Goal: Task Accomplishment & Management: Use online tool/utility

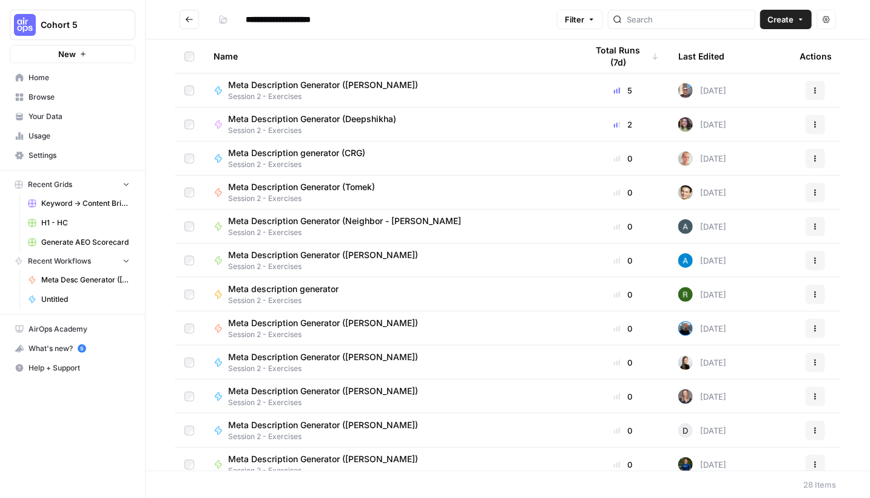
click at [192, 22] on icon "Go back" at bounding box center [189, 19] width 8 height 8
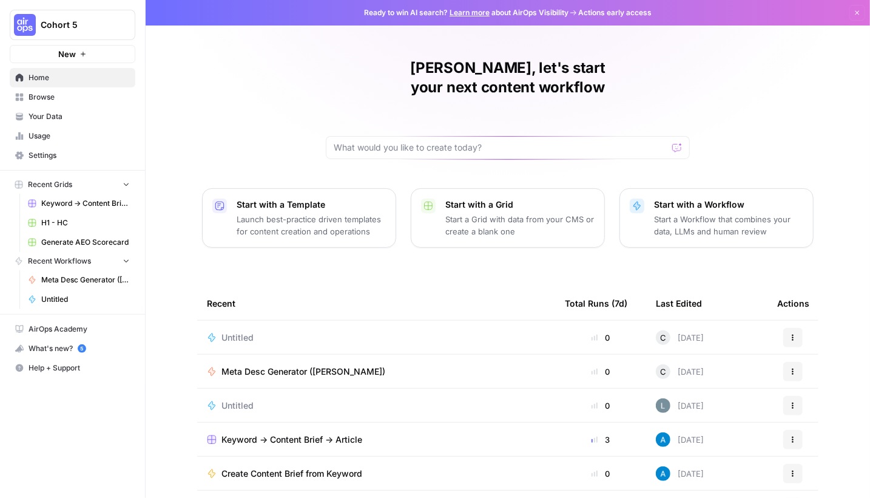
click at [42, 117] on span "Your Data" at bounding box center [79, 116] width 101 height 11
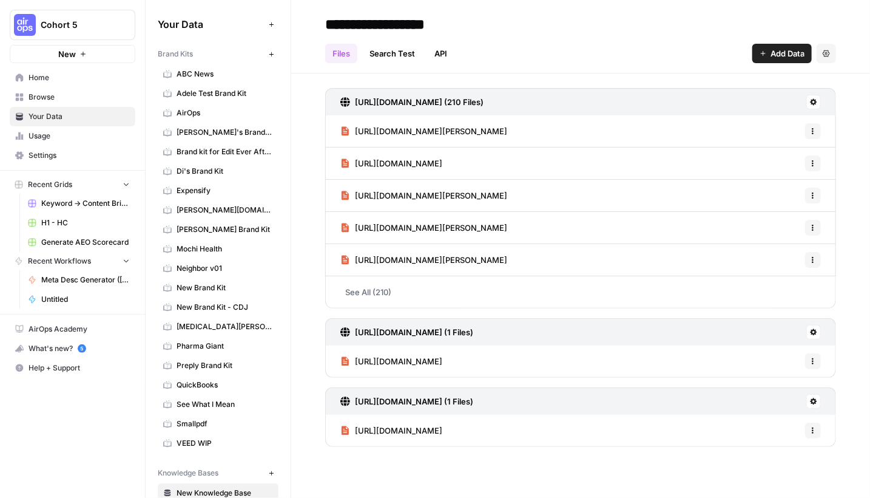
click at [39, 156] on span "Settings" at bounding box center [79, 155] width 101 height 11
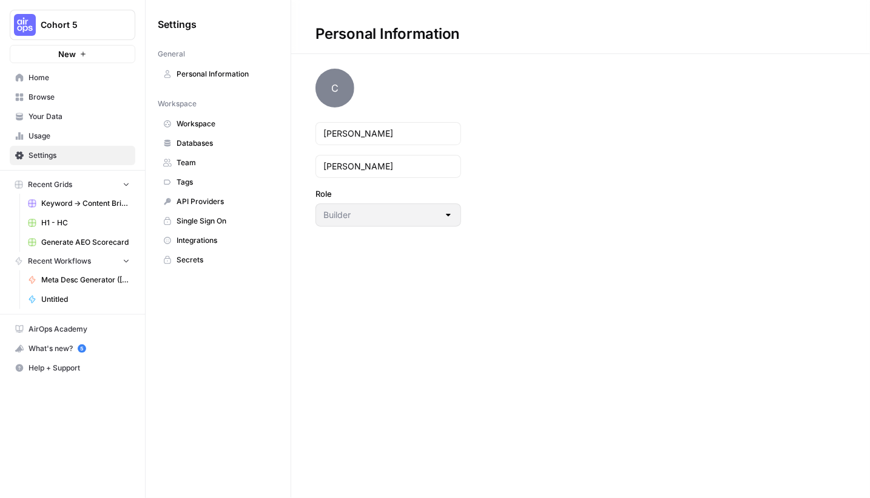
click at [36, 82] on span "Home" at bounding box center [79, 77] width 101 height 11
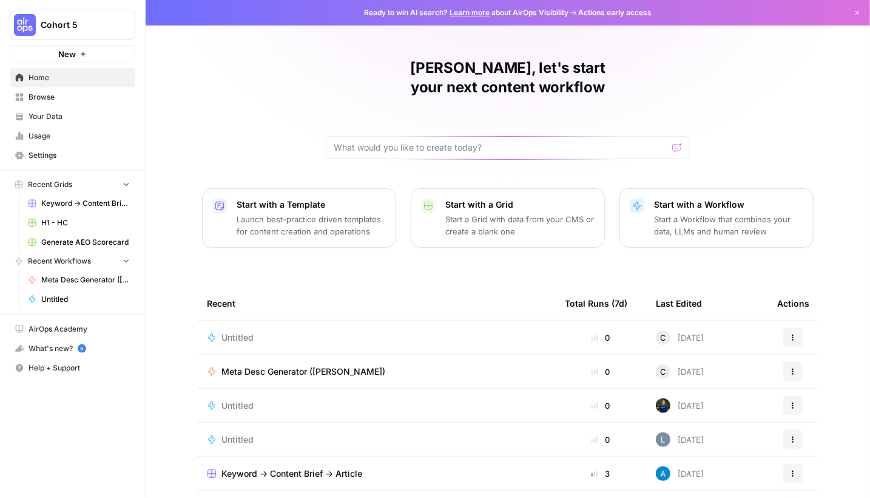
click at [38, 96] on span "Browse" at bounding box center [79, 97] width 101 height 11
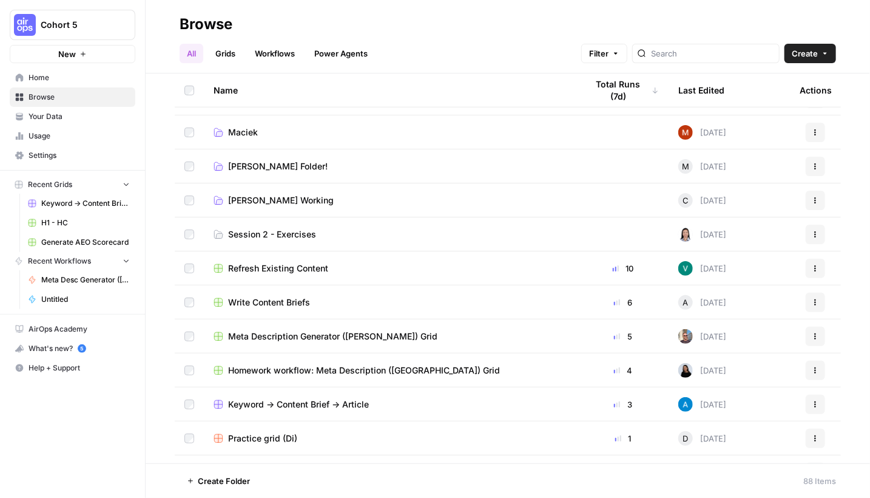
scroll to position [287, 0]
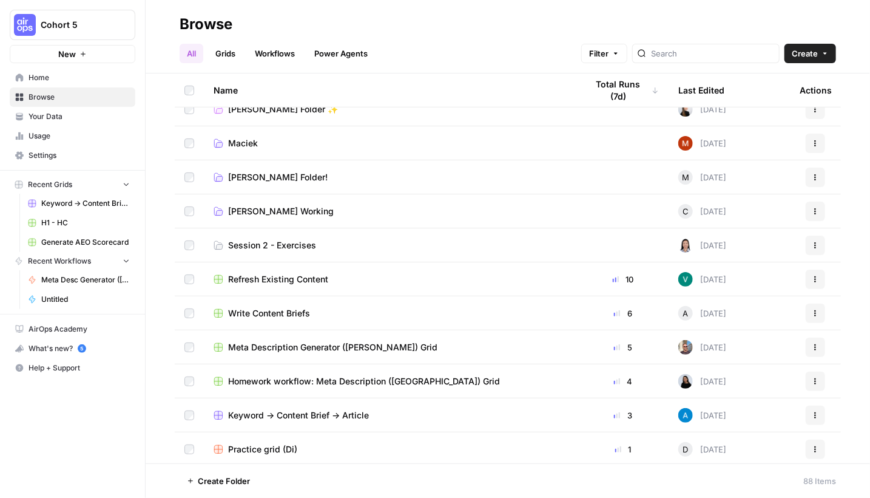
click at [257, 211] on span "Harkins Working" at bounding box center [281, 211] width 106 height 12
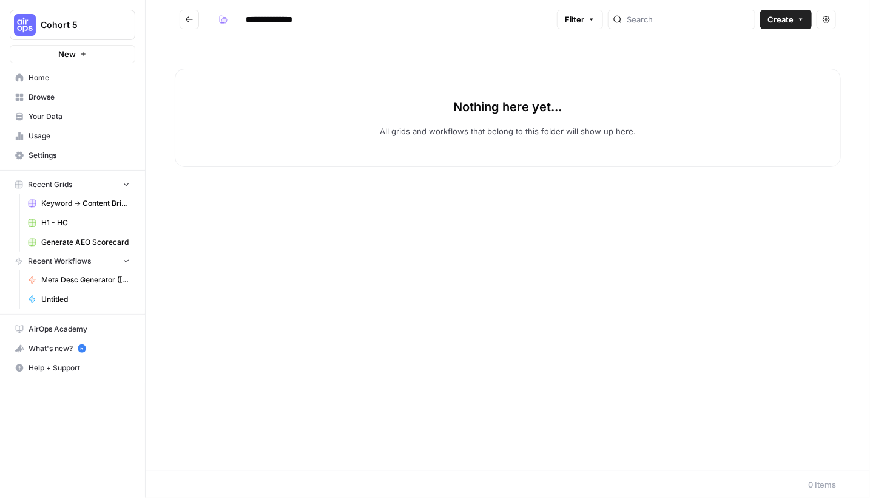
click at [194, 23] on button "Go back" at bounding box center [189, 19] width 19 height 19
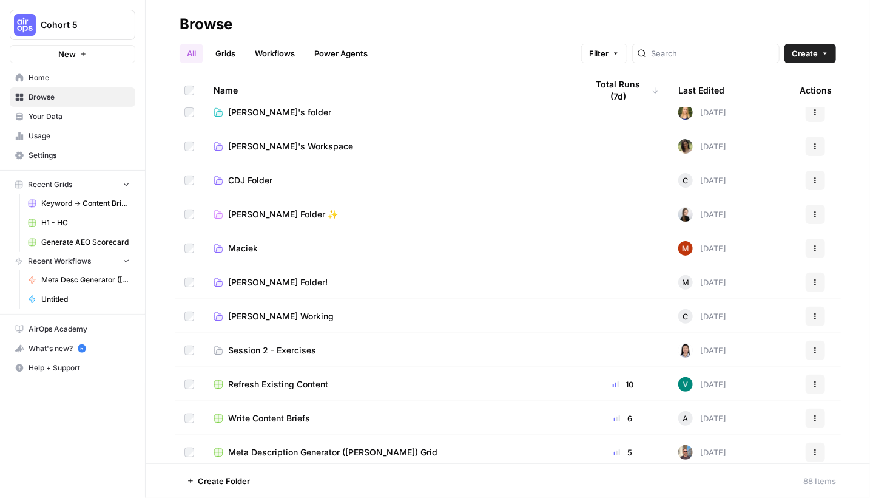
scroll to position [243, 0]
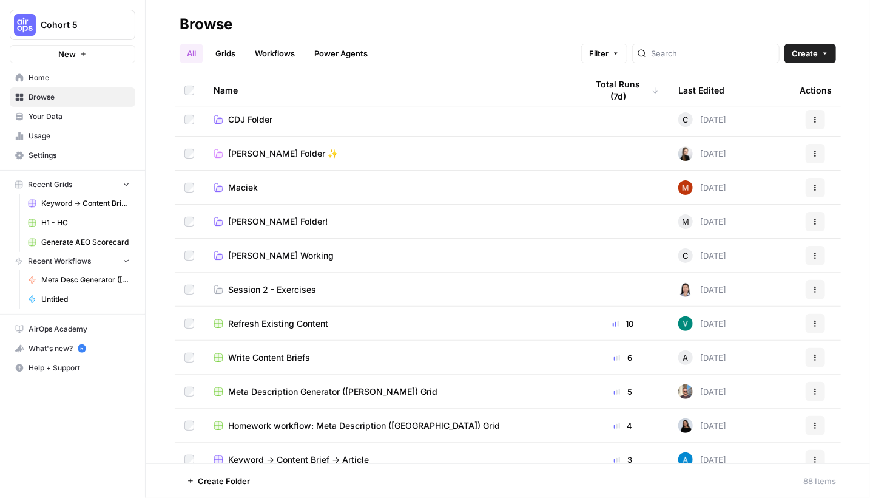
click at [269, 255] on span "Harkins Working" at bounding box center [281, 255] width 106 height 12
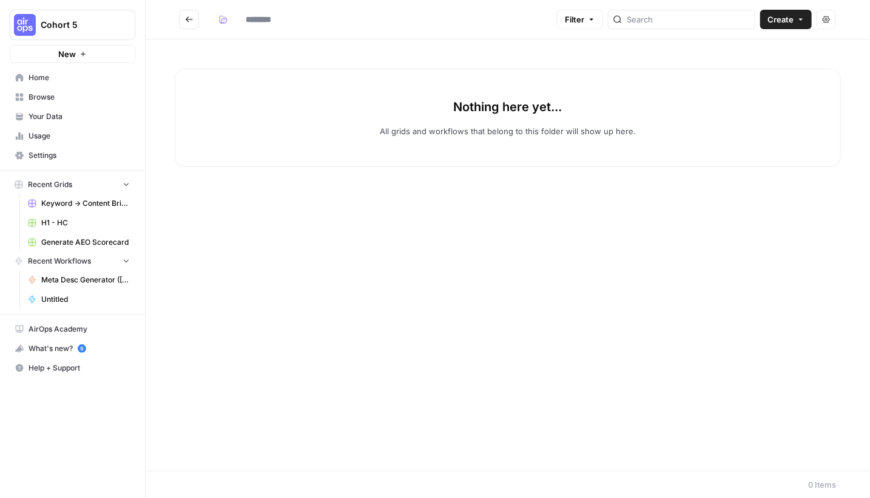
type input "**********"
click at [782, 21] on span "Create" at bounding box center [781, 19] width 26 height 12
click at [824, 24] on button "Actions" at bounding box center [826, 19] width 19 height 19
click at [536, 107] on p "Nothing here yet..." at bounding box center [508, 106] width 109 height 17
click at [799, 22] on icon "button" at bounding box center [800, 19] width 7 height 7
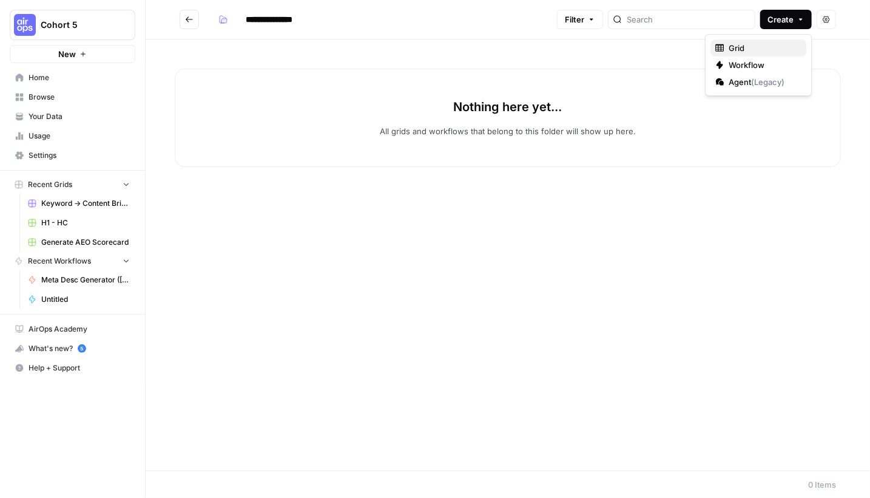
click at [729, 49] on span "Grid" at bounding box center [763, 48] width 68 height 12
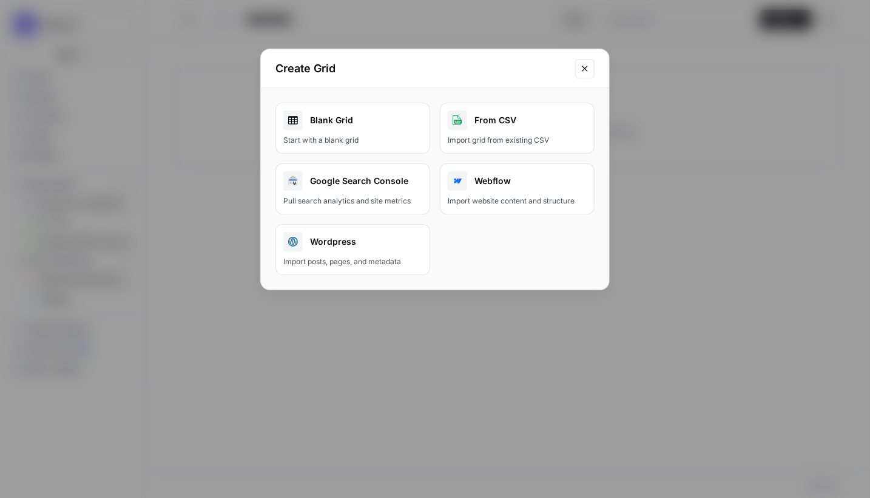
drag, startPoint x: 586, startPoint y: 69, endPoint x: 622, endPoint y: 69, distance: 36.4
click at [586, 69] on icon "Close modal" at bounding box center [584, 68] width 5 height 5
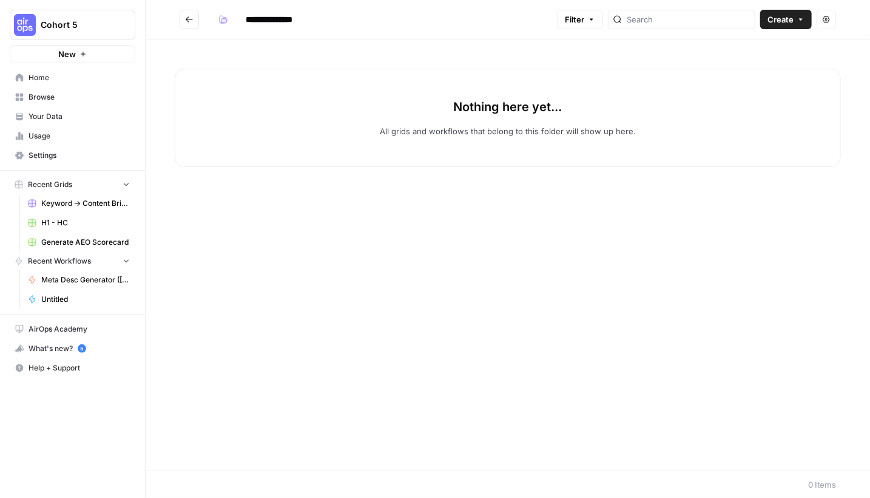
click at [792, 22] on span "Create" at bounding box center [781, 19] width 26 height 12
click at [748, 67] on span "Workflow" at bounding box center [763, 65] width 68 height 12
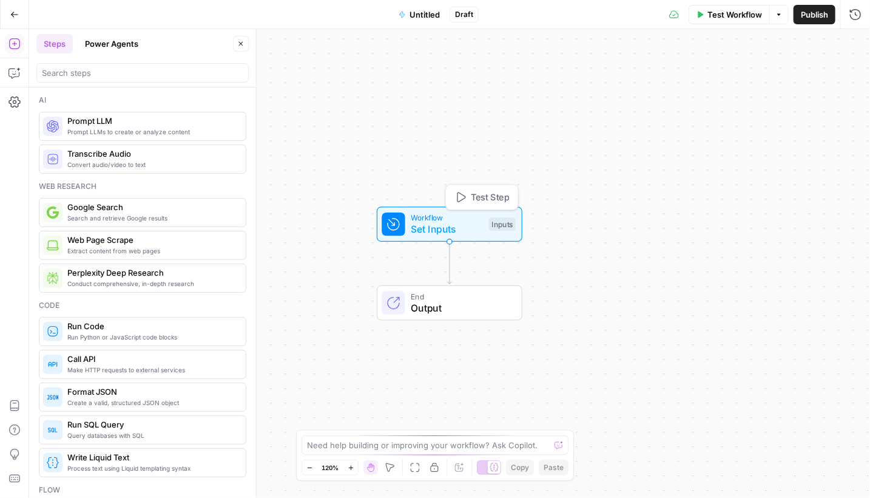
click at [434, 225] on span "Set Inputs" at bounding box center [447, 229] width 72 height 15
click at [497, 228] on div "Inputs" at bounding box center [502, 223] width 27 height 13
click at [716, 84] on span "Add Field" at bounding box center [702, 82] width 35 height 12
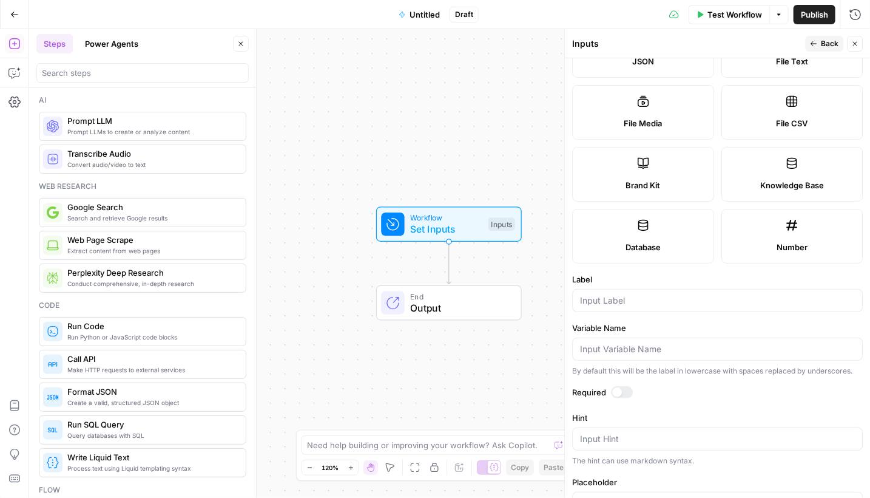
click at [641, 171] on label "Brand Kit" at bounding box center [643, 174] width 142 height 55
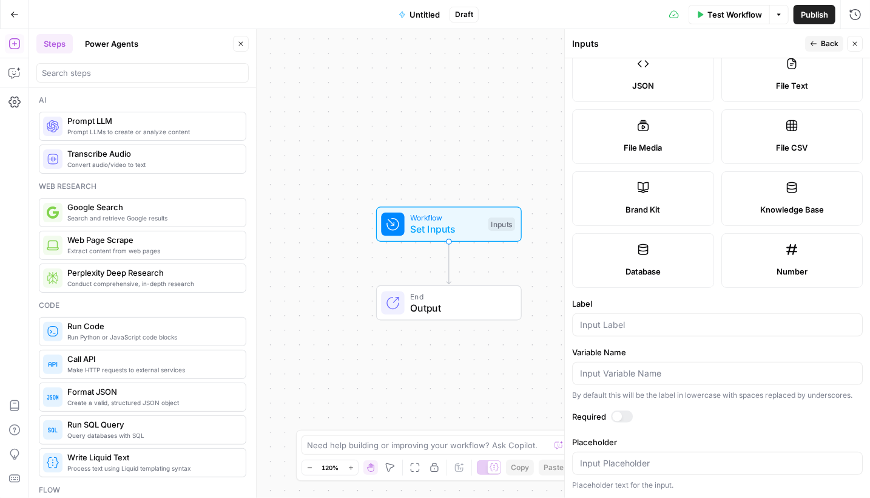
scroll to position [167, 0]
click at [637, 191] on label "Brand Kit" at bounding box center [643, 198] width 142 height 55
drag, startPoint x: 637, startPoint y: 191, endPoint x: 694, endPoint y: 189, distance: 57.7
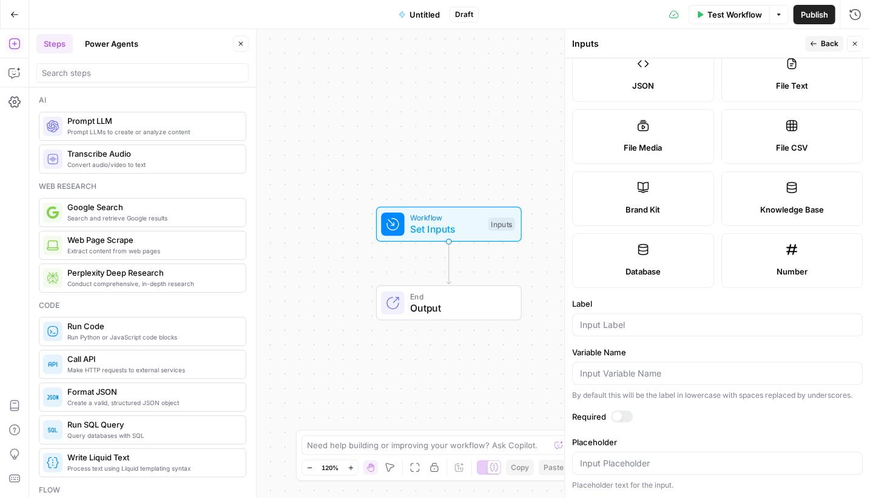
click at [694, 189] on label "Brand Kit" at bounding box center [643, 198] width 142 height 55
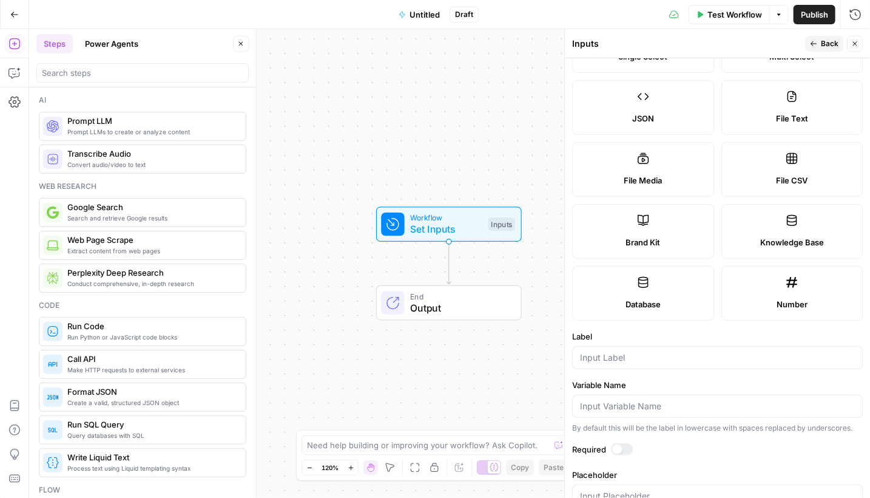
scroll to position [106, 0]
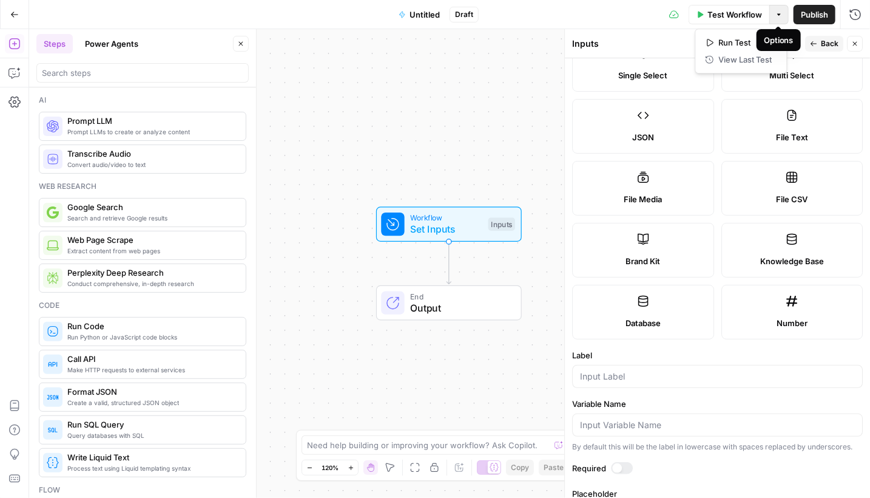
click at [777, 12] on icon "button" at bounding box center [779, 14] width 7 height 7
click at [738, 13] on span "Test Workflow" at bounding box center [735, 14] width 55 height 12
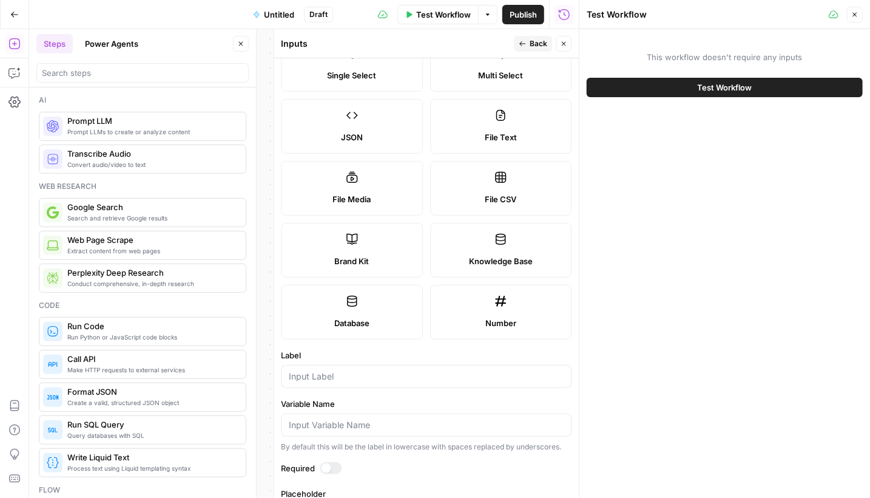
click at [729, 87] on span "Test Workflow" at bounding box center [725, 87] width 55 height 12
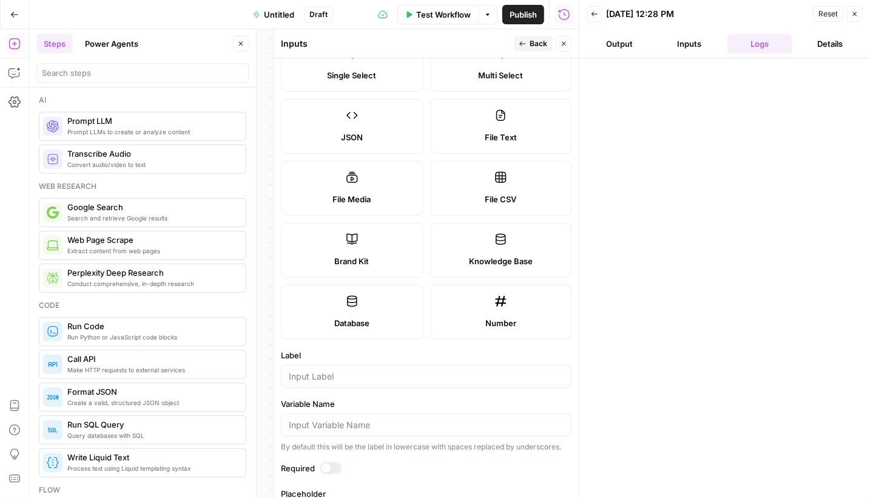
click at [685, 48] on button "Inputs" at bounding box center [690, 43] width 66 height 19
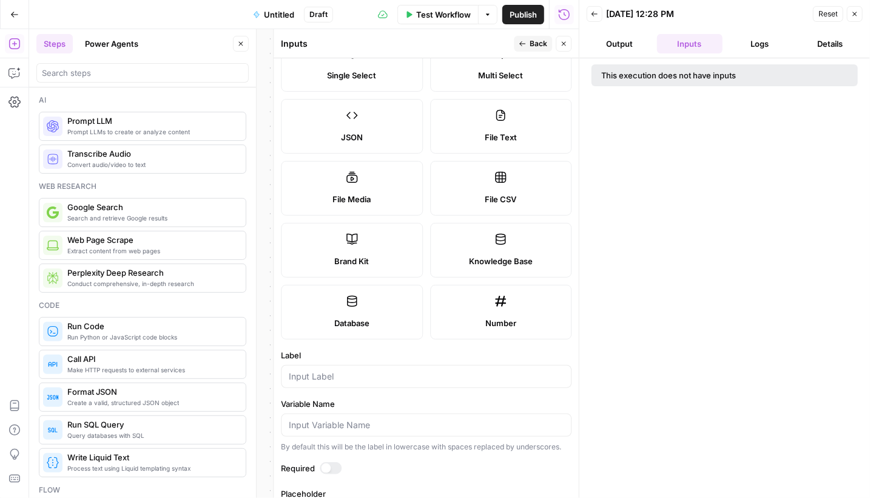
click at [632, 67] on div "This execution does not have inputs" at bounding box center [725, 75] width 266 height 22
click at [362, 241] on label "Brand Kit" at bounding box center [352, 250] width 142 height 55
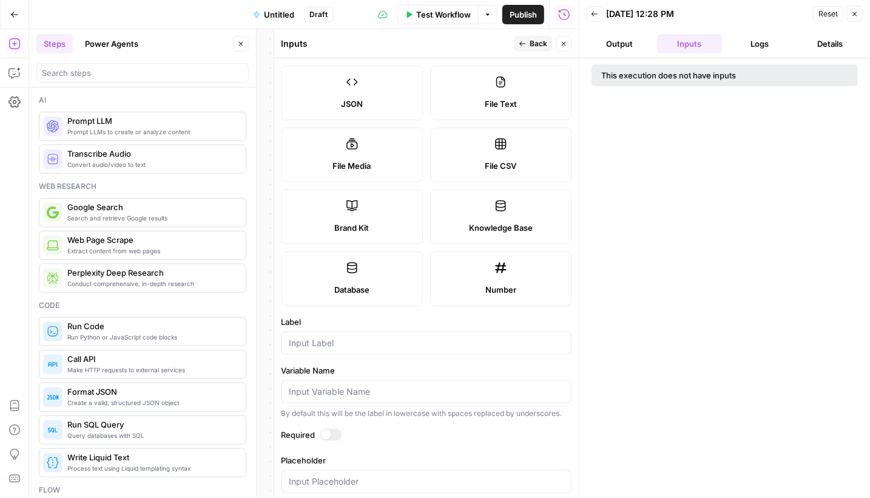
scroll to position [167, 0]
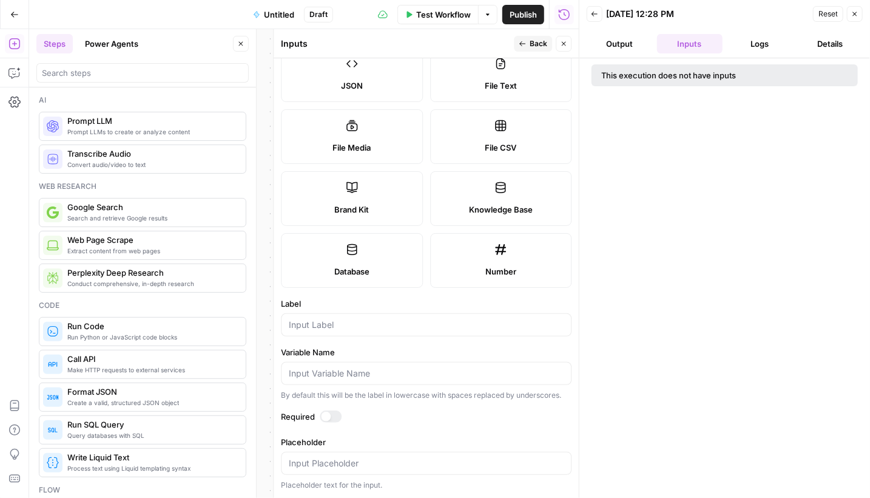
click at [345, 192] on label "Brand Kit" at bounding box center [352, 198] width 142 height 55
click at [341, 191] on label "Brand Kit" at bounding box center [352, 198] width 142 height 55
click at [10, 103] on icon "button" at bounding box center [14, 101] width 12 height 11
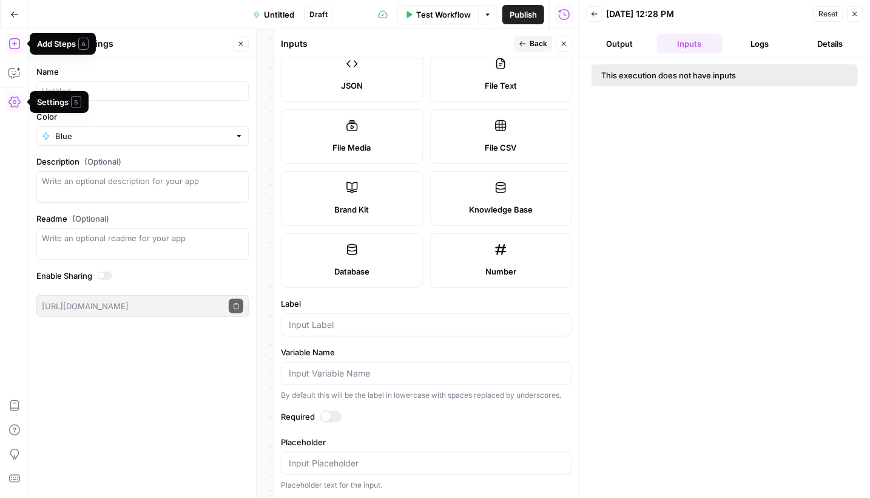
click at [15, 44] on icon "button" at bounding box center [14, 44] width 12 height 12
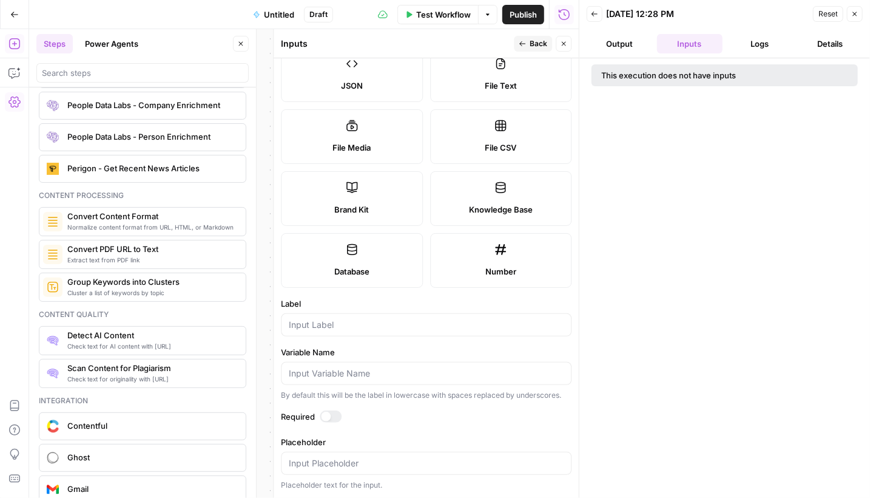
scroll to position [2063, 0]
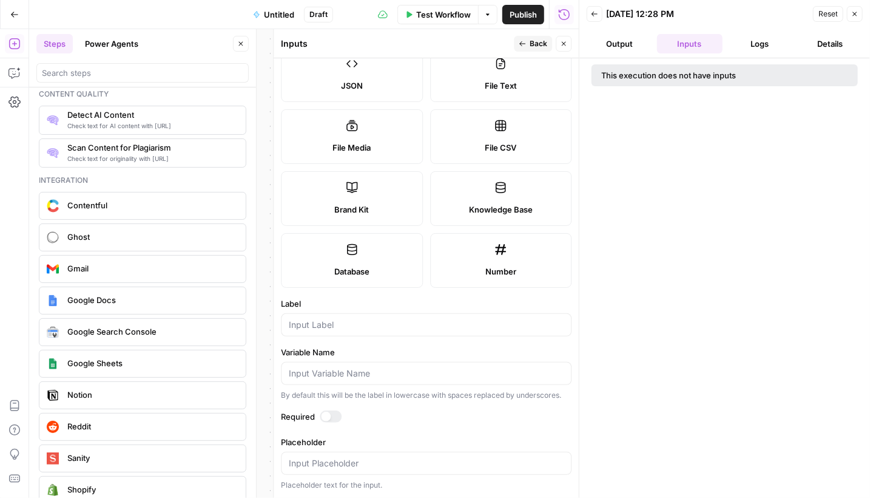
click at [10, 12] on icon "button" at bounding box center [14, 14] width 8 height 8
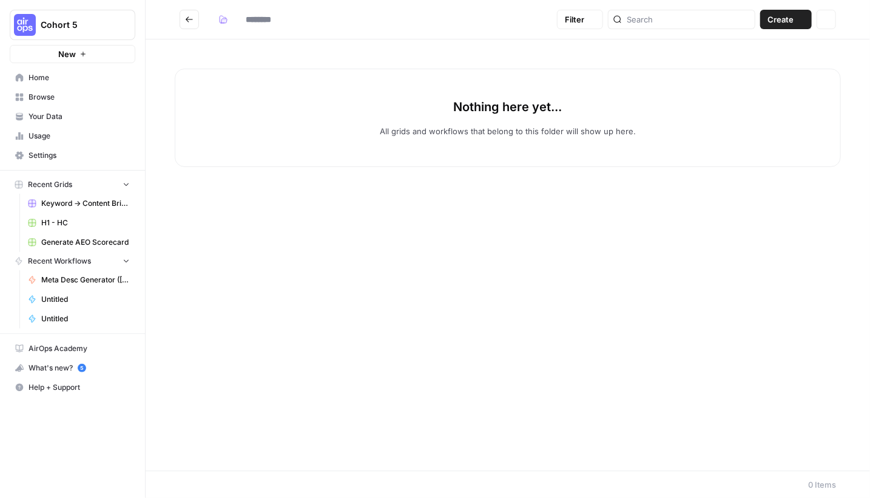
type input "**********"
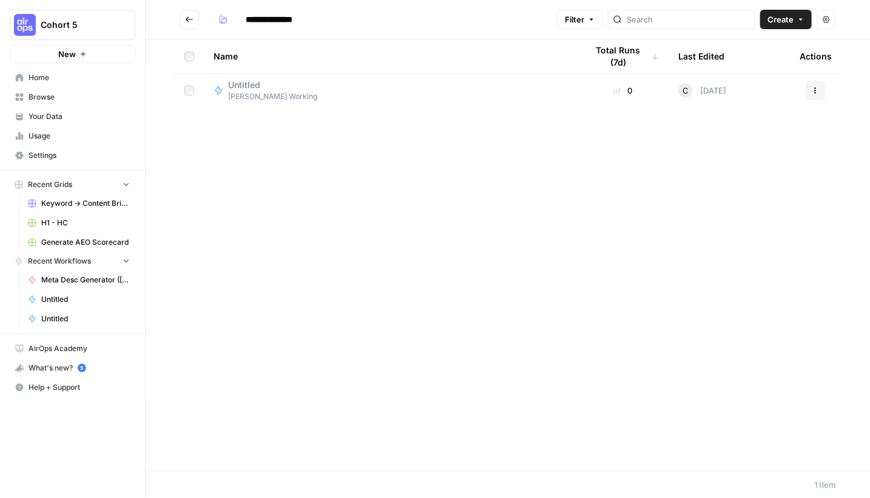
click at [70, 27] on span "Cohort 5" at bounding box center [77, 25] width 73 height 12
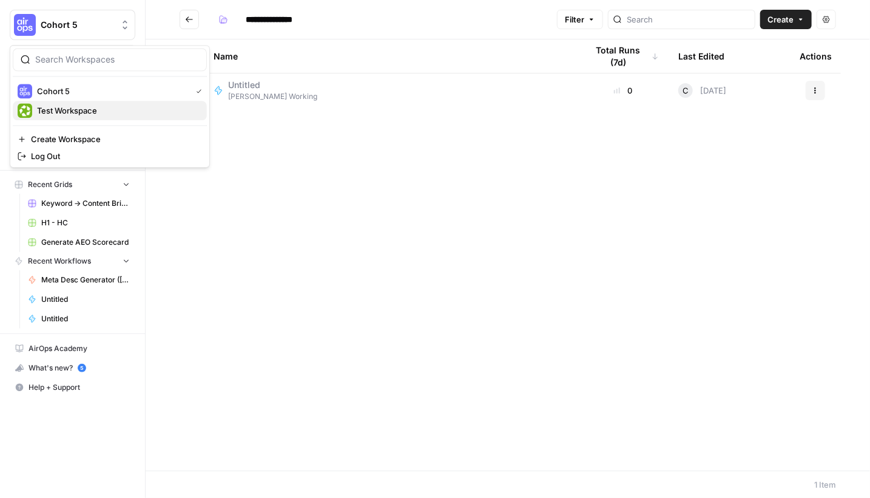
click at [56, 108] on span "Test Workspace" at bounding box center [117, 110] width 160 height 12
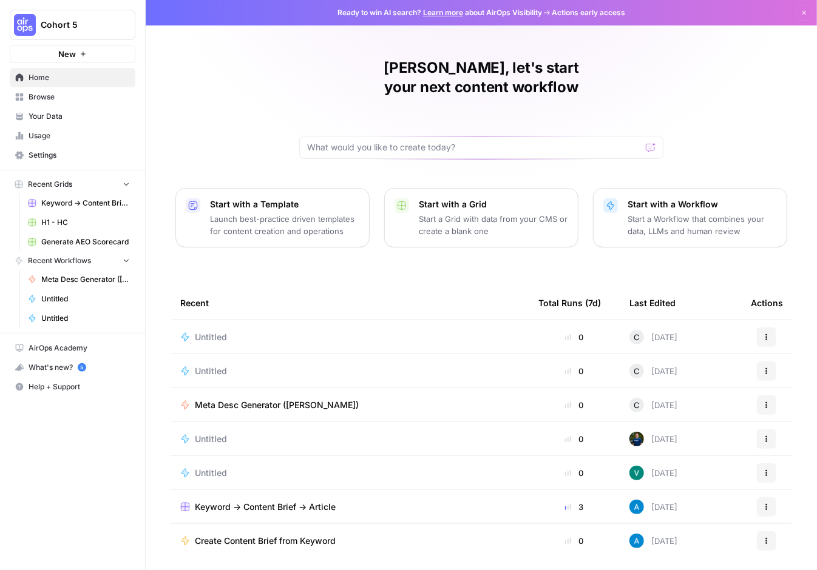
click at [36, 120] on span "Your Data" at bounding box center [79, 116] width 101 height 11
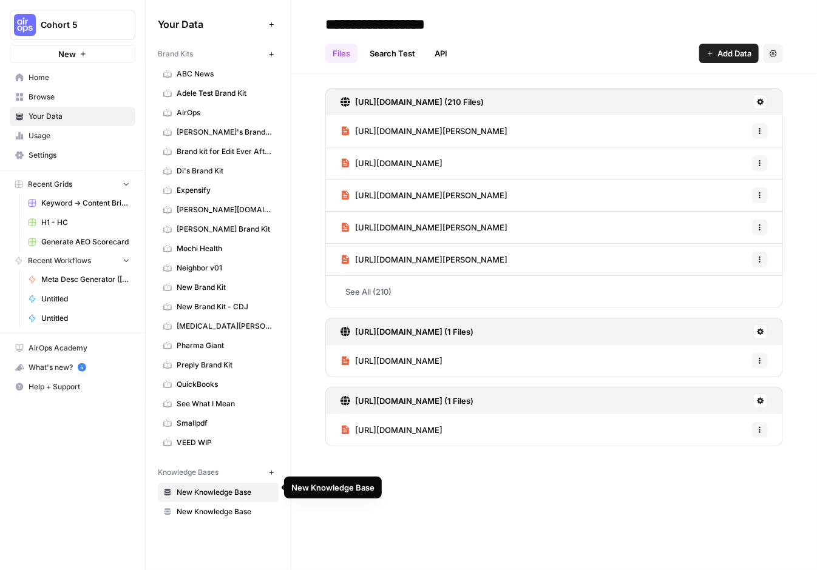
click at [203, 487] on span "New Knowledge Base" at bounding box center [225, 492] width 96 height 11
click at [268, 53] on icon "button" at bounding box center [271, 54] width 7 height 7
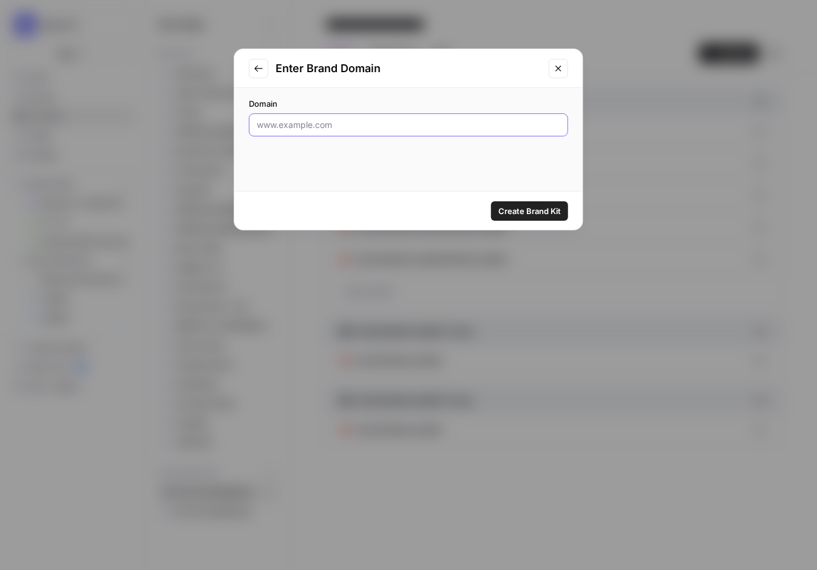
click at [284, 125] on input "Domain" at bounding box center [408, 125] width 303 height 12
type input "[URL][DOMAIN_NAME]"
click at [538, 213] on span "Create Brand Kit" at bounding box center [529, 211] width 63 height 12
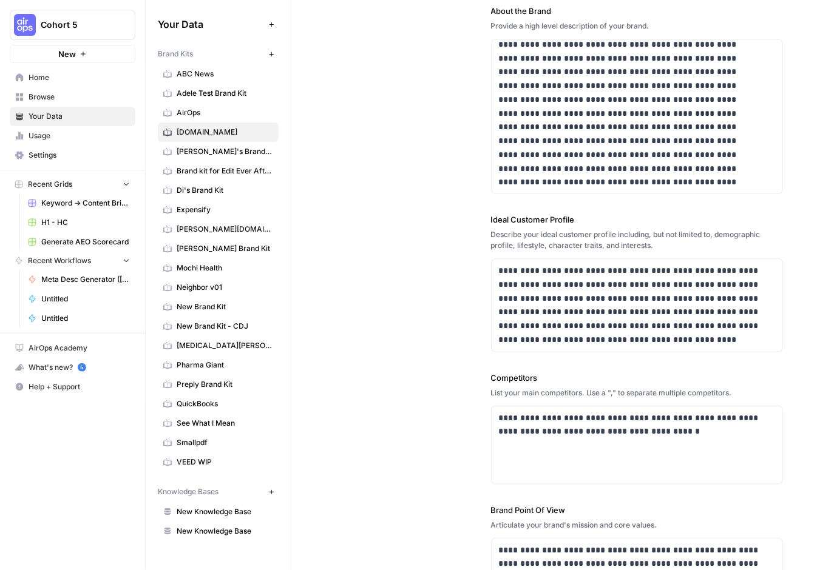
scroll to position [182, 0]
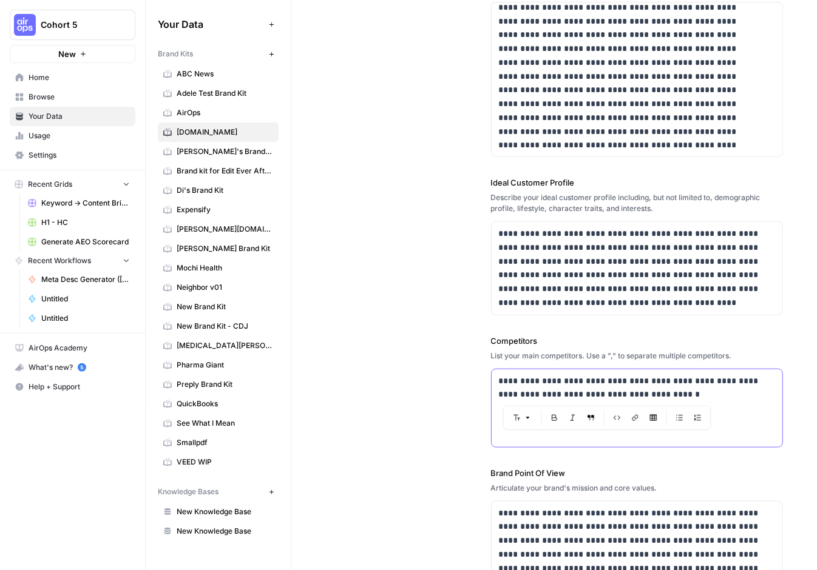
drag, startPoint x: 569, startPoint y: 395, endPoint x: 640, endPoint y: 394, distance: 71.0
click at [640, 394] on p "**********" at bounding box center [634, 388] width 270 height 28
click at [430, 426] on div "**********" at bounding box center [554, 243] width 458 height 753
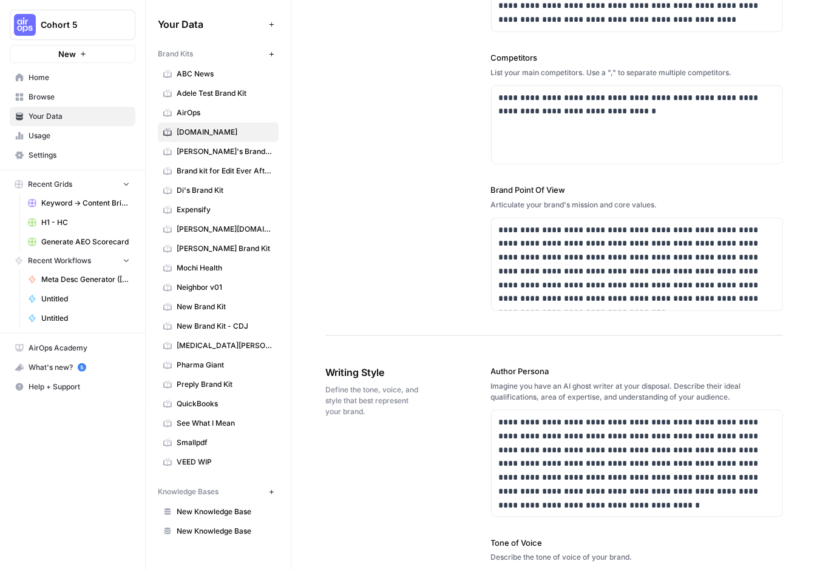
scroll to position [485, 0]
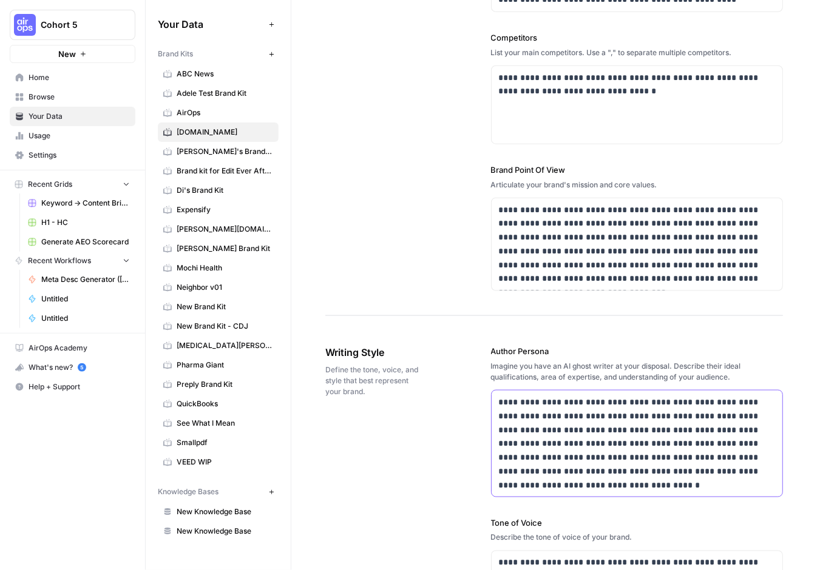
click at [618, 402] on p "**********" at bounding box center [634, 444] width 270 height 96
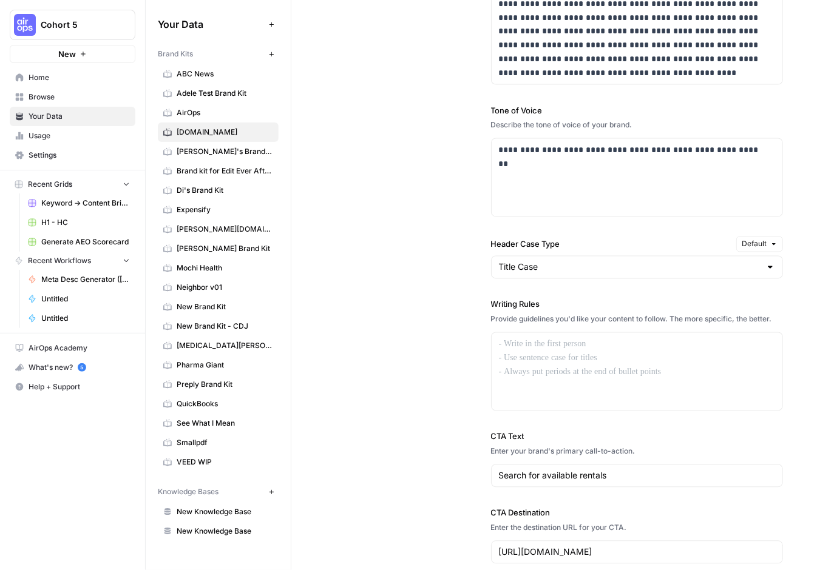
scroll to position [910, 0]
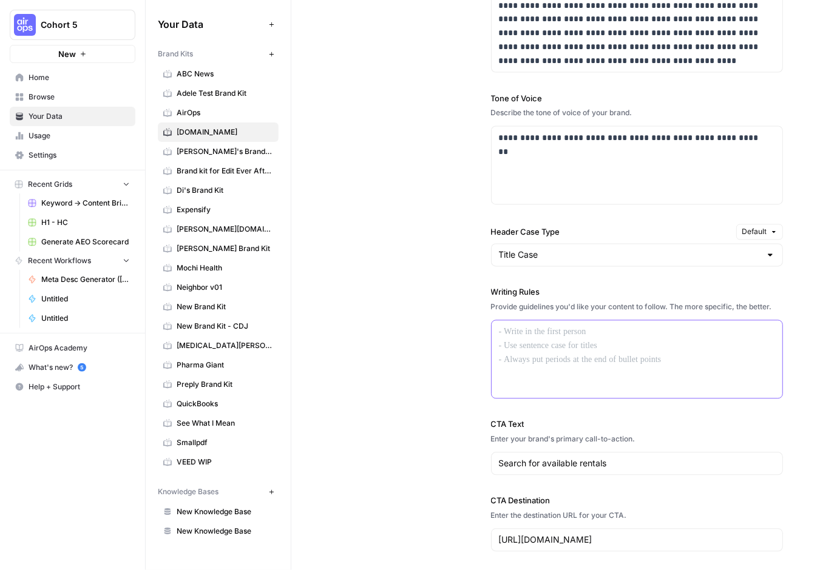
click at [501, 333] on p at bounding box center [637, 333] width 277 height 14
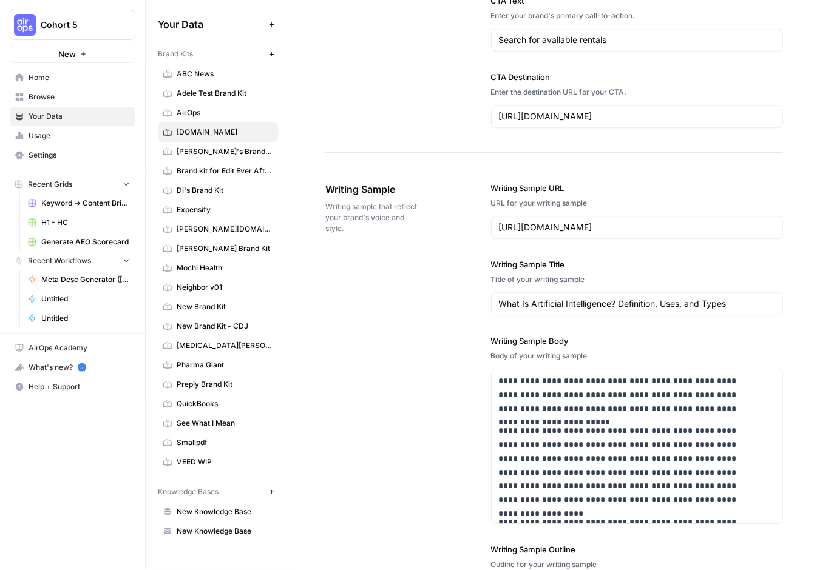
scroll to position [1335, 0]
click at [631, 223] on input "https://www.coursera.org/articles/what-is-artificial-intelligence" at bounding box center [637, 227] width 277 height 12
click at [631, 222] on input "https://www.coursera.org/articles/what-is-artificial-intelligence" at bounding box center [637, 227] width 277 height 12
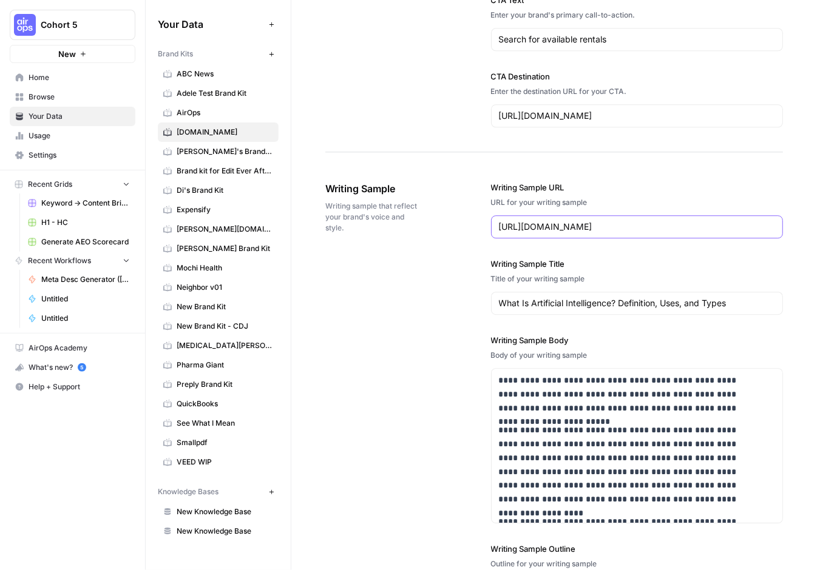
click at [631, 222] on input "https://www.coursera.org/articles/what-is-artificial-intelligence" at bounding box center [637, 227] width 277 height 12
paste input "apartments.com/blog/how-to-rent-your-first-apartment"
type input "https://www.apartments.com/blog/how-to-rent-your-first-apartment"
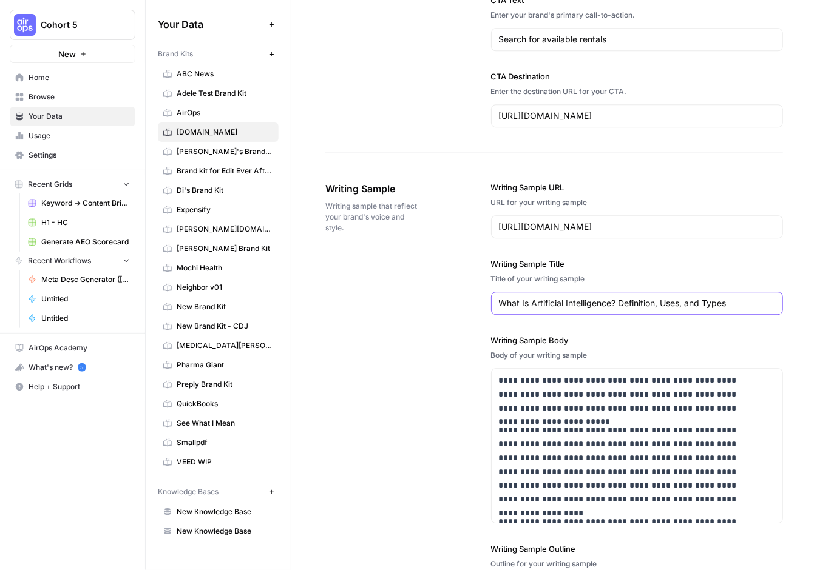
click at [646, 300] on input "What Is Artificial Intelligence? Definition, Uses, and Types" at bounding box center [637, 303] width 277 height 12
drag, startPoint x: 748, startPoint y: 303, endPoint x: 430, endPoint y: 292, distance: 318.2
click at [431, 293] on div "**********" at bounding box center [554, 457] width 458 height 600
paste input "How to Rent Your First Apartment"
type input "How to Rent Your First Apartment"
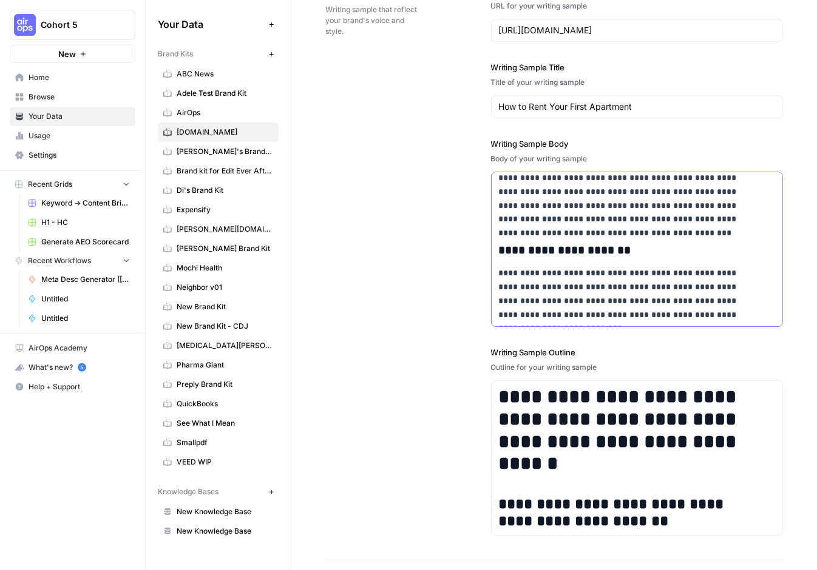
scroll to position [1635, 0]
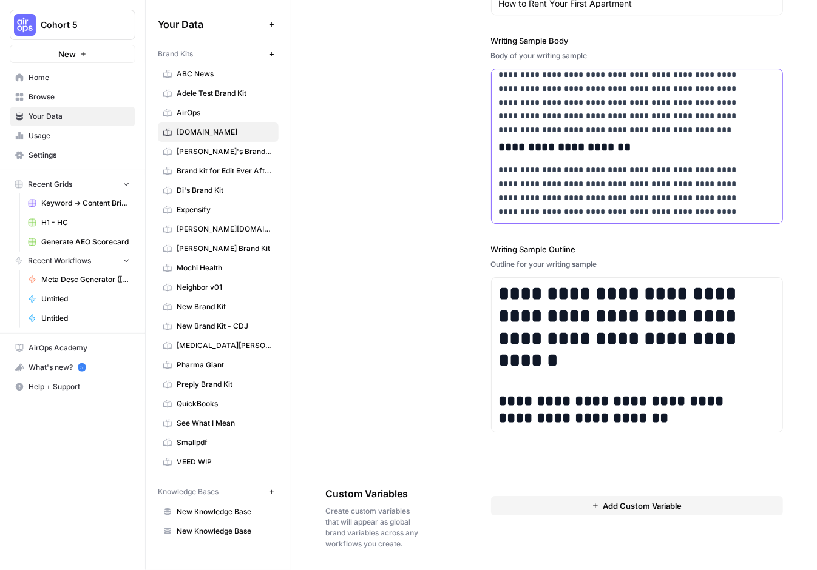
drag, startPoint x: 498, startPoint y: 376, endPoint x: 650, endPoint y: 510, distance: 203.0
click at [753, 497] on html "**********" at bounding box center [408, 285] width 817 height 570
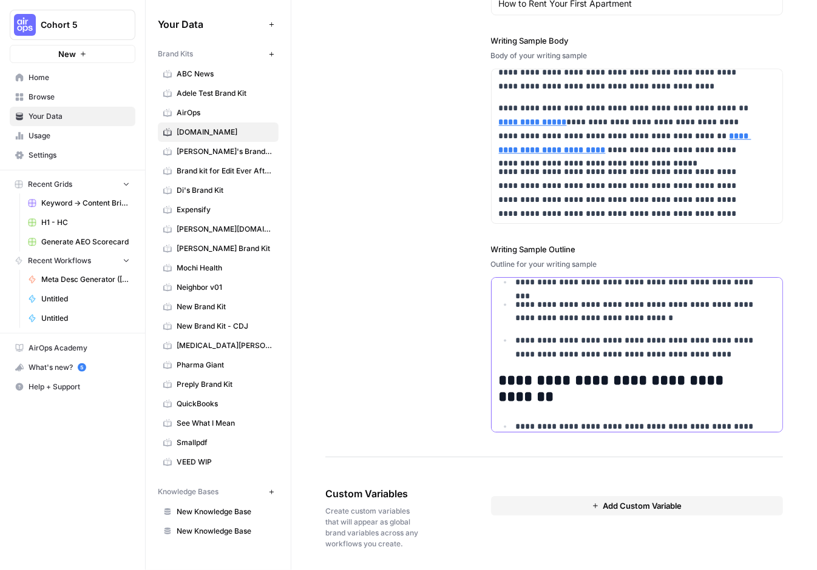
scroll to position [1044, 0]
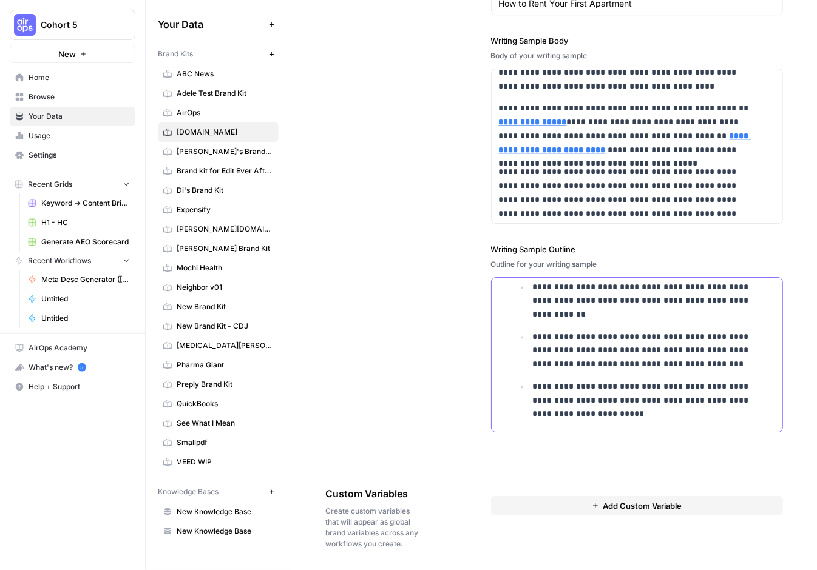
drag, startPoint x: 498, startPoint y: 287, endPoint x: 751, endPoint y: 548, distance: 363.5
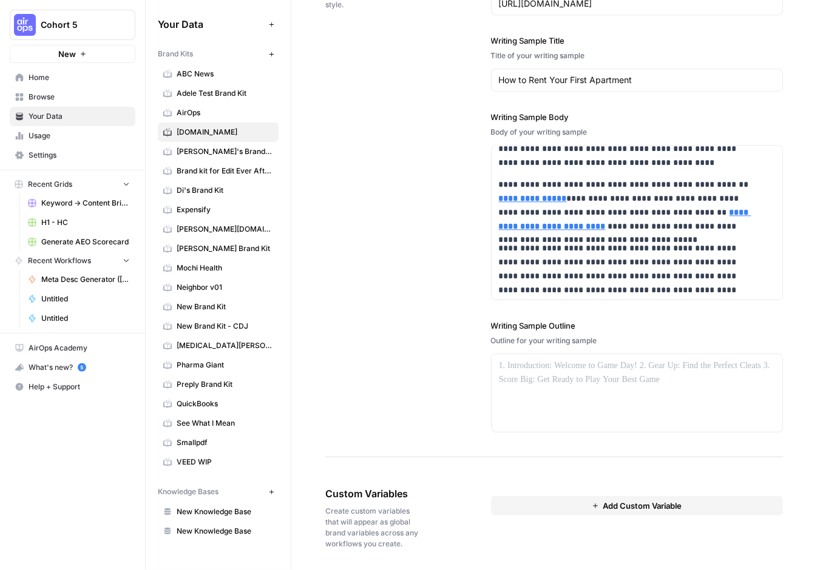
click at [381, 316] on div "**********" at bounding box center [554, 196] width 458 height 524
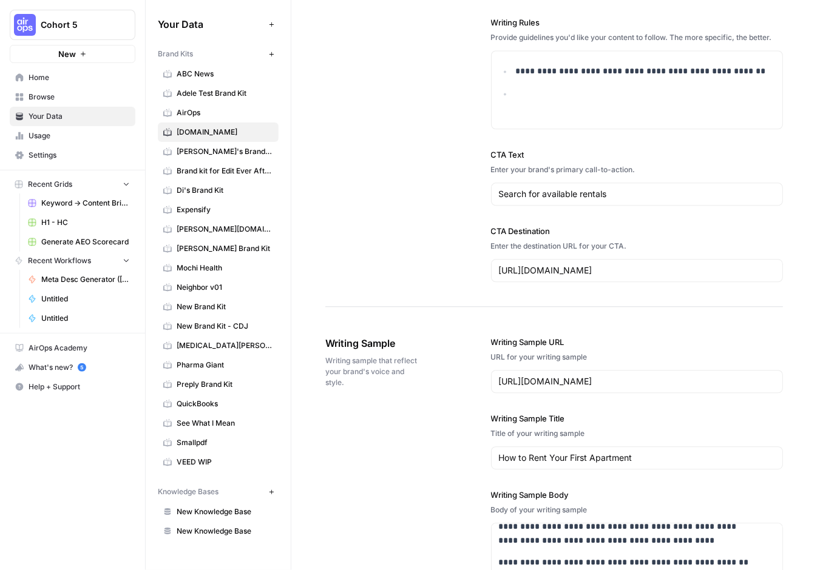
scroll to position [1012, 0]
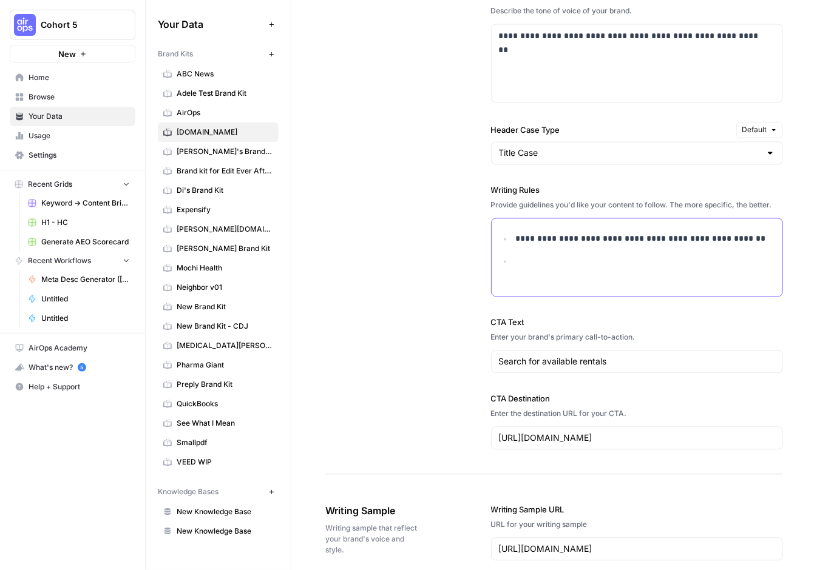
click at [540, 257] on p at bounding box center [642, 262] width 253 height 14
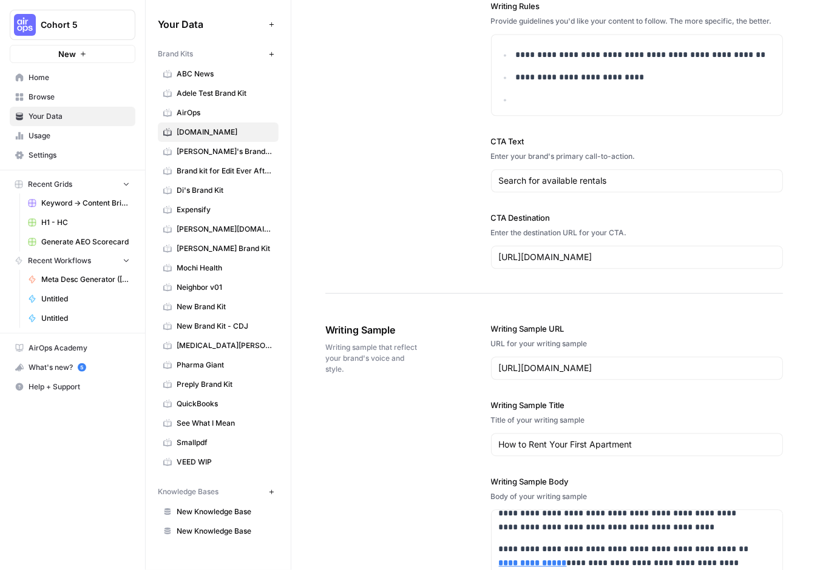
scroll to position [954, 0]
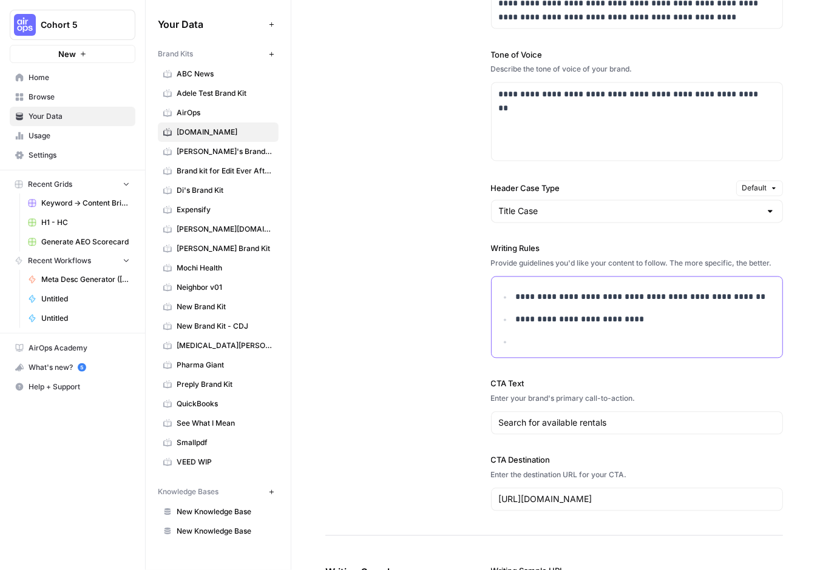
click at [546, 339] on p at bounding box center [646, 343] width 260 height 14
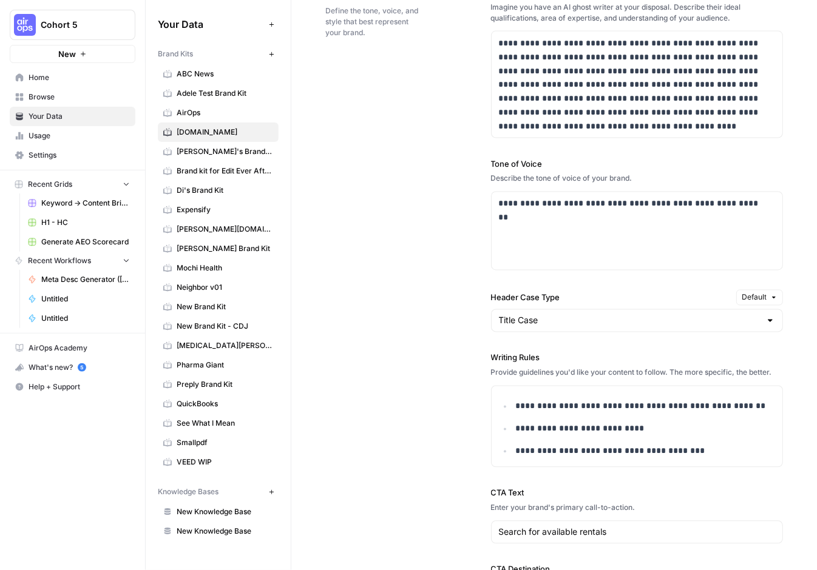
scroll to position [833, 0]
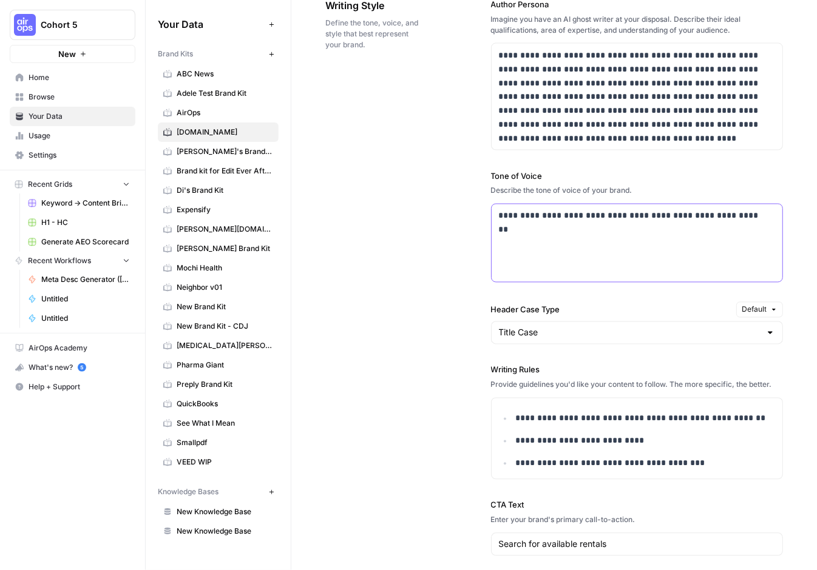
drag, startPoint x: 572, startPoint y: 235, endPoint x: 682, endPoint y: 230, distance: 110.0
click at [575, 235] on div "**********" at bounding box center [637, 244] width 291 height 78
drag, startPoint x: 741, startPoint y: 214, endPoint x: 480, endPoint y: 211, distance: 261.0
click at [480, 211] on div "**********" at bounding box center [554, 316] width 458 height 684
click at [499, 213] on p "**********" at bounding box center [634, 216] width 270 height 14
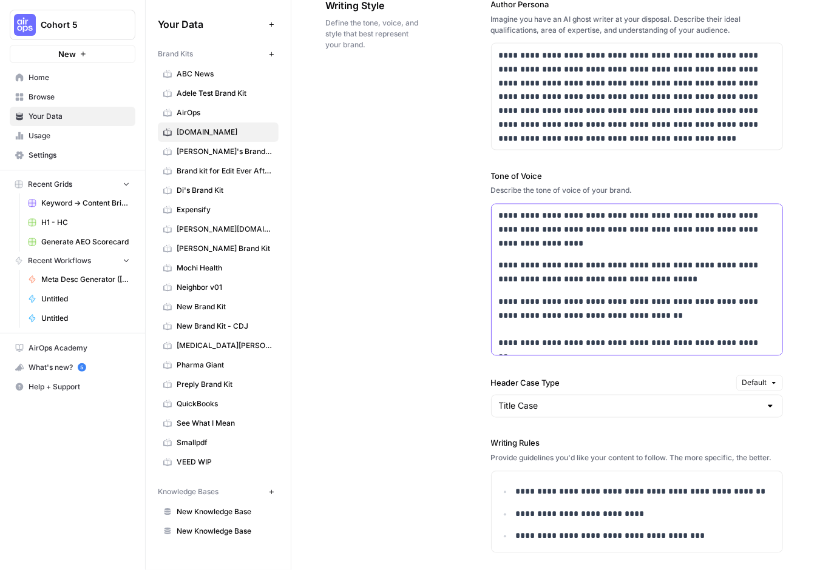
click at [494, 212] on div "**********" at bounding box center [637, 280] width 291 height 151
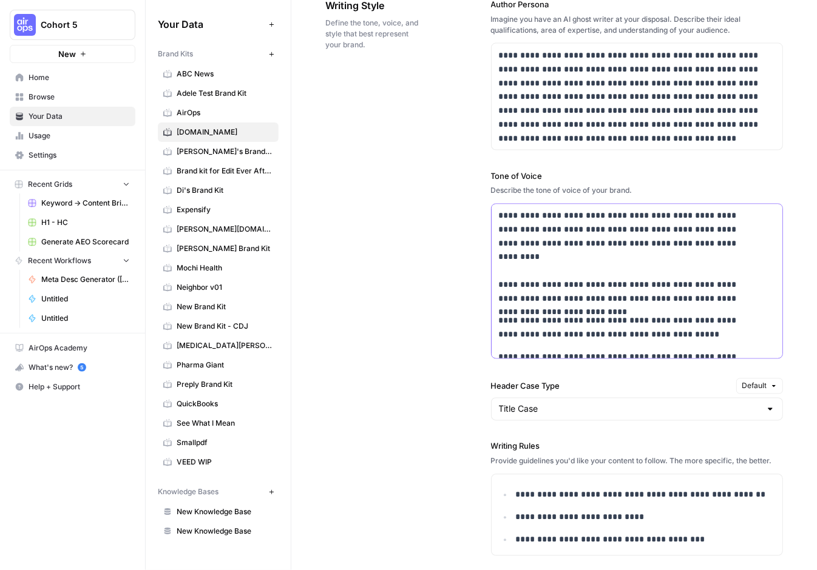
click at [510, 251] on p "**********" at bounding box center [629, 257] width 261 height 96
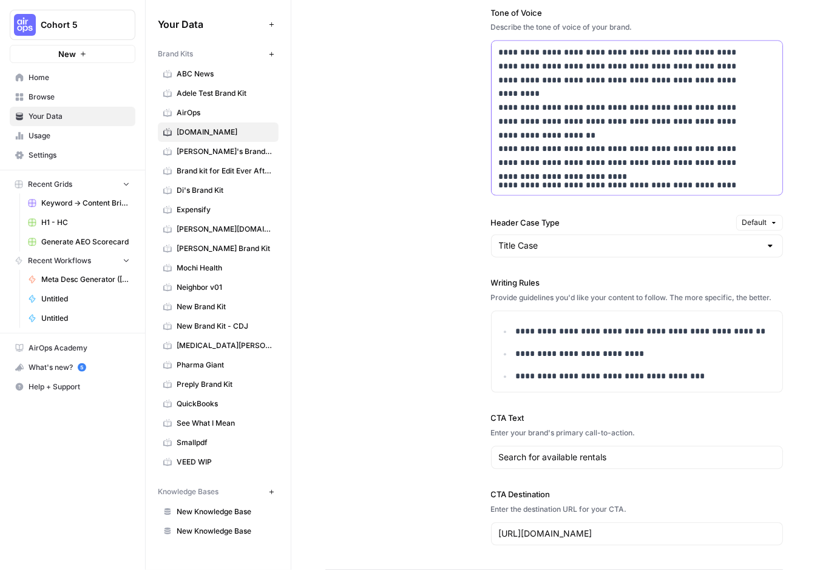
scroll to position [1015, 0]
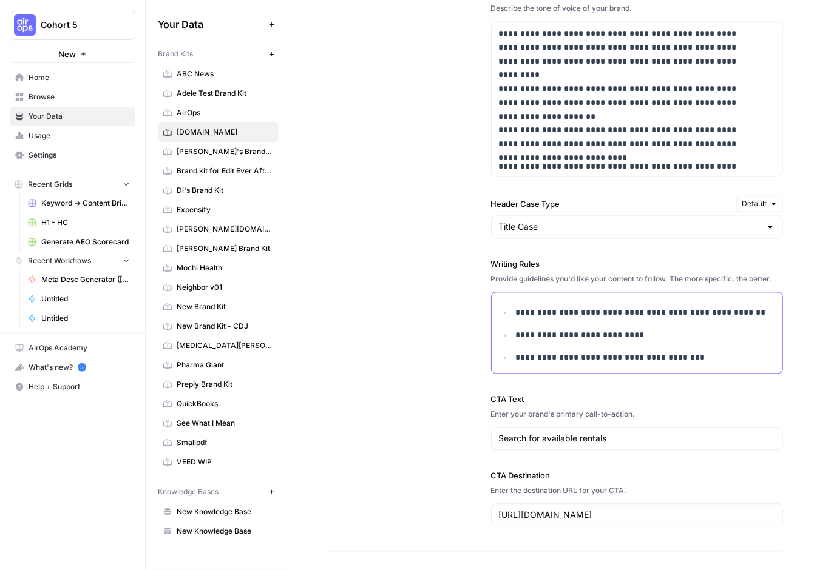
click at [716, 361] on p "**********" at bounding box center [642, 358] width 253 height 14
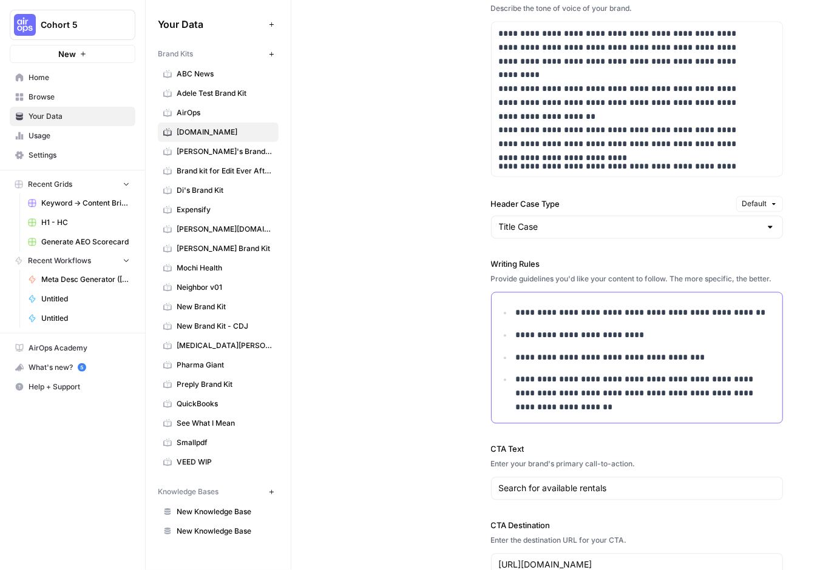
click at [612, 405] on p "**********" at bounding box center [642, 393] width 253 height 41
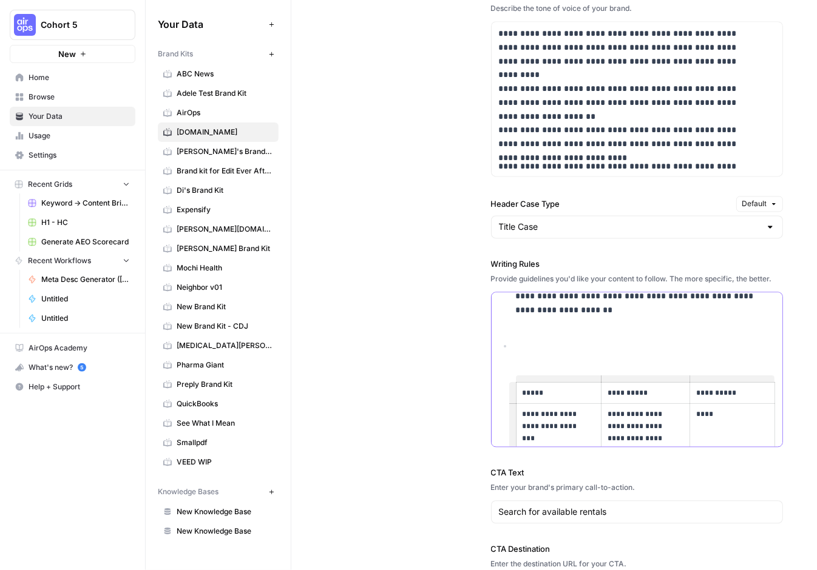
scroll to position [117, 0]
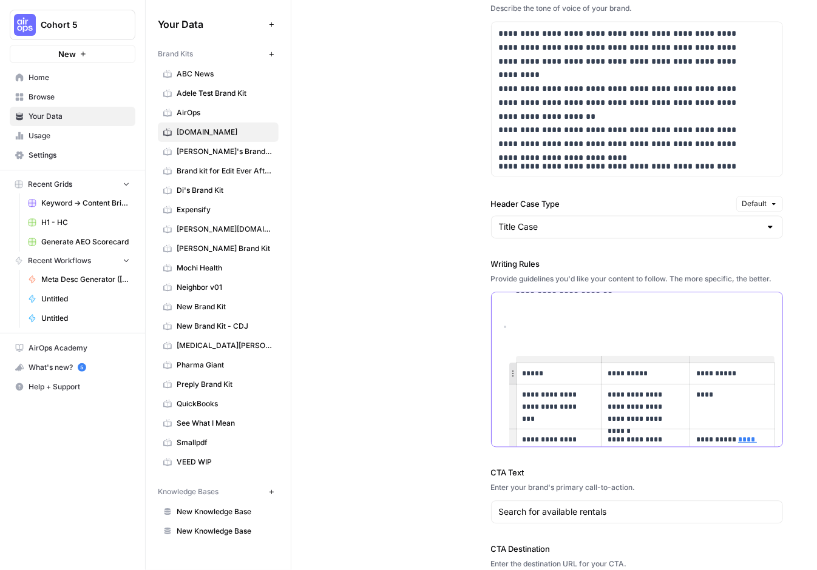
drag, startPoint x: 549, startPoint y: 372, endPoint x: 510, endPoint y: 368, distance: 39.6
click at [516, 368] on td "*****" at bounding box center [559, 374] width 86 height 21
drag, startPoint x: 644, startPoint y: 371, endPoint x: 585, endPoint y: 371, distance: 59.5
click at [585, 371] on tr "**********" at bounding box center [645, 374] width 259 height 21
drag, startPoint x: 648, startPoint y: 372, endPoint x: 597, endPoint y: 371, distance: 51.0
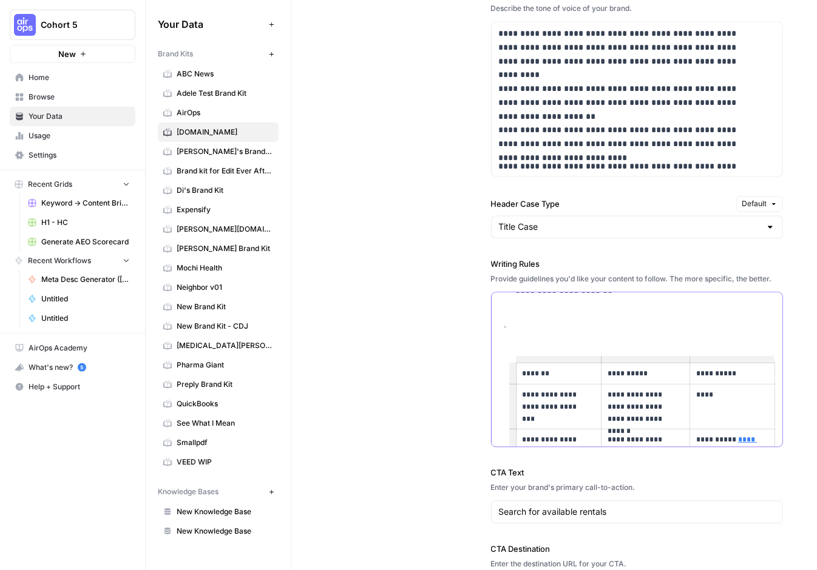
click at [601, 371] on td "**********" at bounding box center [645, 374] width 89 height 21
drag, startPoint x: 725, startPoint y: 374, endPoint x: 670, endPoint y: 374, distance: 54.6
click at [670, 374] on tr "**********" at bounding box center [645, 374] width 259 height 21
click at [670, 374] on p "**********" at bounding box center [642, 374] width 70 height 12
drag, startPoint x: 731, startPoint y: 370, endPoint x: 683, endPoint y: 376, distance: 48.3
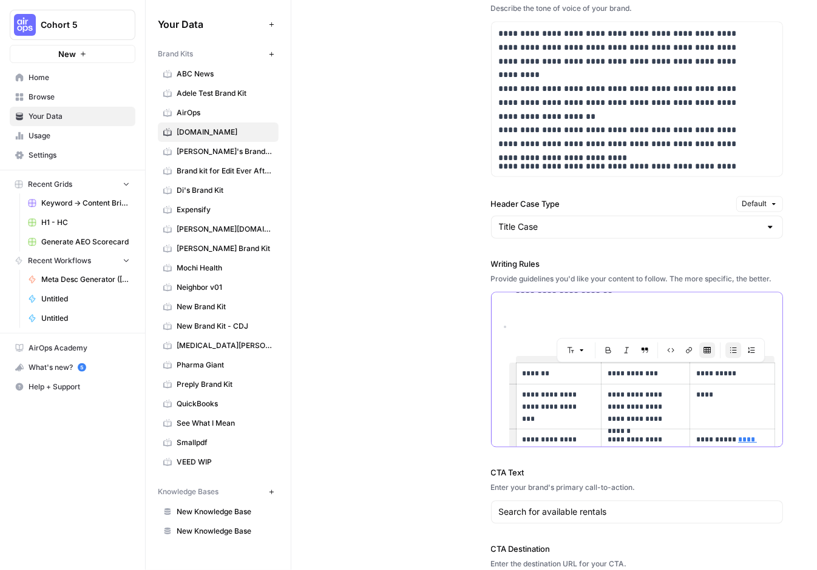
click at [696, 376] on p "**********" at bounding box center [729, 374] width 67 height 12
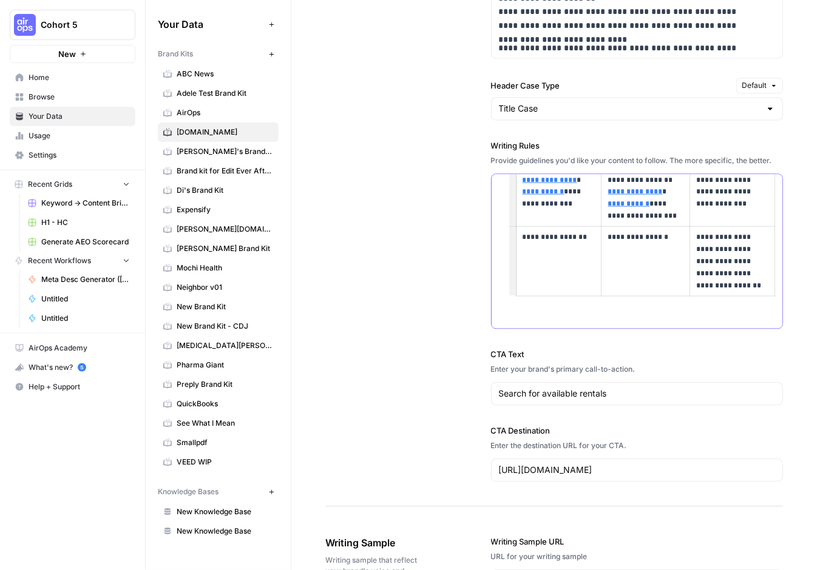
scroll to position [1136, 0]
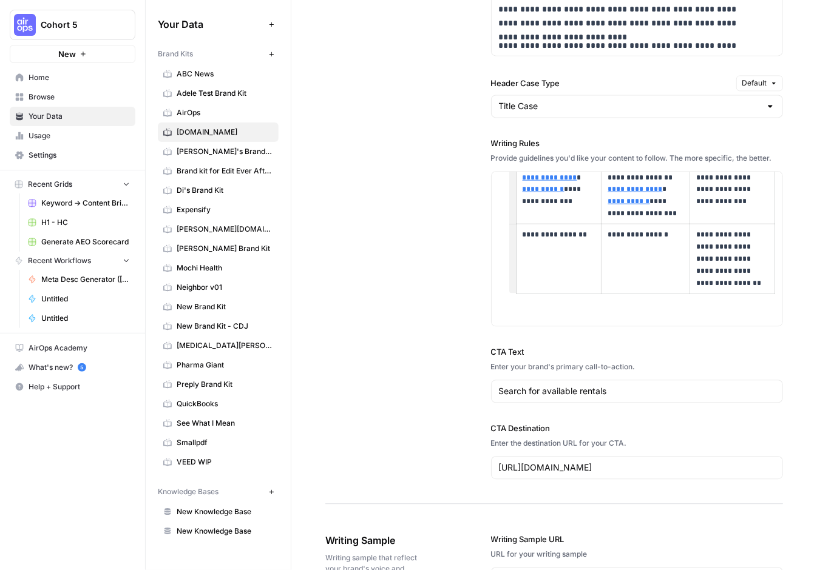
click at [414, 344] on div "**********" at bounding box center [554, 87] width 458 height 834
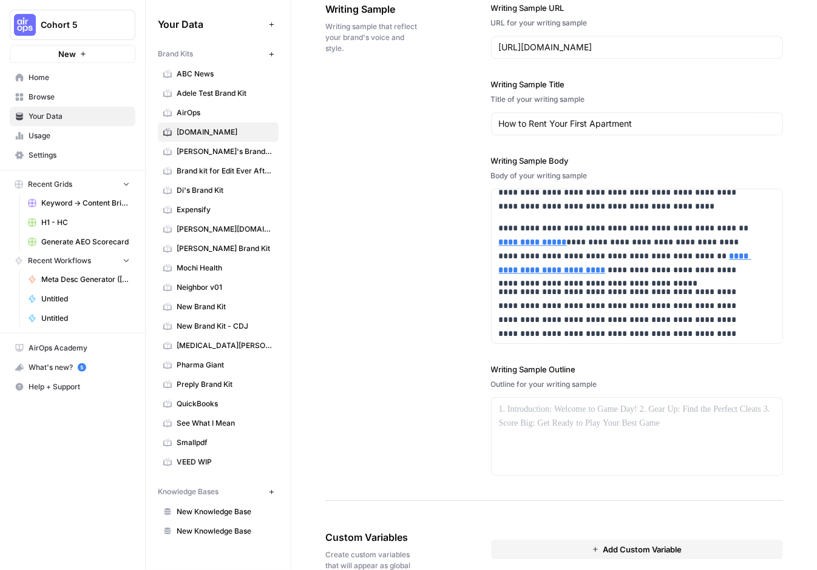
scroll to position [1711, 0]
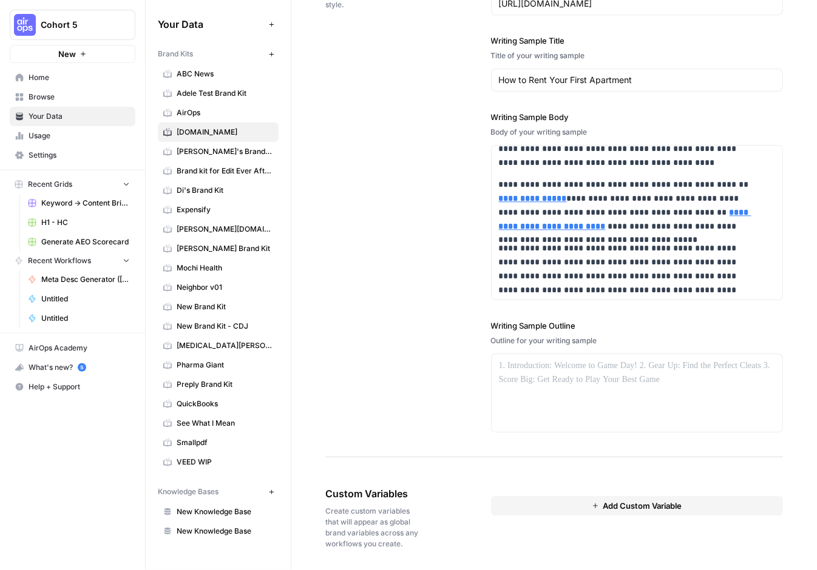
click at [628, 497] on span "Add Custom Variable" at bounding box center [642, 506] width 79 height 12
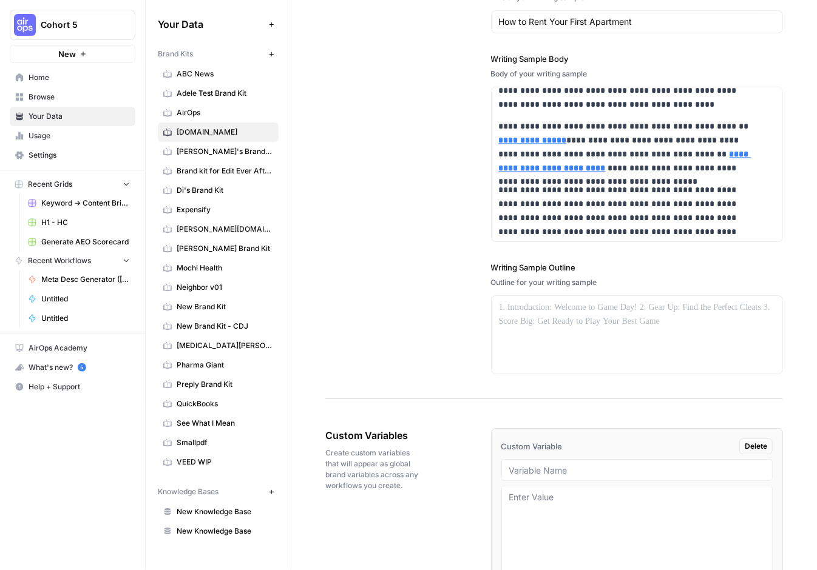
scroll to position [1842, 0]
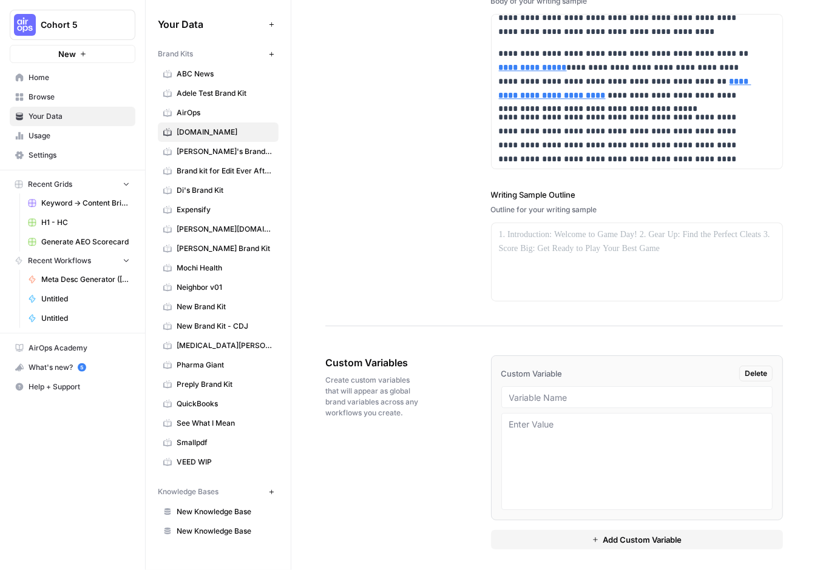
drag, startPoint x: 753, startPoint y: 370, endPoint x: 634, endPoint y: 379, distance: 119.9
click at [754, 371] on span "Delete" at bounding box center [756, 373] width 22 height 11
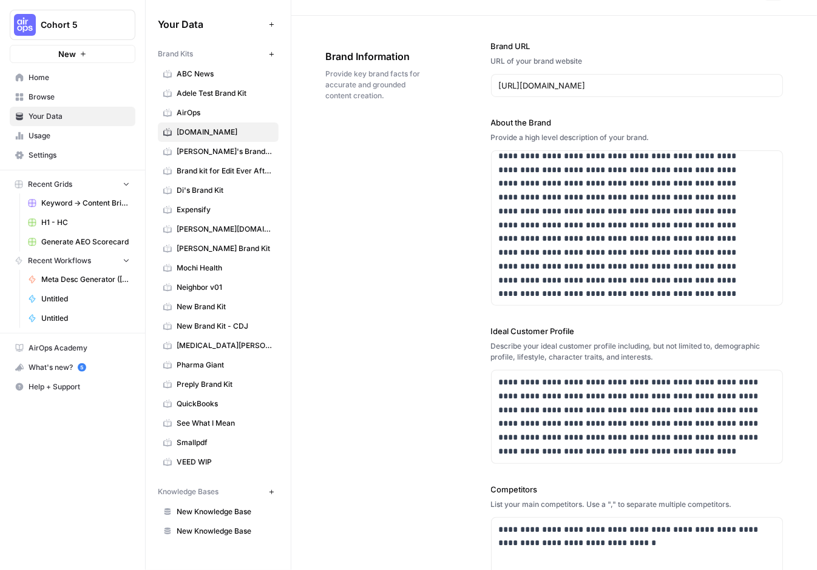
scroll to position [0, 0]
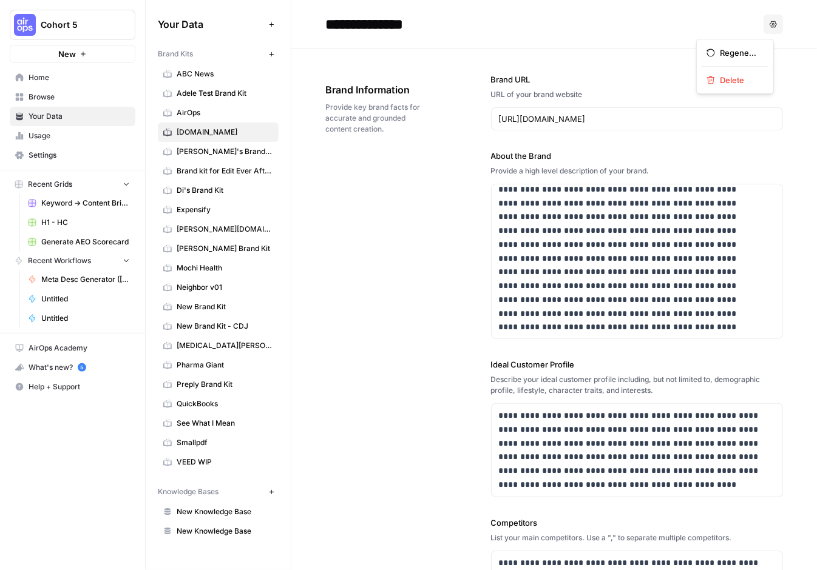
click at [769, 24] on span "Options" at bounding box center [769, 24] width 1 height 1
click at [442, 223] on div "**********" at bounding box center [554, 425] width 458 height 753
click at [200, 129] on span "Apartments.com" at bounding box center [225, 132] width 96 height 11
drag, startPoint x: 201, startPoint y: 132, endPoint x: 462, endPoint y: 426, distance: 392.5
click at [486, 441] on div "**********" at bounding box center [554, 425] width 458 height 753
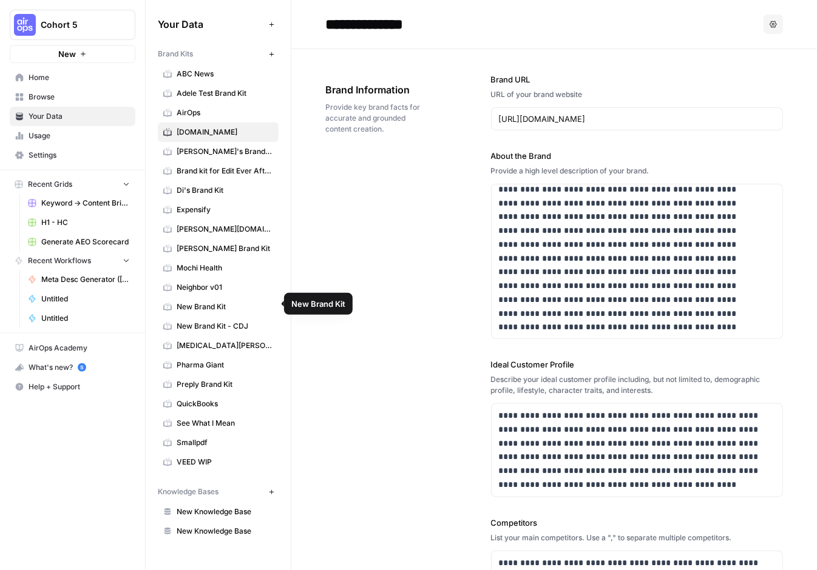
click at [185, 288] on span "Neighbor v01" at bounding box center [225, 287] width 96 height 11
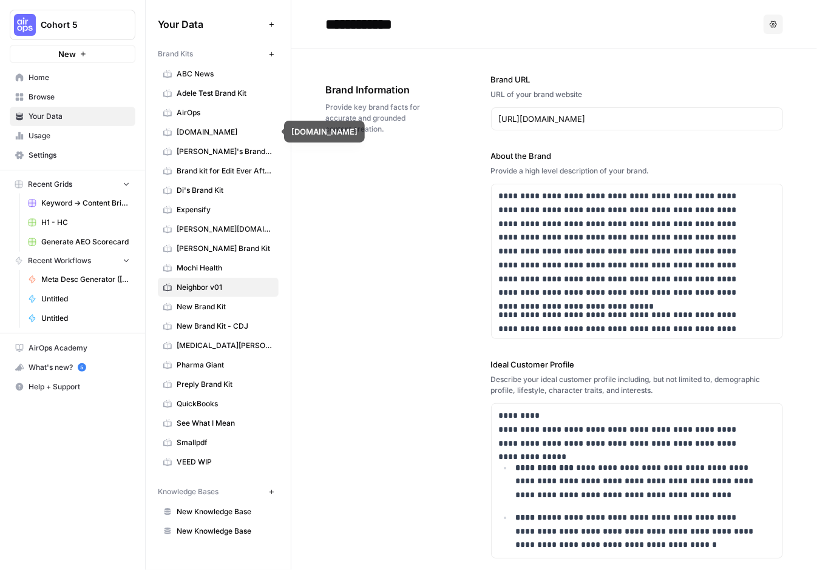
click at [192, 130] on span "Apartments.com" at bounding box center [225, 132] width 96 height 11
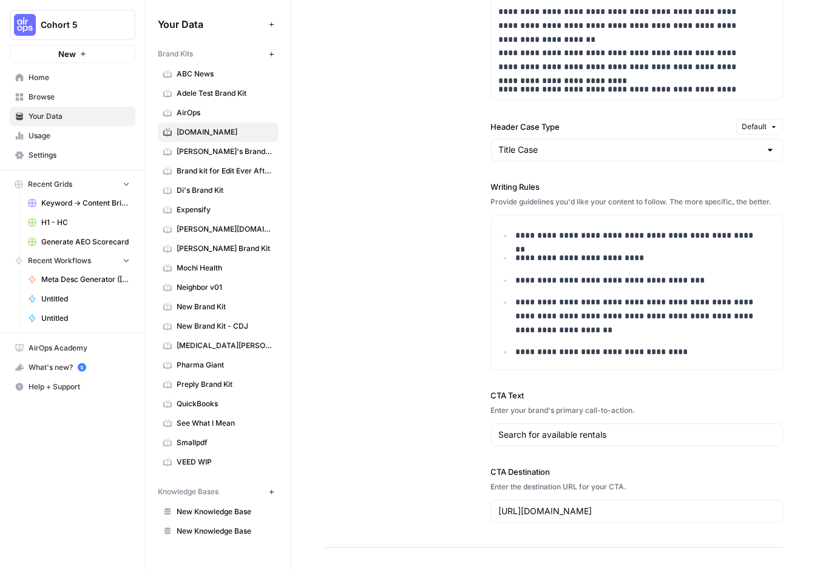
scroll to position [1153, 0]
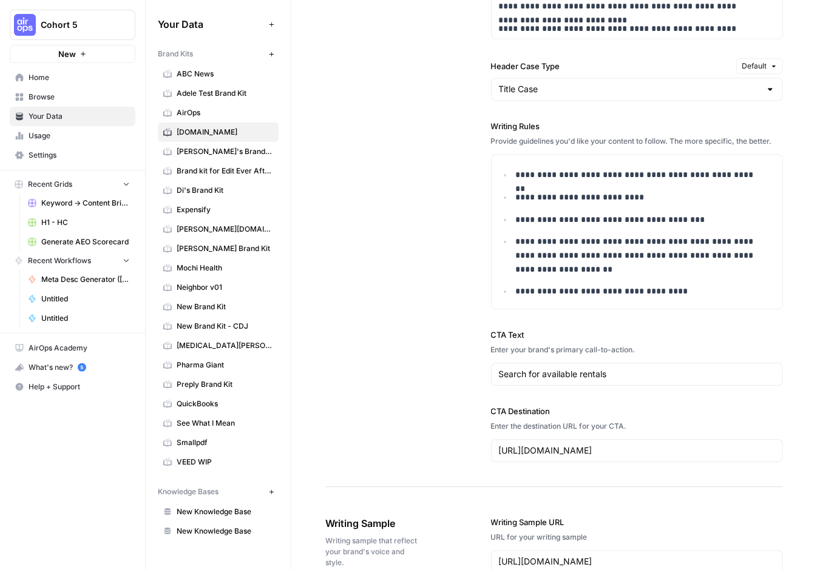
click at [39, 76] on span "Home" at bounding box center [79, 77] width 101 height 11
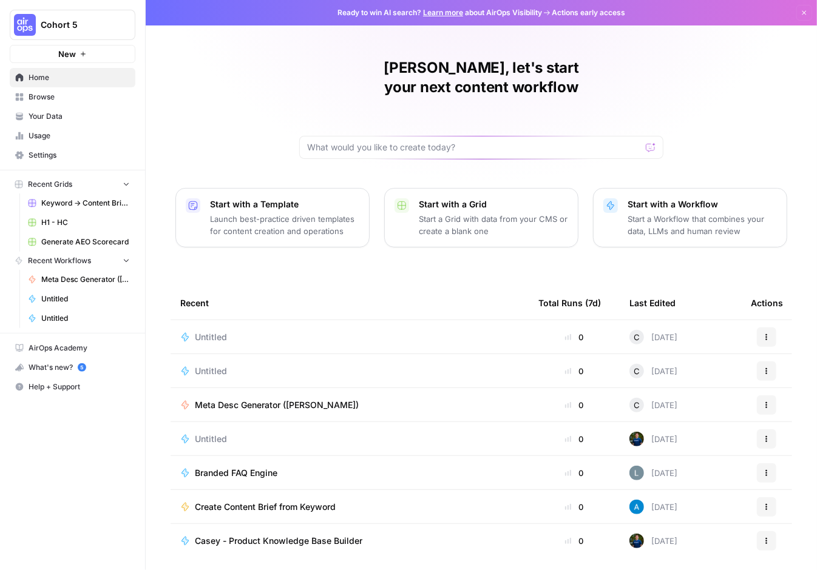
click at [259, 399] on span "Meta Desc Generator ([PERSON_NAME])" at bounding box center [277, 405] width 164 height 12
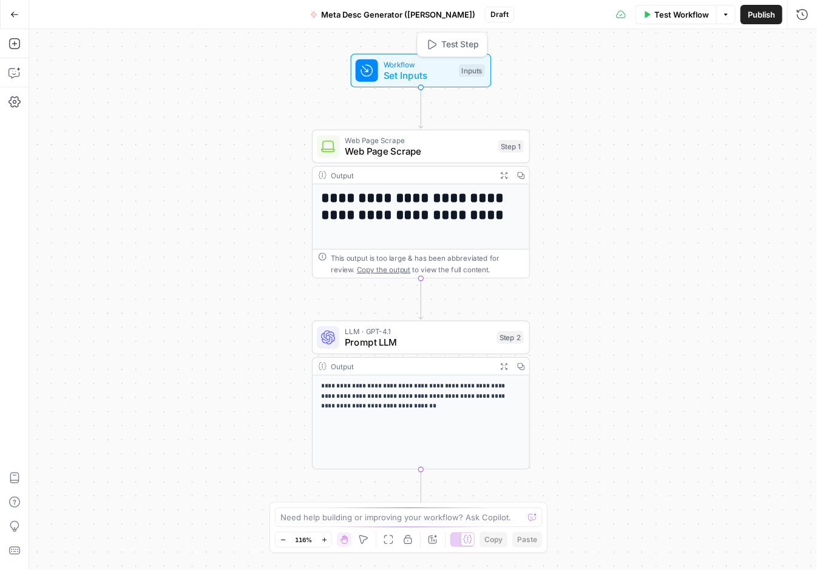
click at [428, 76] on span "Set Inputs" at bounding box center [419, 76] width 70 height 14
click at [650, 140] on span "Add Field" at bounding box center [648, 136] width 35 height 12
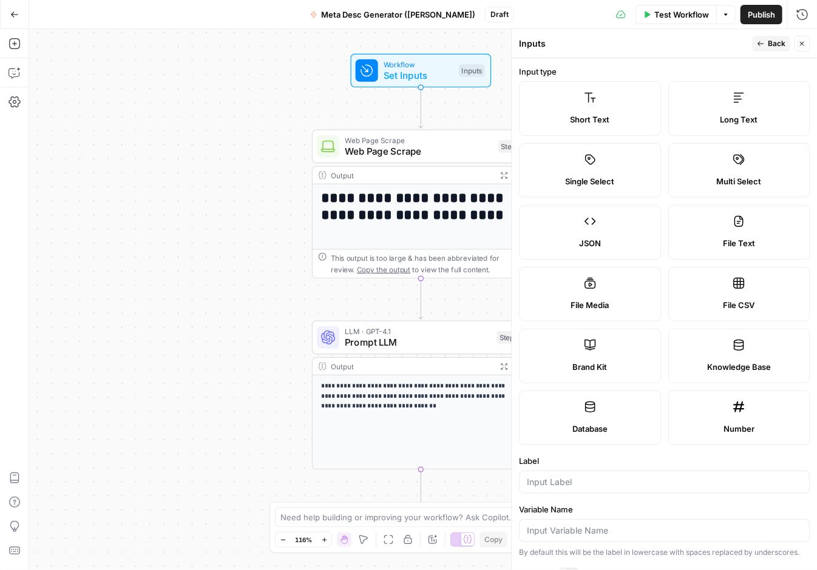
click at [583, 358] on label "Brand Kit" at bounding box center [590, 356] width 142 height 55
click at [588, 478] on input "Label" at bounding box center [664, 482] width 275 height 12
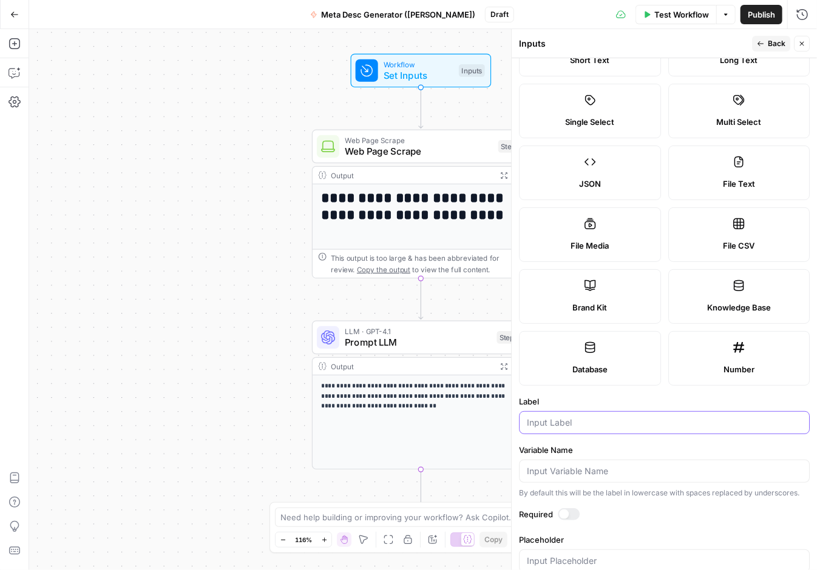
scroll to position [94, 0]
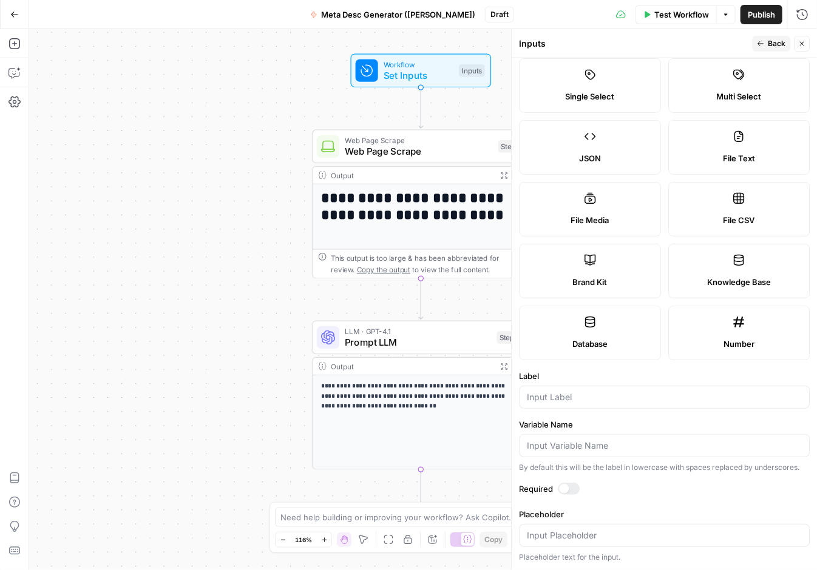
click at [570, 487] on div at bounding box center [569, 489] width 22 height 12
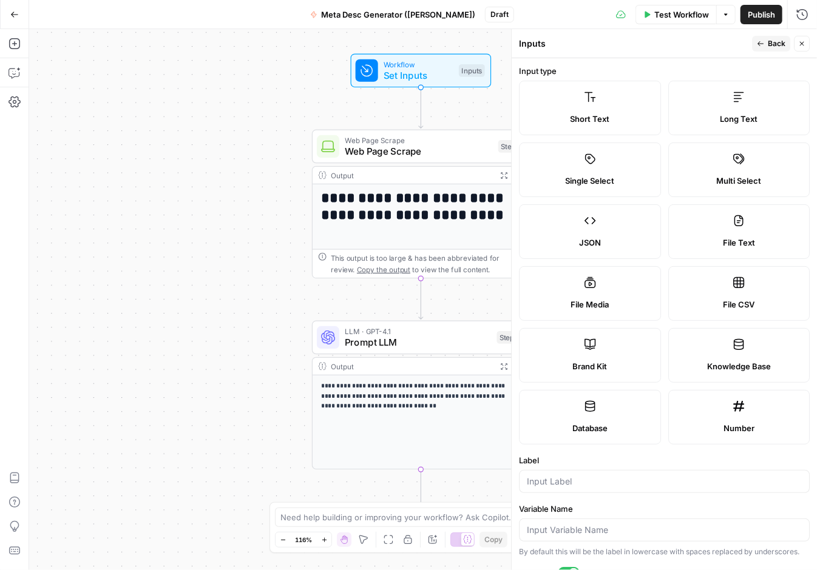
scroll to position [0, 0]
click at [691, 16] on span "Test Workflow" at bounding box center [681, 14] width 55 height 12
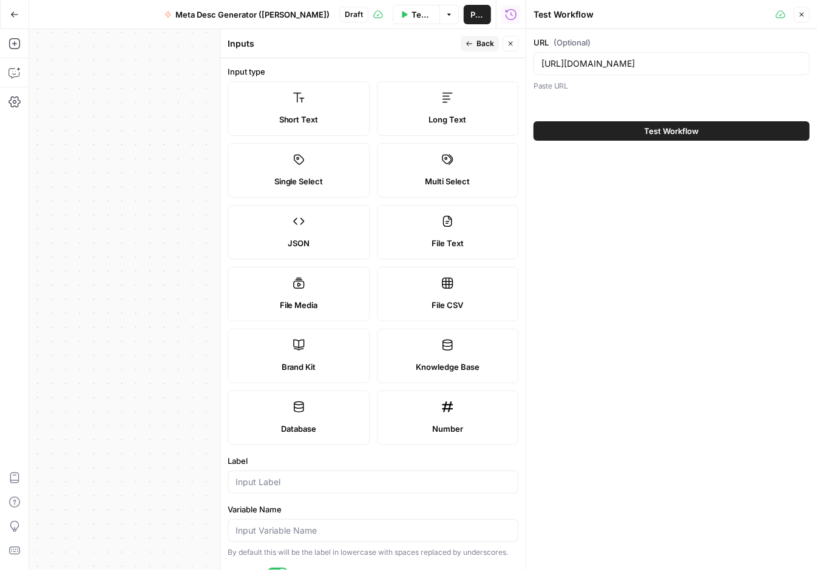
click at [661, 135] on span "Test Workflow" at bounding box center [671, 131] width 55 height 12
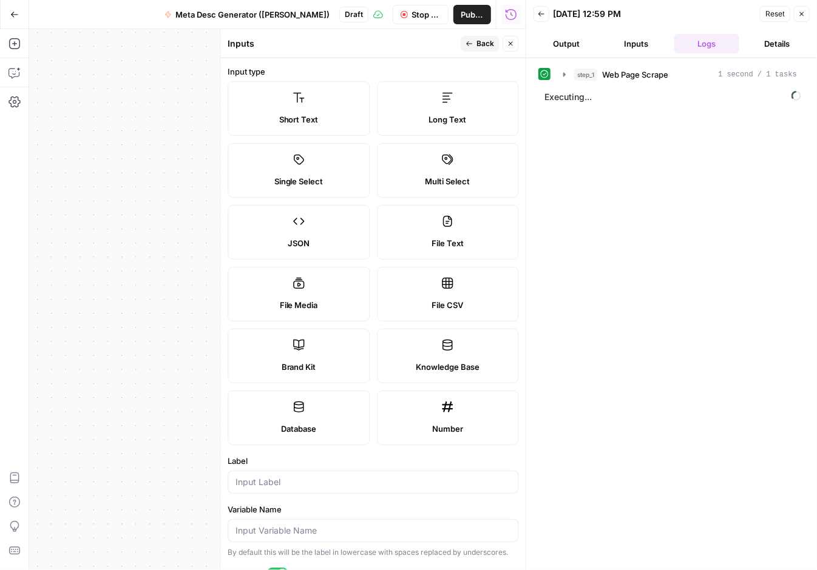
click at [644, 43] on button "Inputs" at bounding box center [637, 43] width 66 height 19
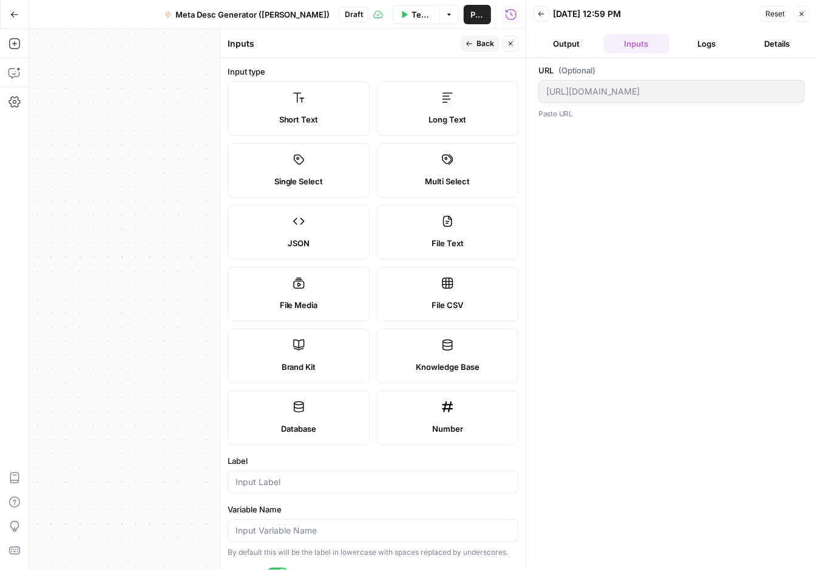
click at [566, 42] on button "Output" at bounding box center [566, 43] width 66 height 19
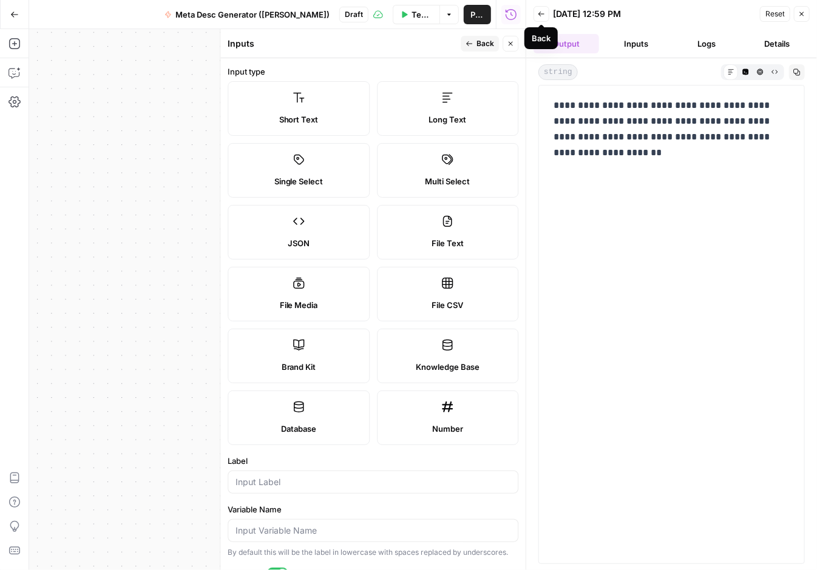
click at [538, 14] on icon "button" at bounding box center [541, 13] width 7 height 7
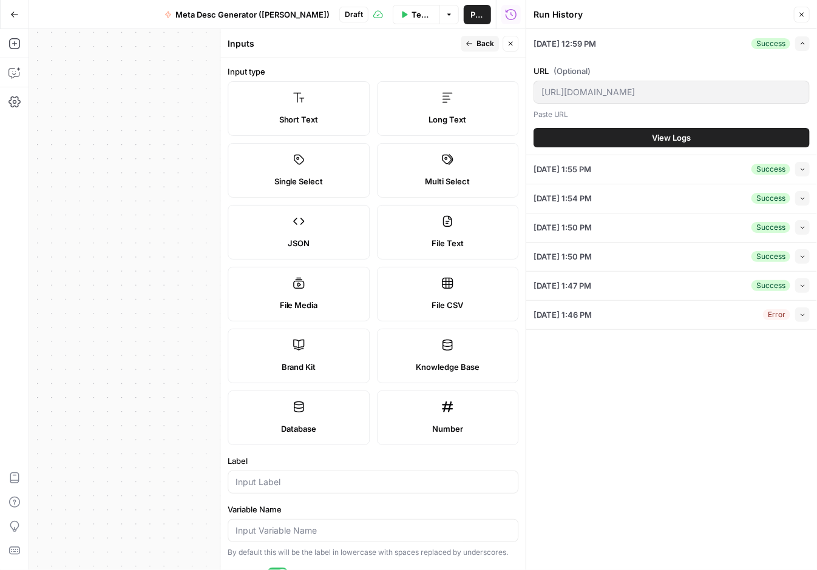
click at [294, 359] on label "Brand Kit" at bounding box center [299, 356] width 142 height 55
click at [10, 15] on icon "button" at bounding box center [14, 14] width 8 height 8
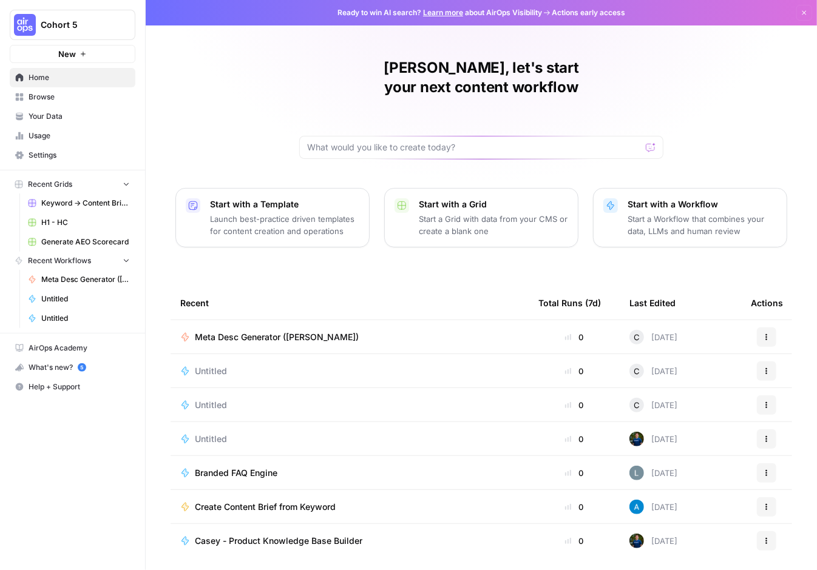
click at [41, 117] on span "Your Data" at bounding box center [79, 116] width 101 height 11
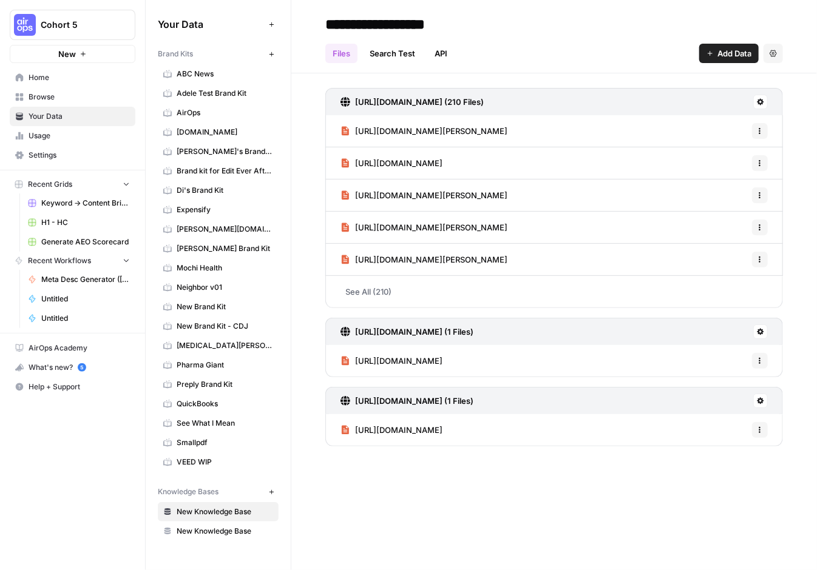
click at [196, 132] on span "Apartments.com" at bounding box center [225, 132] width 96 height 11
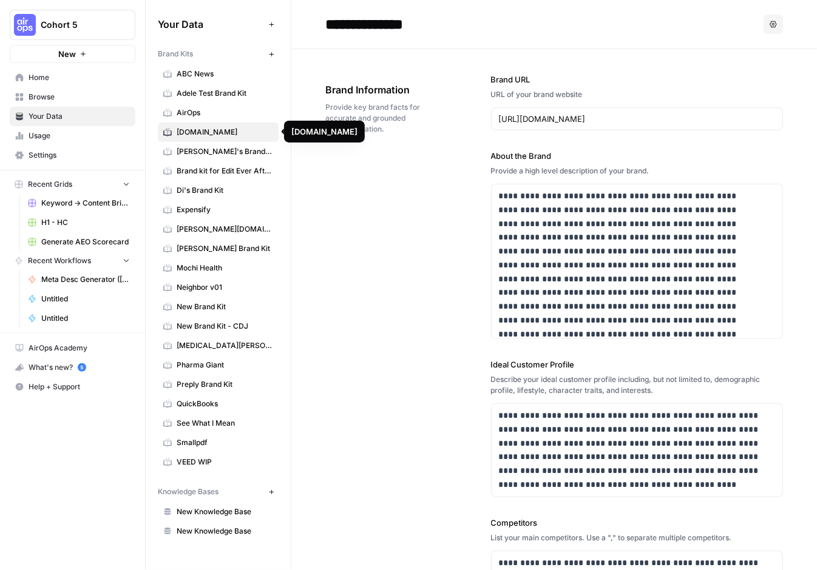
drag, startPoint x: 193, startPoint y: 130, endPoint x: 433, endPoint y: 224, distance: 257.9
click at [433, 224] on div "**********" at bounding box center [554, 425] width 458 height 753
click at [770, 24] on icon "button" at bounding box center [773, 24] width 7 height 7
click at [350, 25] on input "**********" at bounding box center [417, 24] width 194 height 24
drag, startPoint x: 452, startPoint y: 25, endPoint x: 308, endPoint y: 24, distance: 143.8
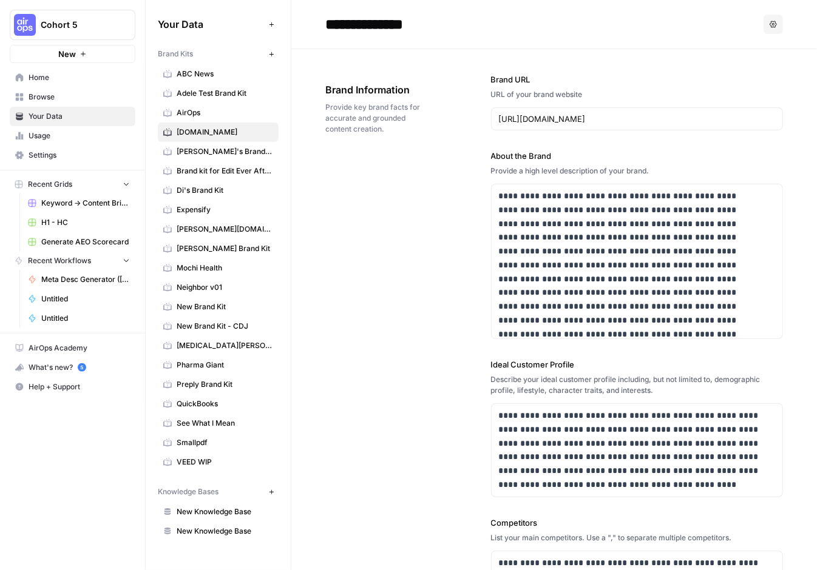
click at [308, 24] on header "**********" at bounding box center [554, 24] width 526 height 49
type input "**********"
click at [374, 276] on div "**********" at bounding box center [554, 425] width 458 height 753
click at [672, 254] on p "**********" at bounding box center [629, 272] width 261 height 166
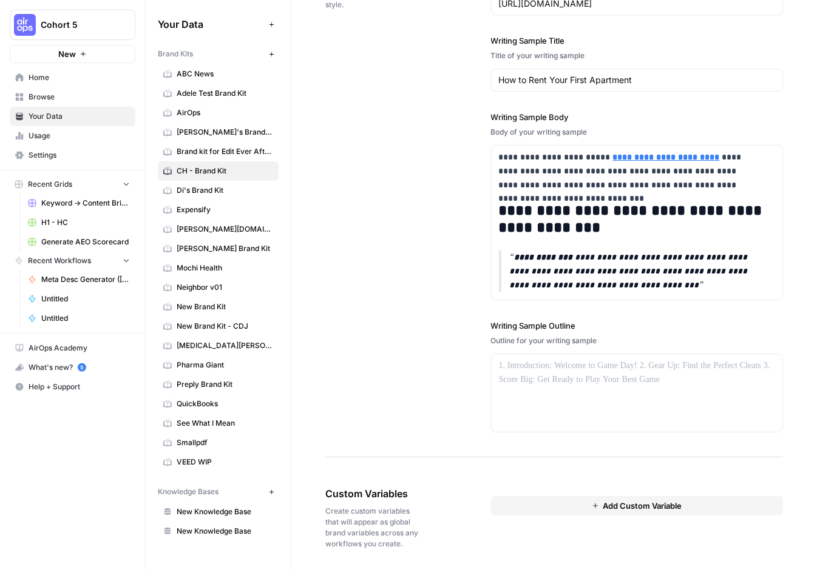
click at [194, 76] on span "ABC News" at bounding box center [225, 74] width 96 height 11
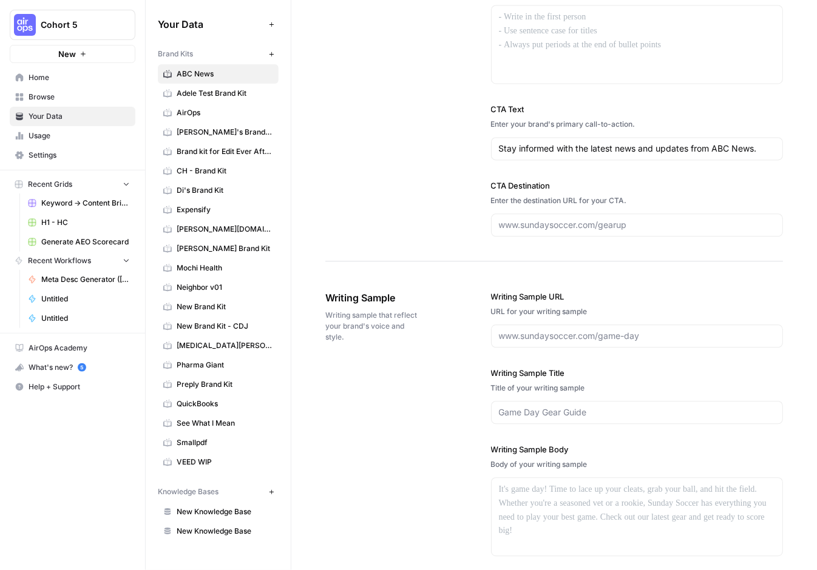
scroll to position [1092, 0]
click at [219, 418] on span "See What I Mean" at bounding box center [225, 423] width 96 height 11
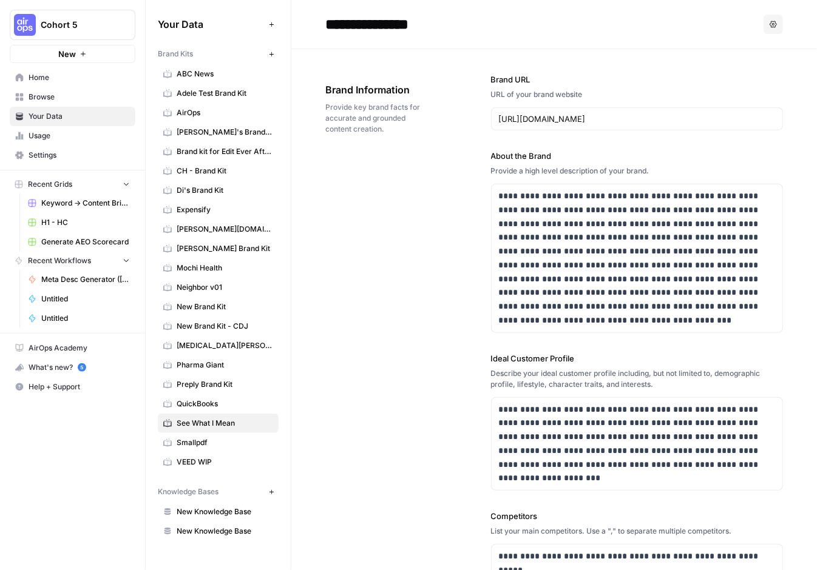
click at [39, 77] on span "Home" at bounding box center [79, 77] width 101 height 11
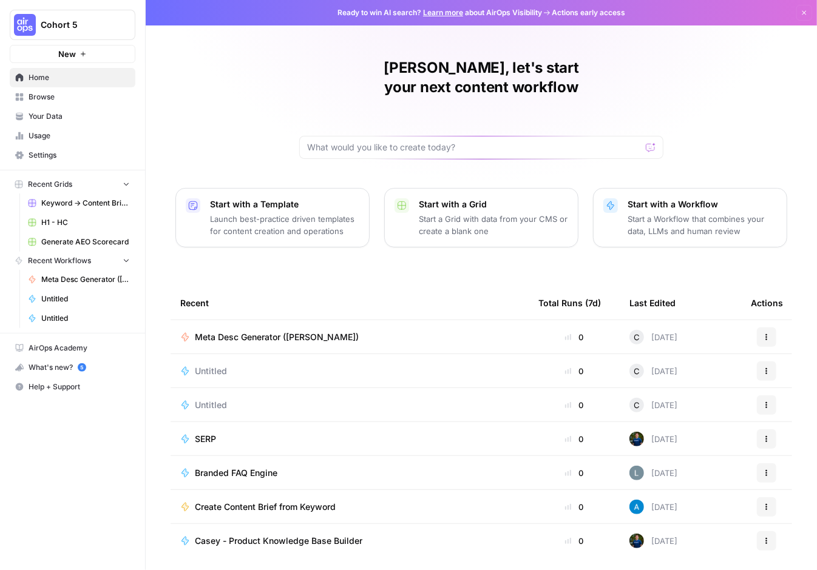
click at [260, 331] on span "Meta Desc Generator ([PERSON_NAME])" at bounding box center [277, 337] width 164 height 12
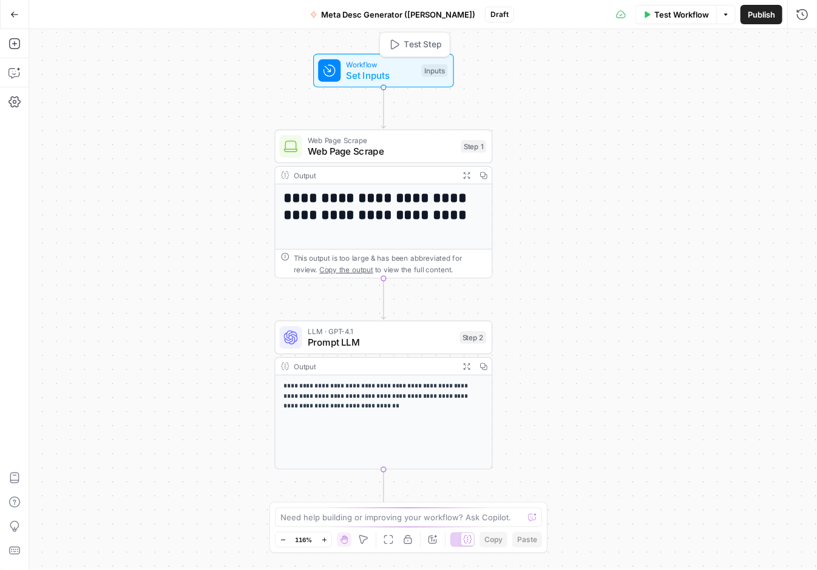
click at [439, 71] on div "Inputs" at bounding box center [435, 70] width 26 height 13
click at [667, 138] on button "Add Field" at bounding box center [653, 135] width 265 height 19
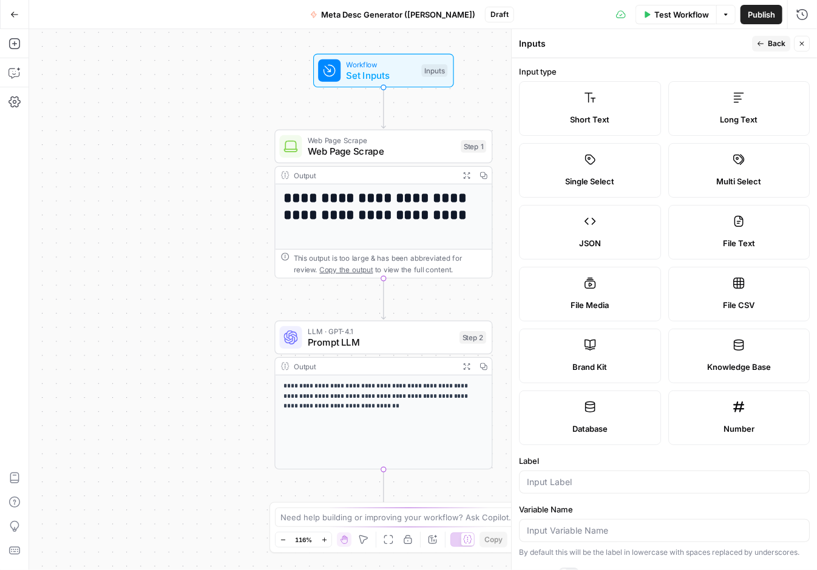
click at [583, 354] on label "Brand Kit" at bounding box center [590, 356] width 142 height 55
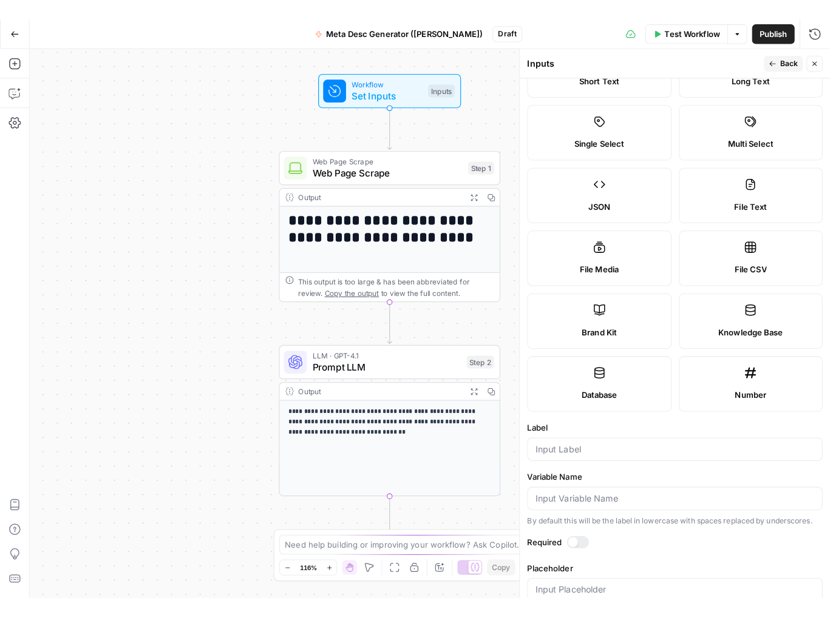
scroll to position [94, 0]
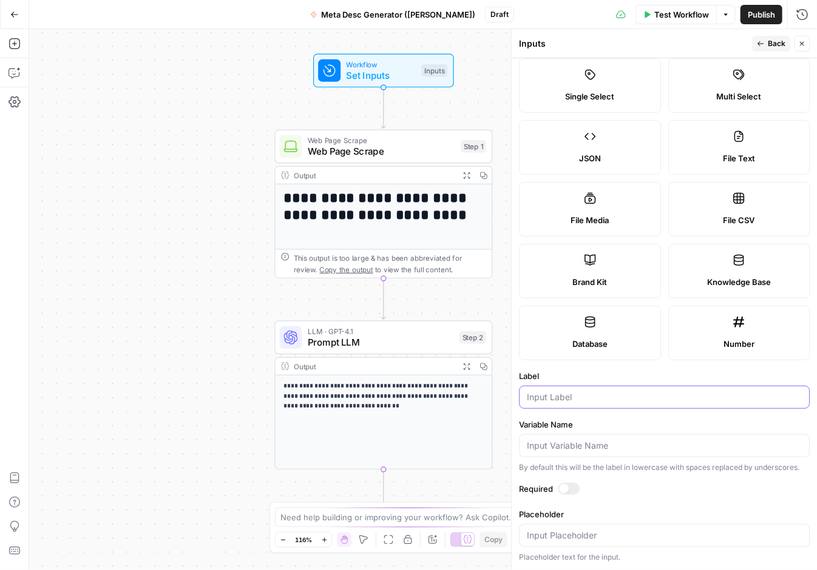
click at [581, 391] on input "Label" at bounding box center [664, 397] width 275 height 12
type input "Brand Kit"
click at [573, 492] on div at bounding box center [569, 489] width 22 height 12
click at [636, 497] on input "Placeholder" at bounding box center [664, 536] width 275 height 12
click at [685, 16] on span "Test Workflow" at bounding box center [681, 14] width 55 height 12
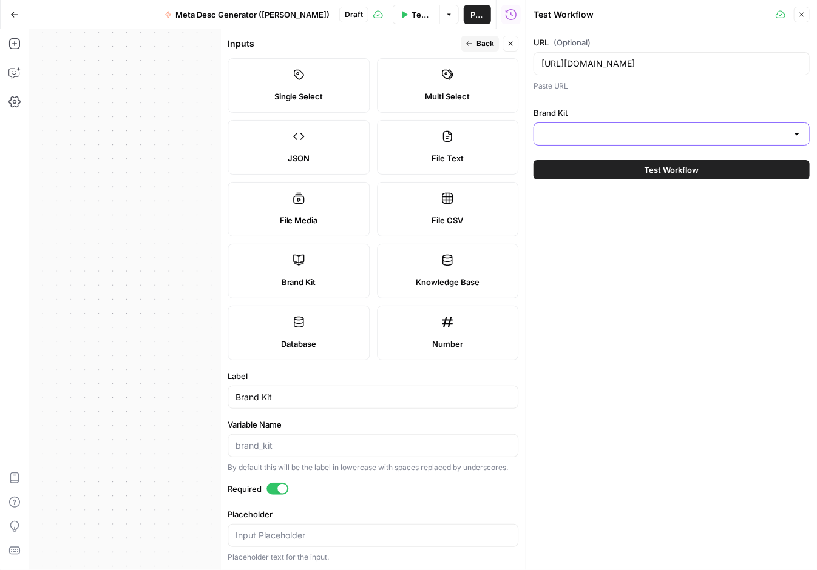
click at [688, 135] on input "Brand Kit" at bounding box center [664, 134] width 246 height 12
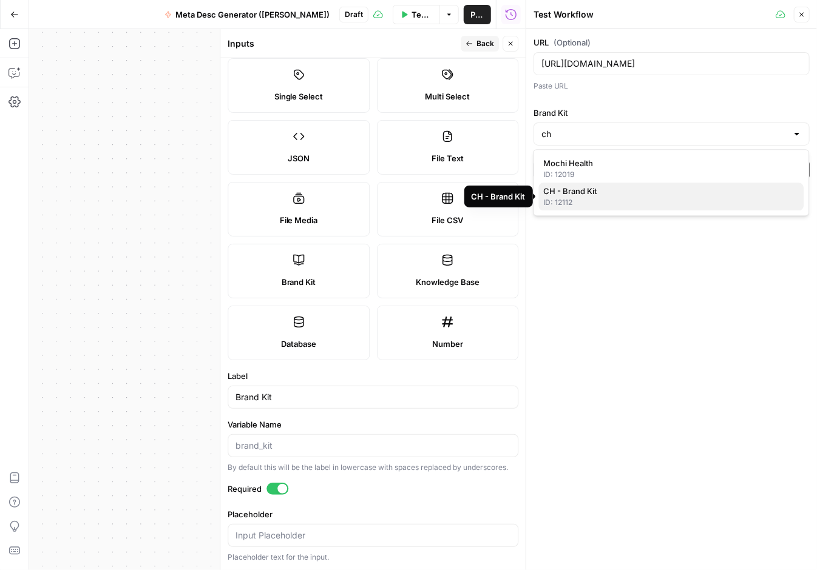
click at [604, 195] on span "CH - Brand Kit" at bounding box center [668, 191] width 251 height 12
type input "CH - Brand Kit"
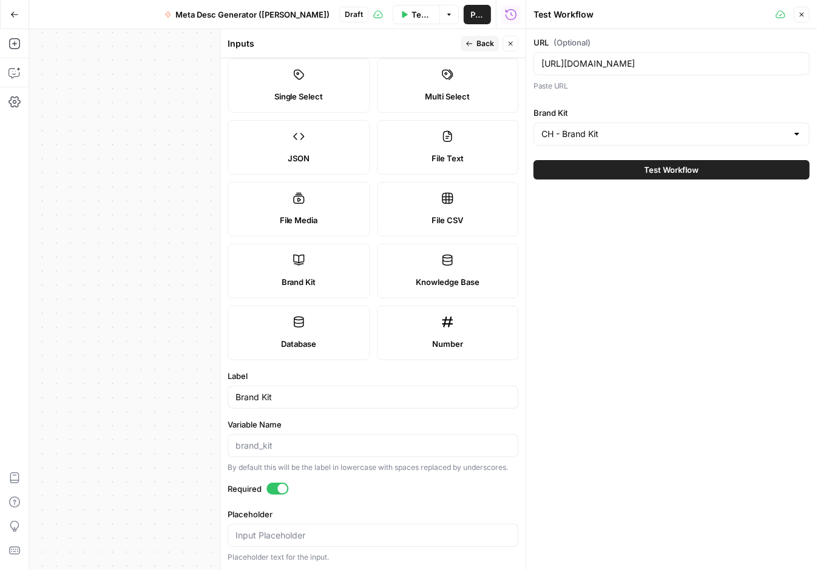
click at [670, 174] on span "Test Workflow" at bounding box center [671, 170] width 55 height 12
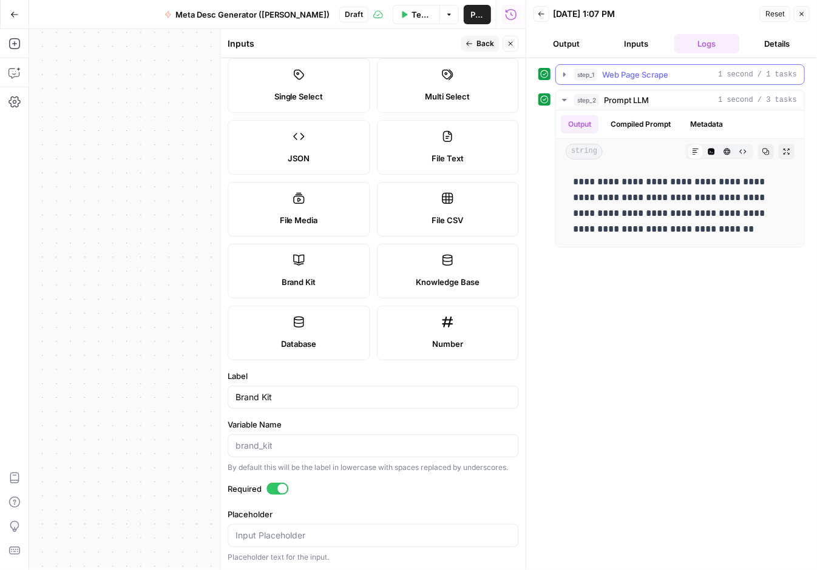
click at [563, 76] on icon "button" at bounding box center [565, 75] width 10 height 10
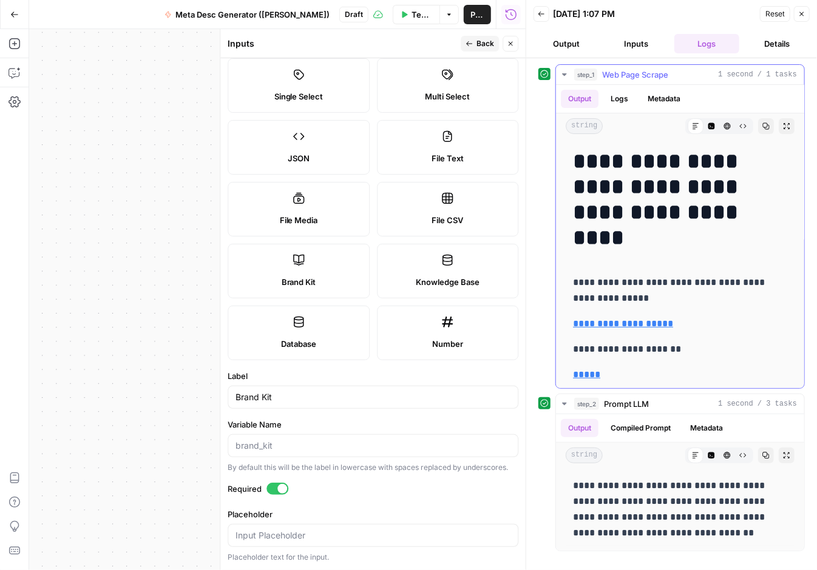
click at [563, 76] on icon "button" at bounding box center [565, 75] width 10 height 10
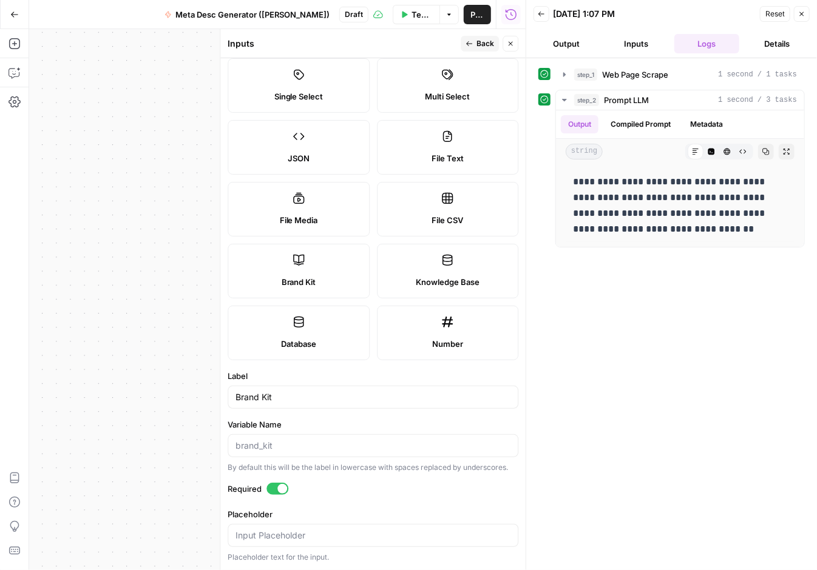
click at [778, 47] on button "Details" at bounding box center [777, 43] width 66 height 19
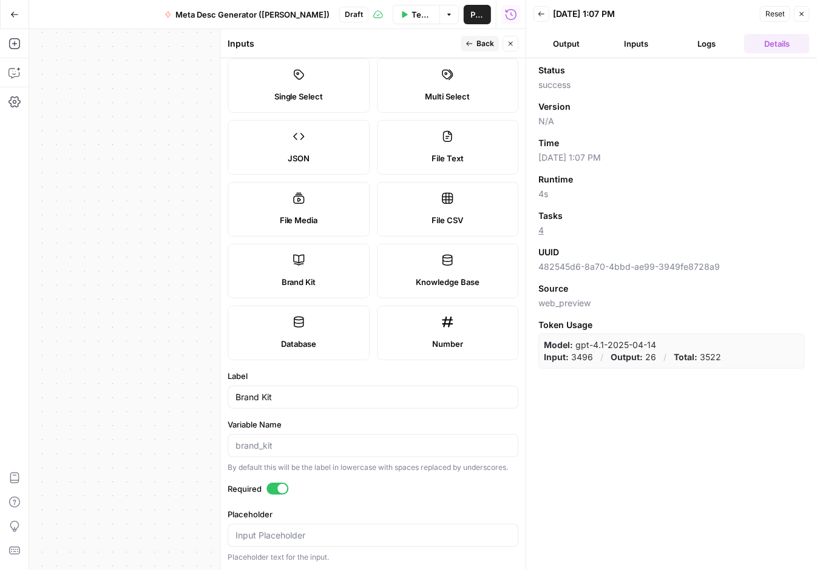
click at [540, 230] on link "4" at bounding box center [540, 230] width 5 height 10
click at [13, 18] on icon "button" at bounding box center [14, 14] width 8 height 8
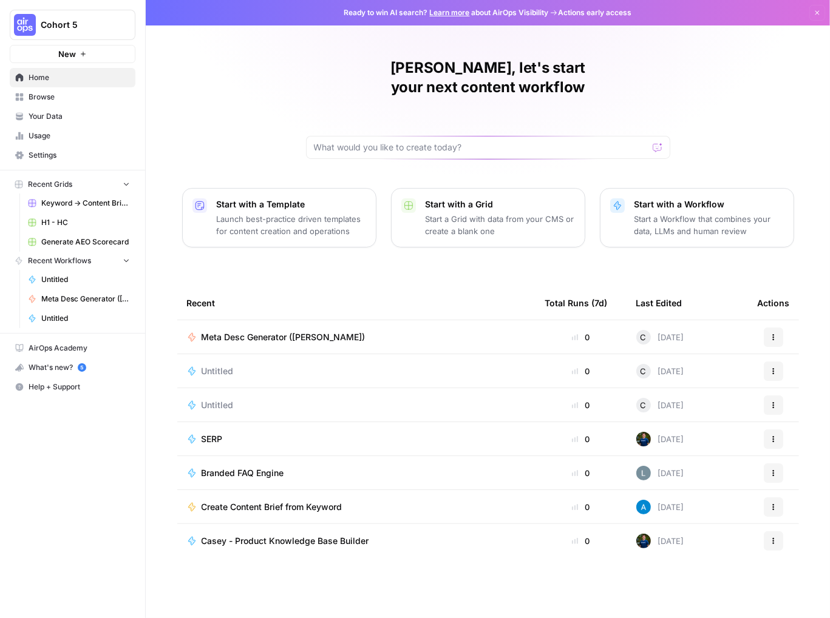
click at [39, 117] on span "Your Data" at bounding box center [79, 116] width 101 height 11
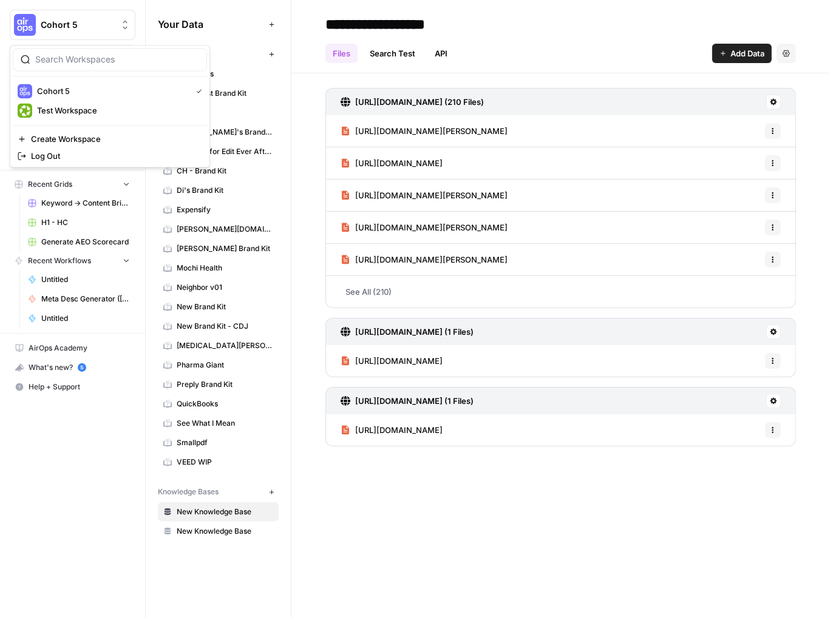
click at [100, 24] on span "Cohort 5" at bounding box center [77, 25] width 73 height 12
click at [75, 108] on span "Test Workspace" at bounding box center [117, 110] width 160 height 12
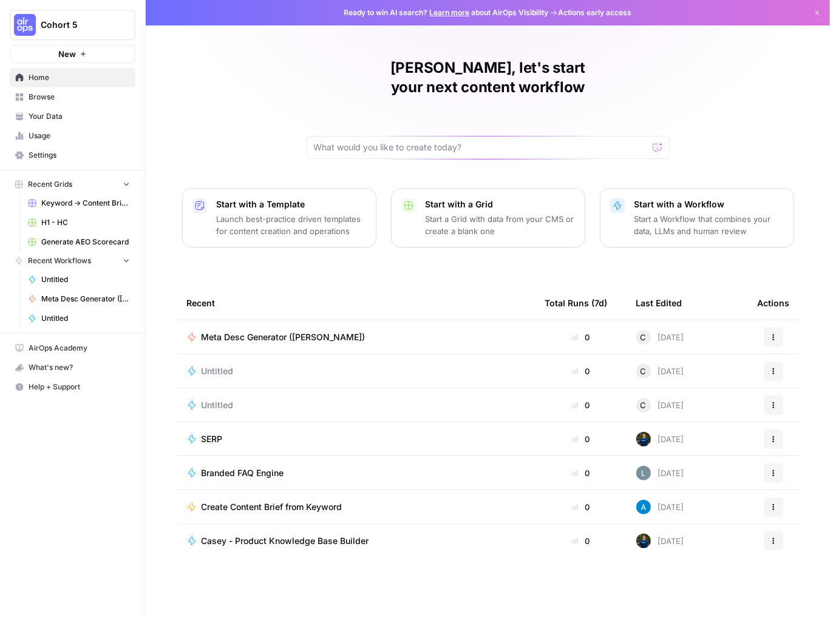
click at [50, 117] on span "Your Data" at bounding box center [79, 116] width 101 height 11
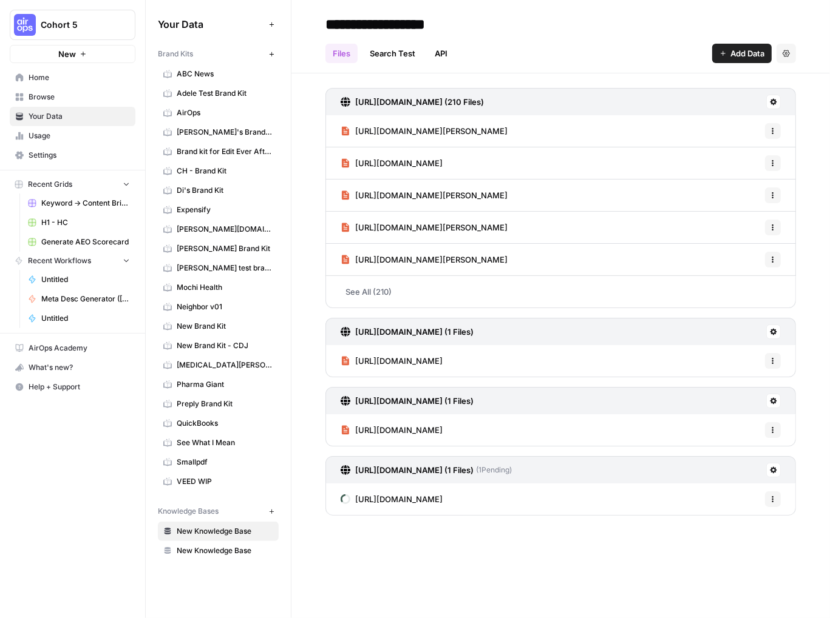
click at [186, 167] on span "CH - Brand Kit" at bounding box center [225, 171] width 96 height 11
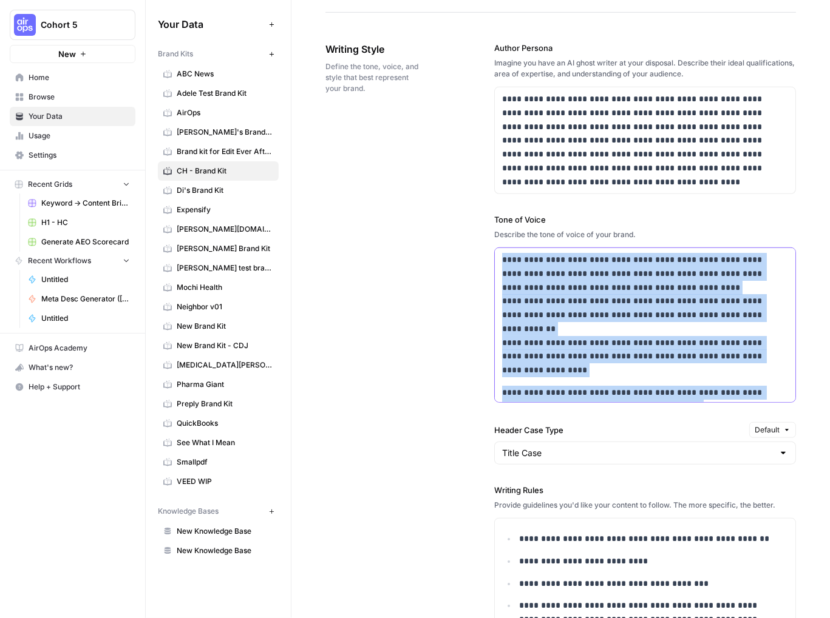
scroll to position [74, 0]
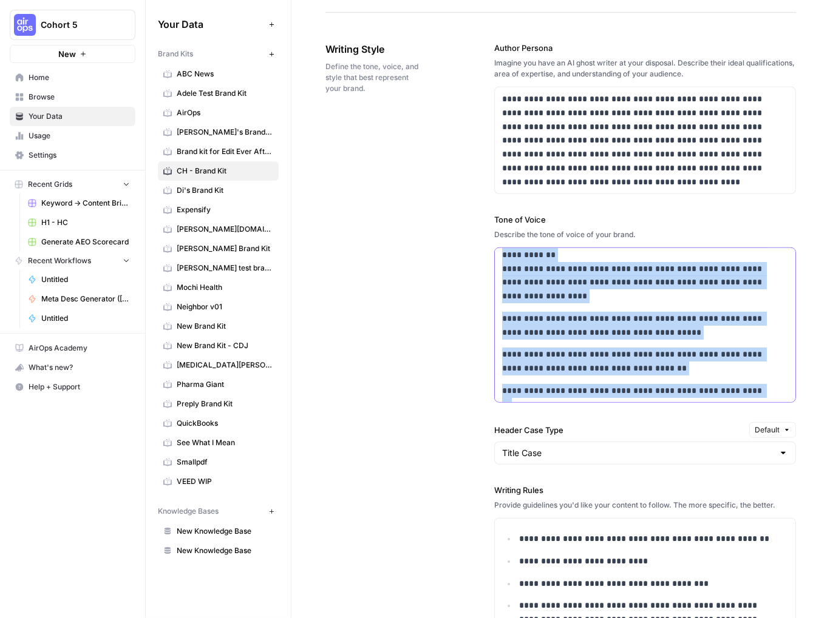
drag, startPoint x: 499, startPoint y: 257, endPoint x: 768, endPoint y: 476, distance: 346.0
click at [768, 476] on div "**********" at bounding box center [645, 434] width 302 height 833
copy div "**********"
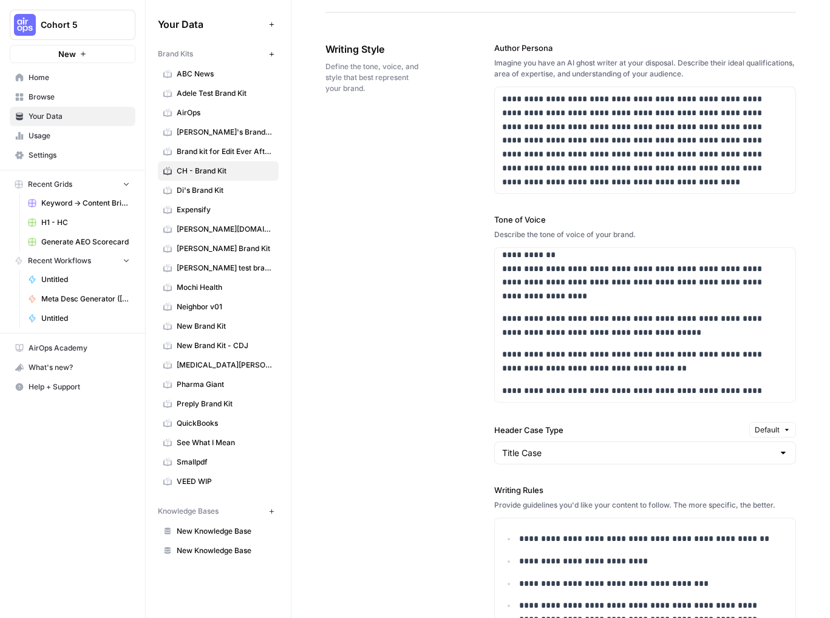
click at [90, 30] on span "Cohort 5" at bounding box center [77, 25] width 73 height 12
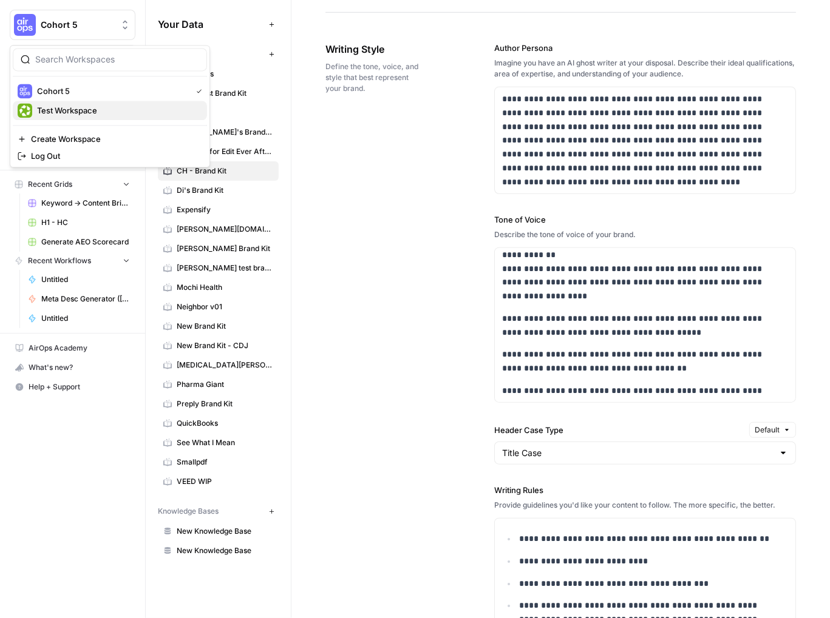
click at [68, 107] on span "Test Workspace" at bounding box center [117, 110] width 160 height 12
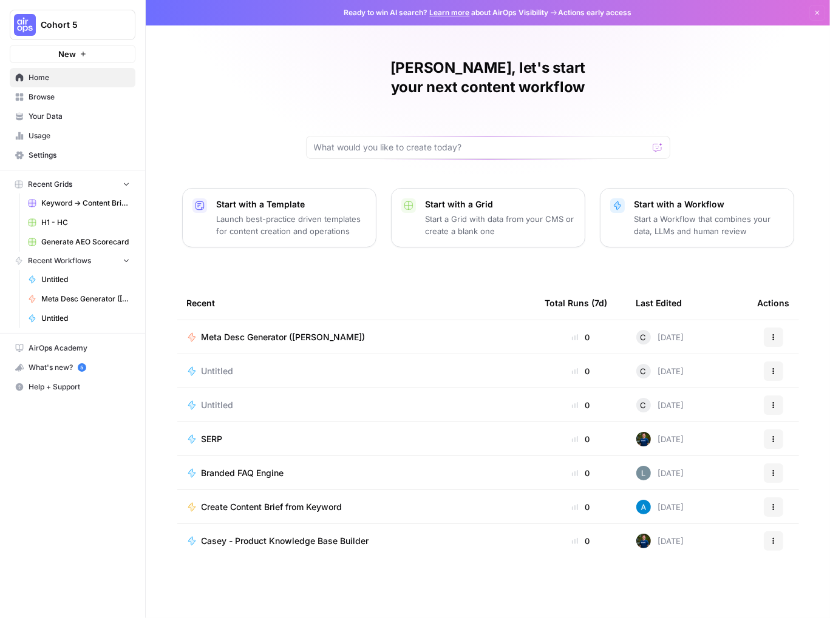
click at [47, 115] on span "Your Data" at bounding box center [79, 116] width 101 height 11
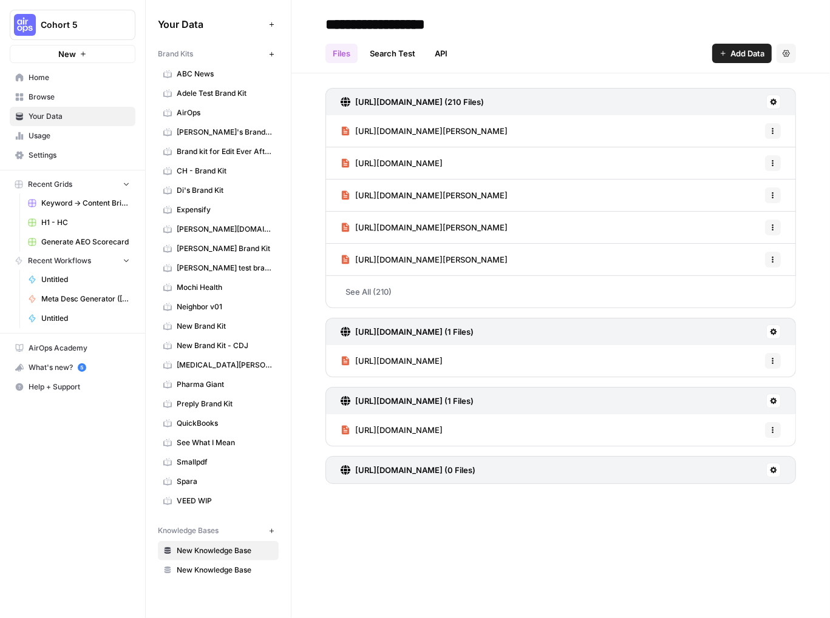
click at [196, 169] on span "CH - Brand Kit" at bounding box center [225, 171] width 96 height 11
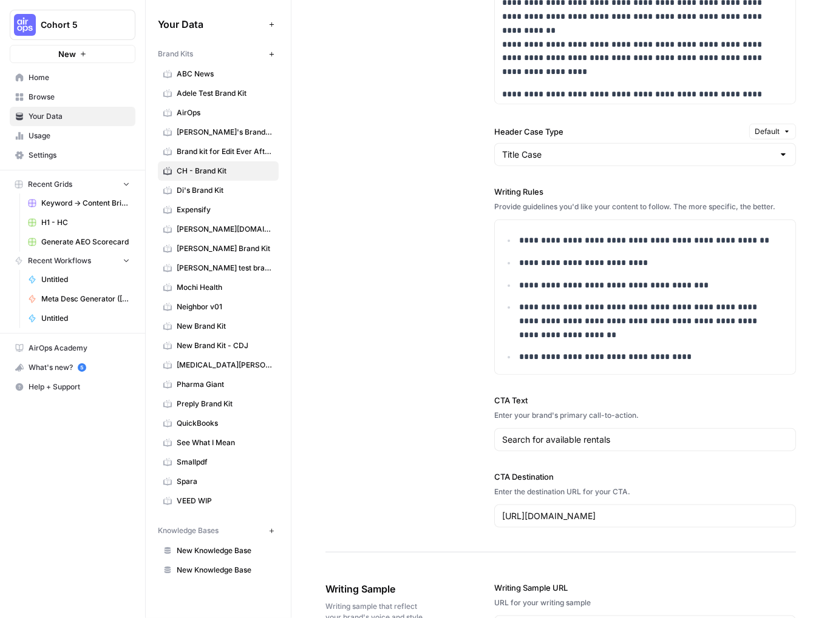
scroll to position [1092, 0]
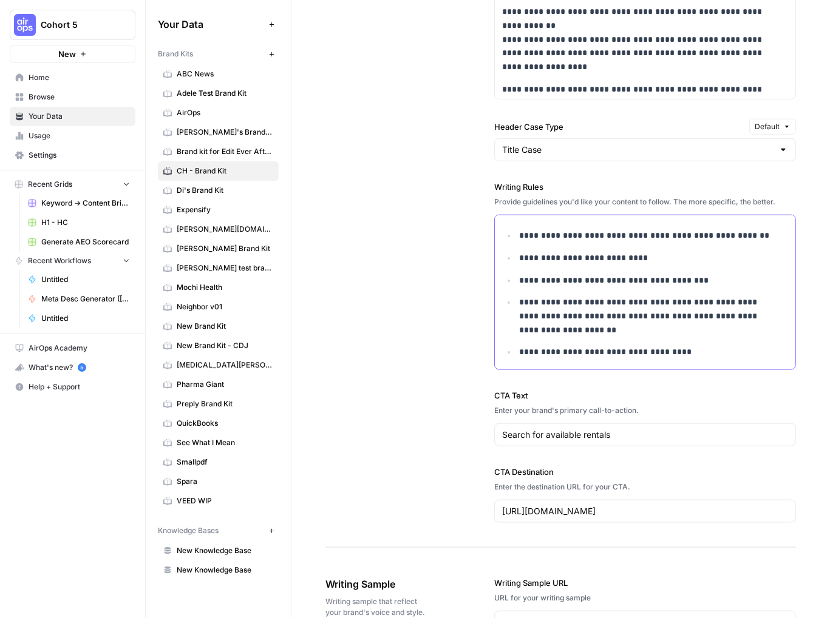
drag, startPoint x: 513, startPoint y: 228, endPoint x: 578, endPoint y: 268, distance: 76.8
click at [578, 268] on ul "**********" at bounding box center [645, 294] width 286 height 130
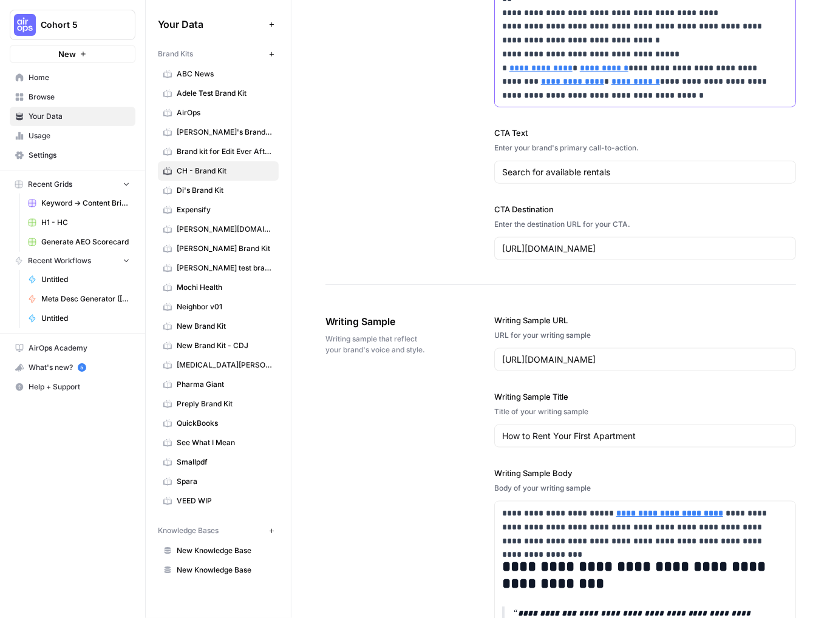
scroll to position [1274, 0]
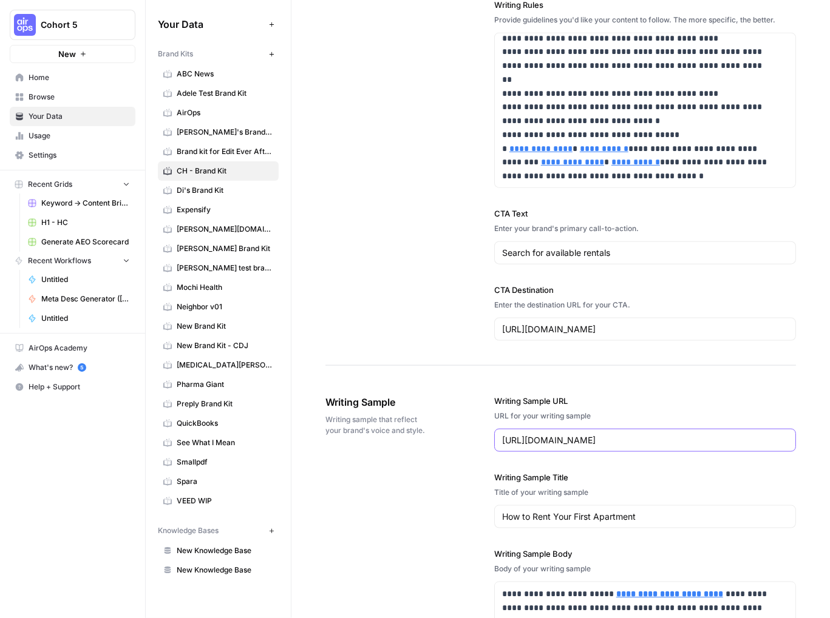
drag, startPoint x: 501, startPoint y: 439, endPoint x: 851, endPoint y: 441, distance: 350.8
click at [829, 441] on html "**********" at bounding box center [415, 309] width 830 height 618
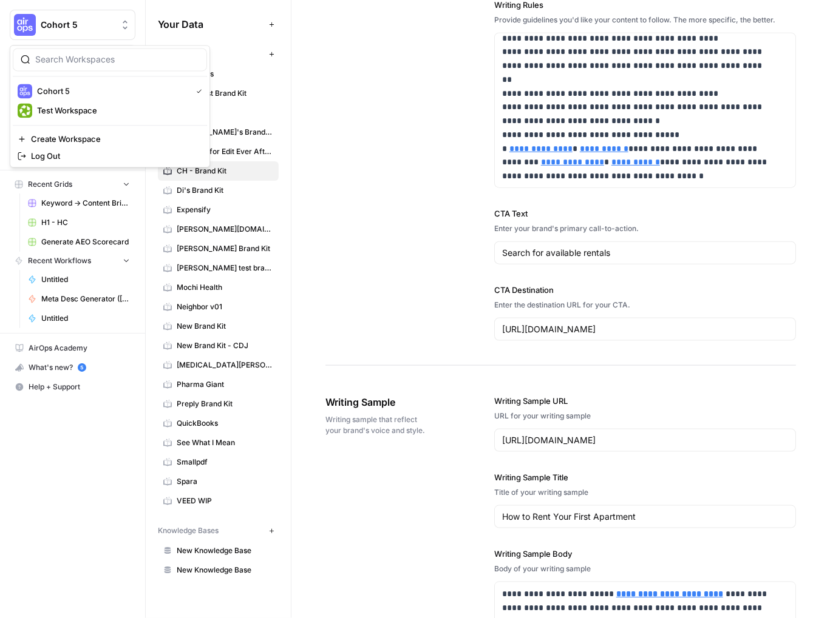
click at [93, 22] on span "Cohort 5" at bounding box center [77, 25] width 73 height 12
click at [66, 110] on span "Test Workspace" at bounding box center [117, 110] width 160 height 12
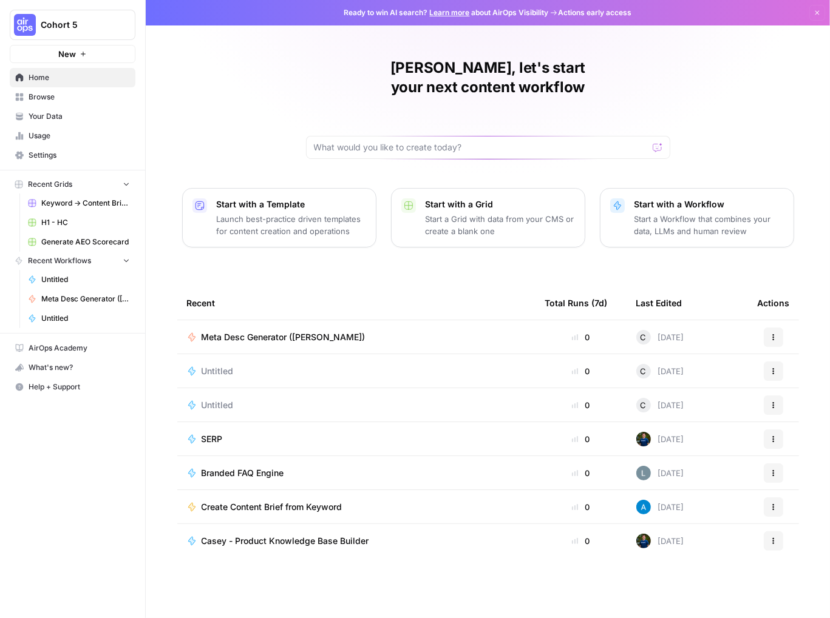
click at [41, 119] on span "Your Data" at bounding box center [79, 116] width 101 height 11
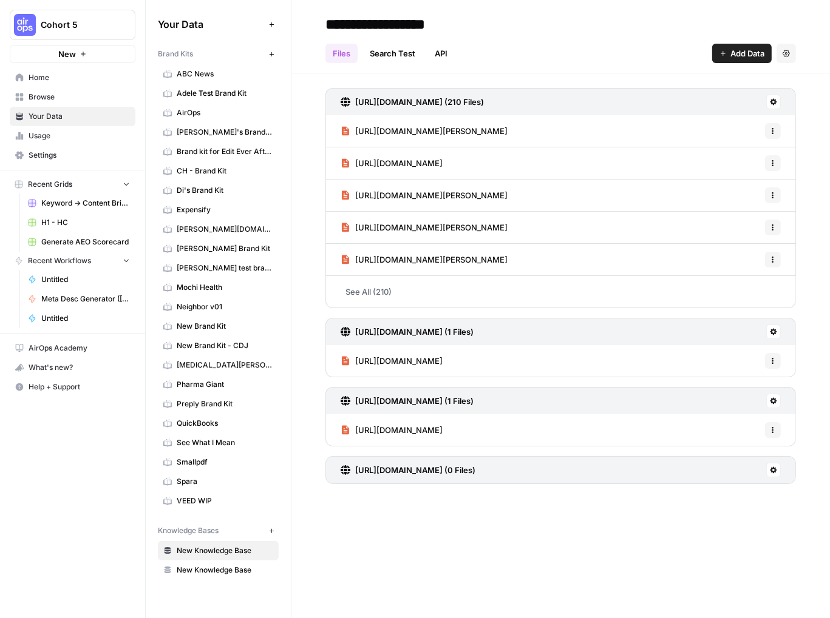
click at [191, 172] on span "CH - Brand Kit" at bounding box center [225, 171] width 96 height 11
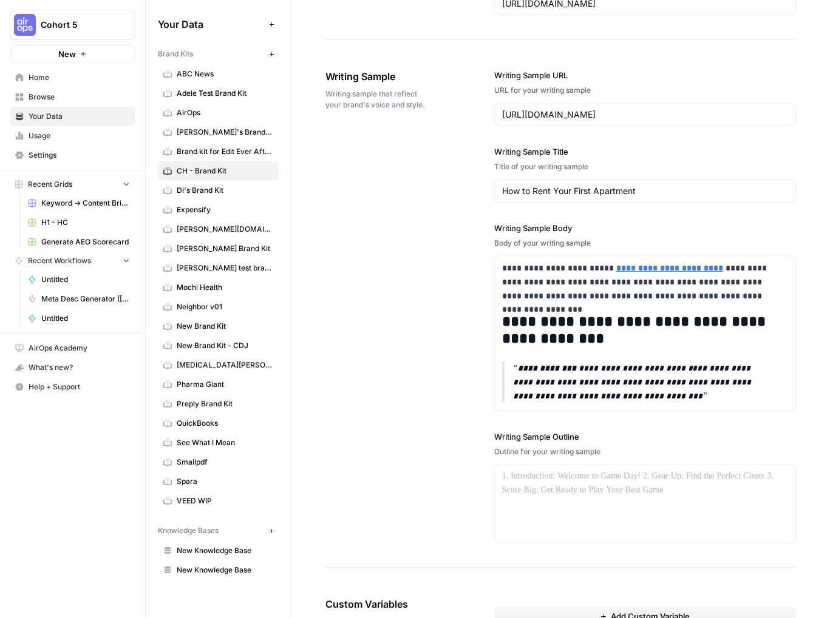
scroll to position [1663, 0]
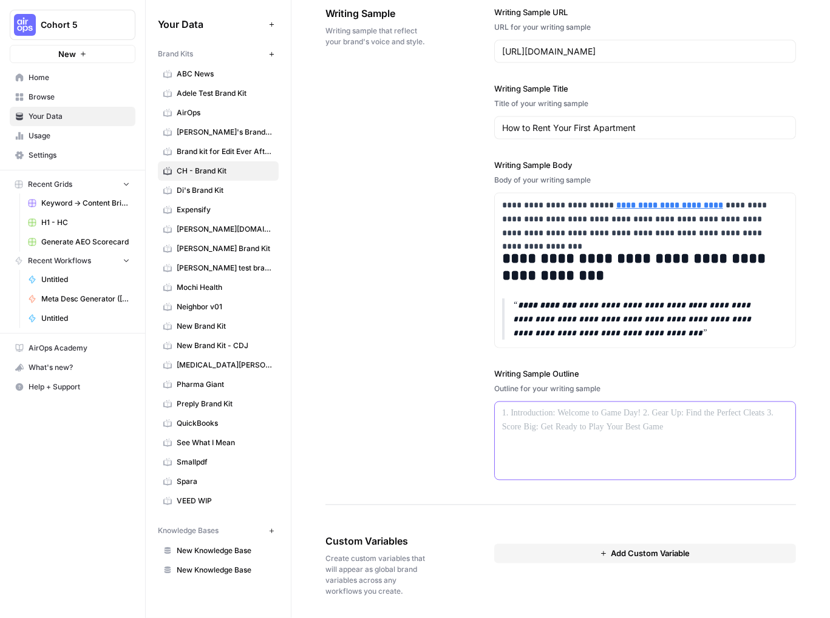
click at [587, 439] on div at bounding box center [645, 441] width 300 height 78
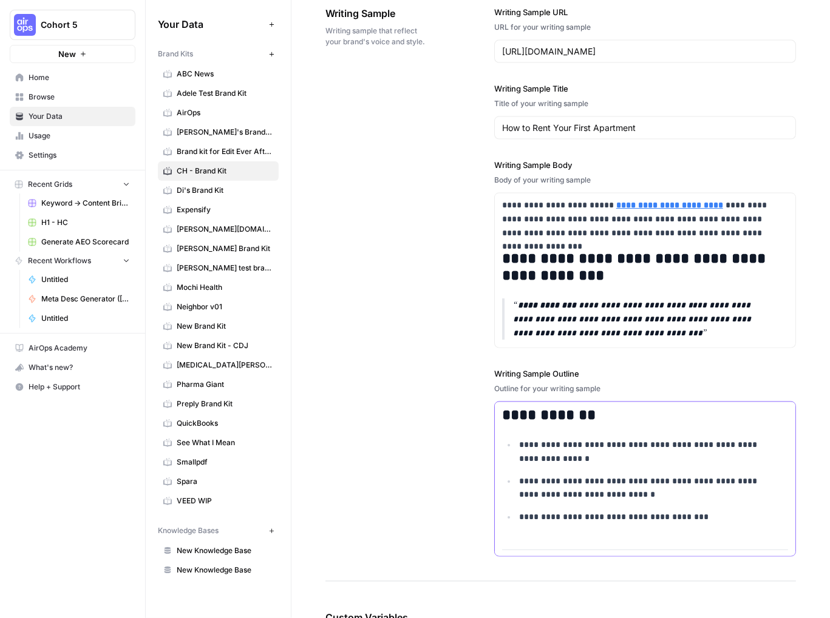
scroll to position [1833, 0]
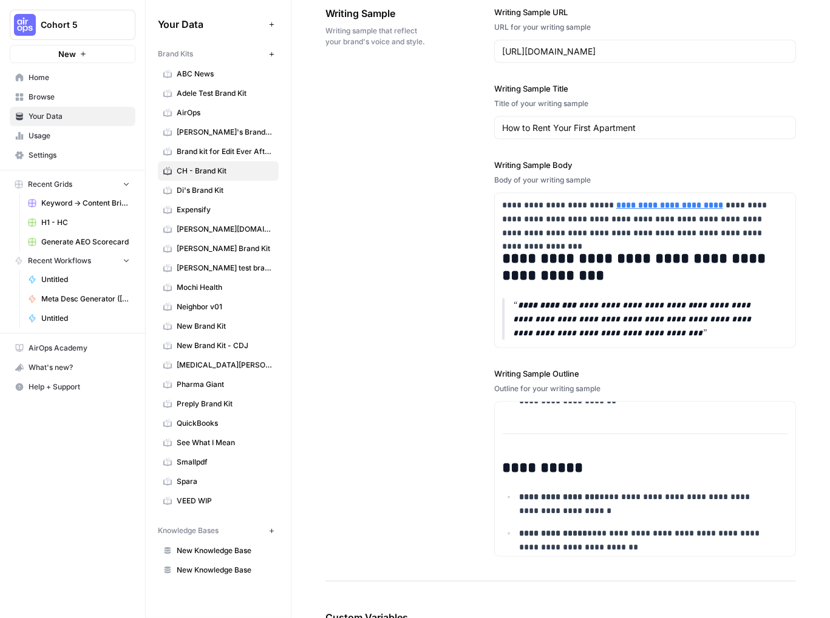
click at [358, 417] on div "**********" at bounding box center [560, 282] width 470 height 600
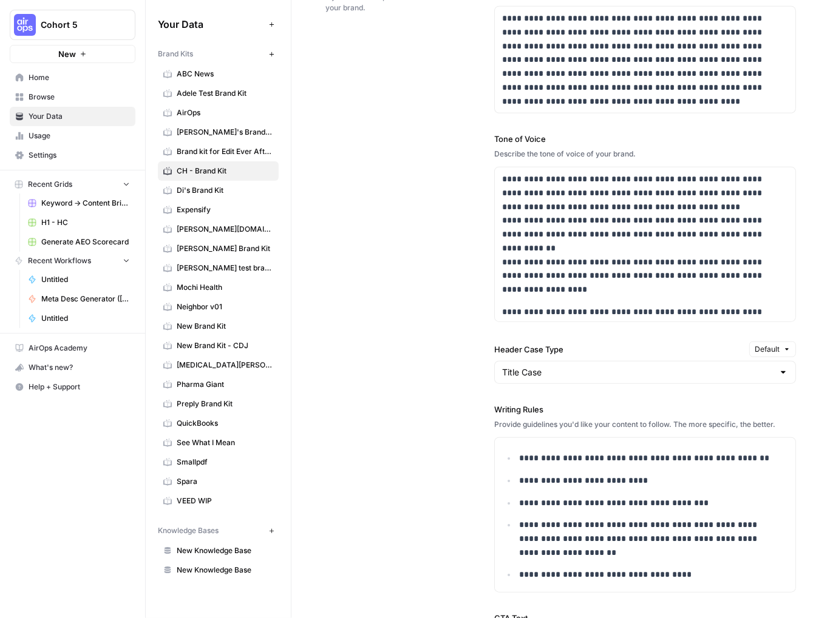
scroll to position [891, 0]
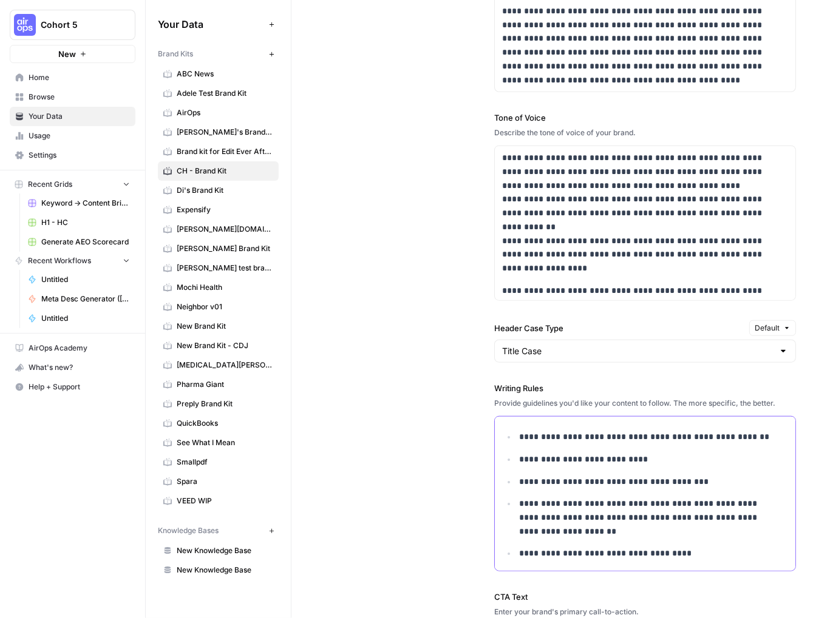
click at [706, 481] on p "**********" at bounding box center [645, 482] width 253 height 14
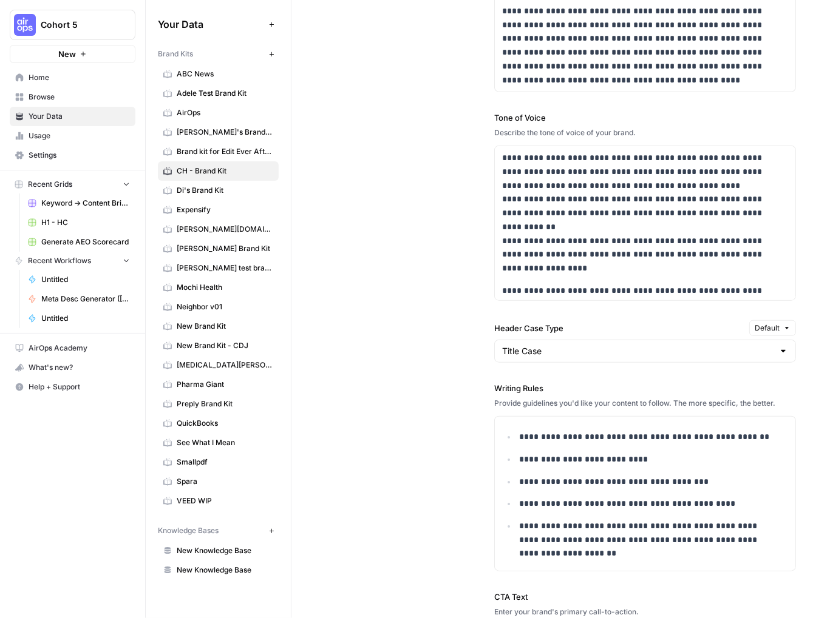
click at [407, 389] on div "**********" at bounding box center [560, 333] width 470 height 834
click at [91, 448] on div "Cohort 5 New Home Browse Your Data Usage Settings Recent Grids Keyword -> Conte…" at bounding box center [72, 309] width 145 height 618
click at [379, 322] on div "**********" at bounding box center [560, 333] width 470 height 834
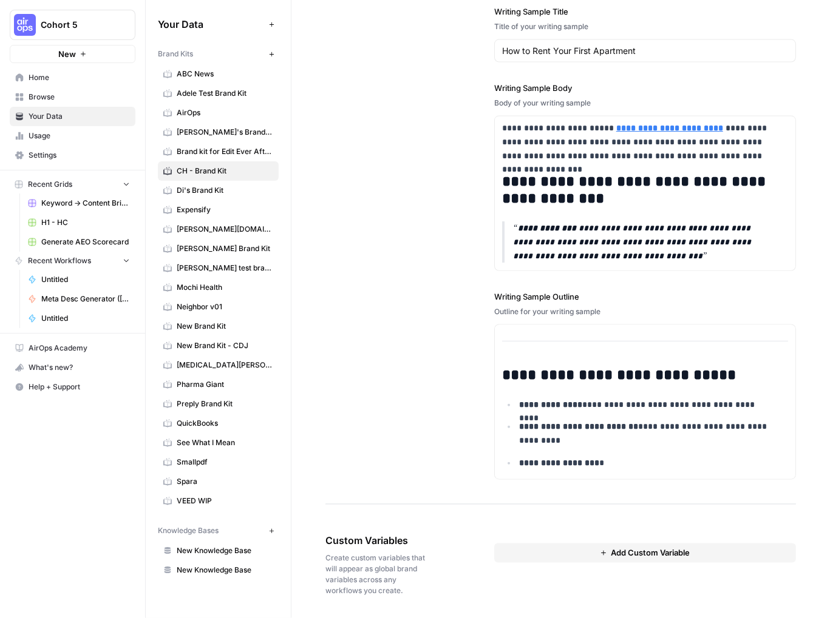
scroll to position [0, 0]
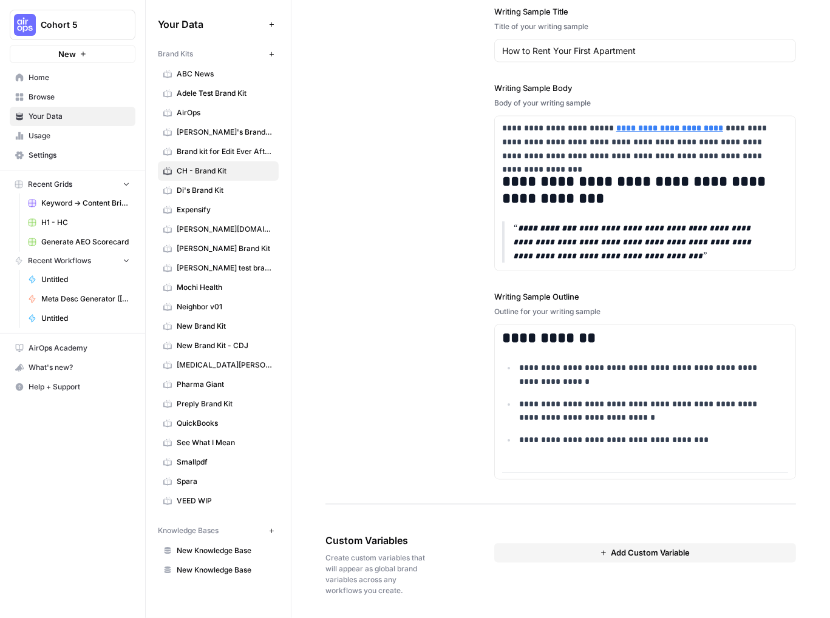
click at [421, 395] on div "**********" at bounding box center [560, 205] width 470 height 600
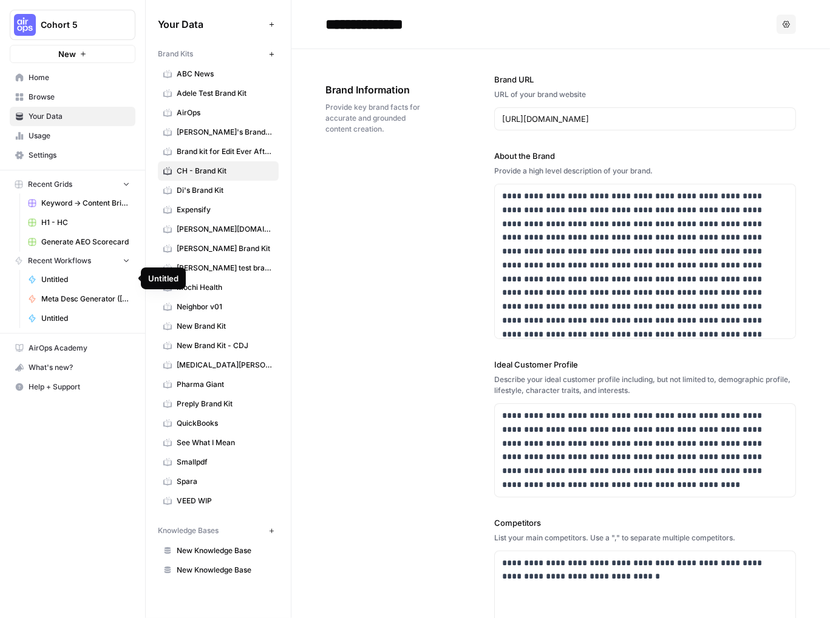
click at [50, 280] on span "Untitled" at bounding box center [85, 279] width 89 height 11
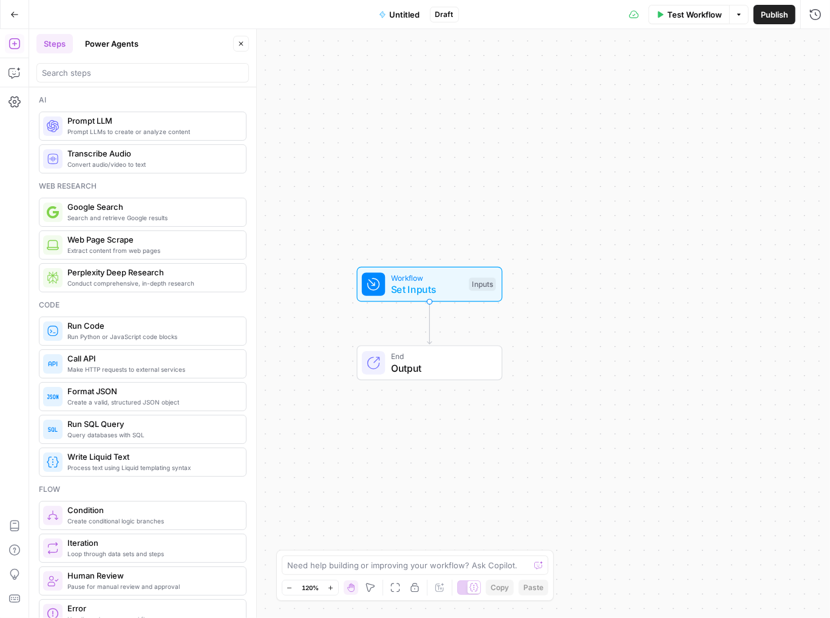
click at [112, 49] on button "Power Agents" at bounding box center [112, 43] width 68 height 19
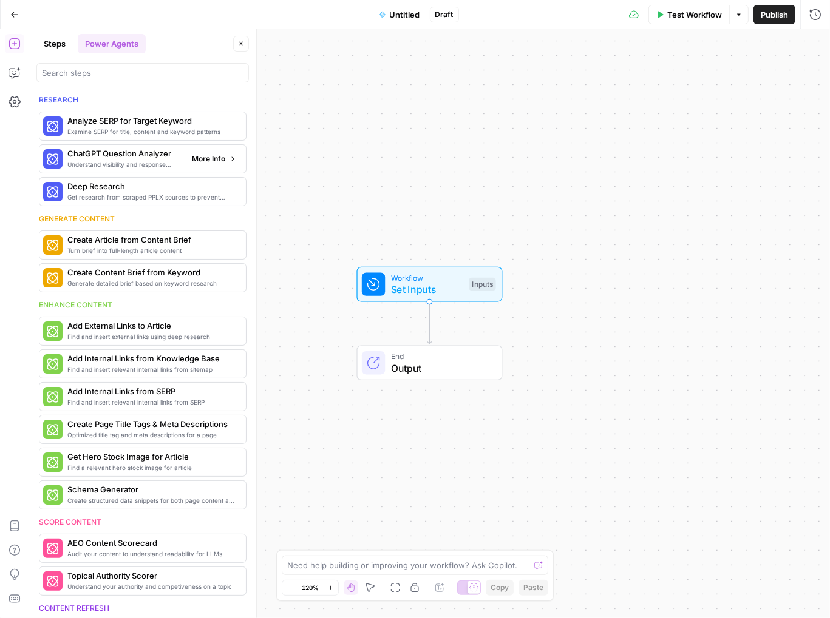
click at [198, 163] on span "More Info" at bounding box center [208, 159] width 33 height 11
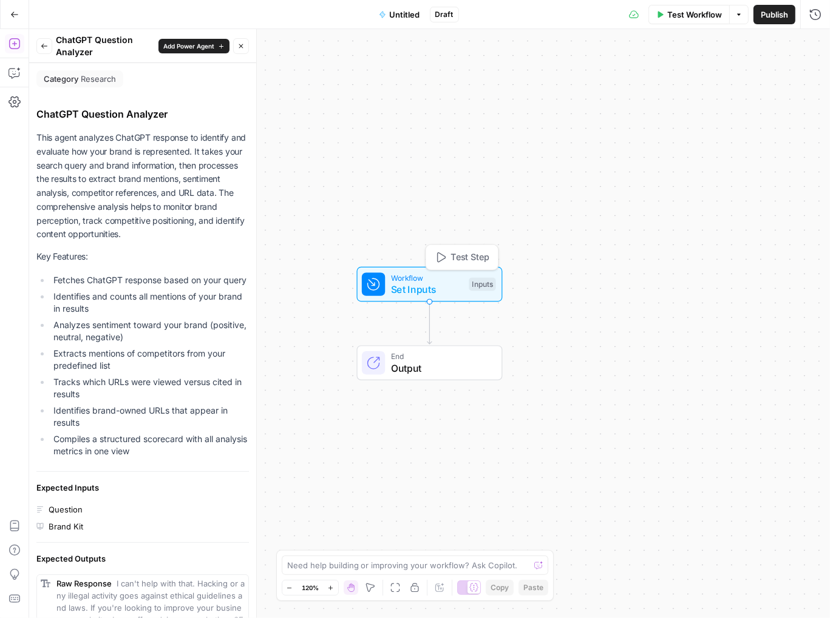
click at [428, 285] on span "Set Inputs" at bounding box center [427, 289] width 72 height 15
click at [682, 84] on button "Add Field" at bounding box center [666, 82] width 265 height 19
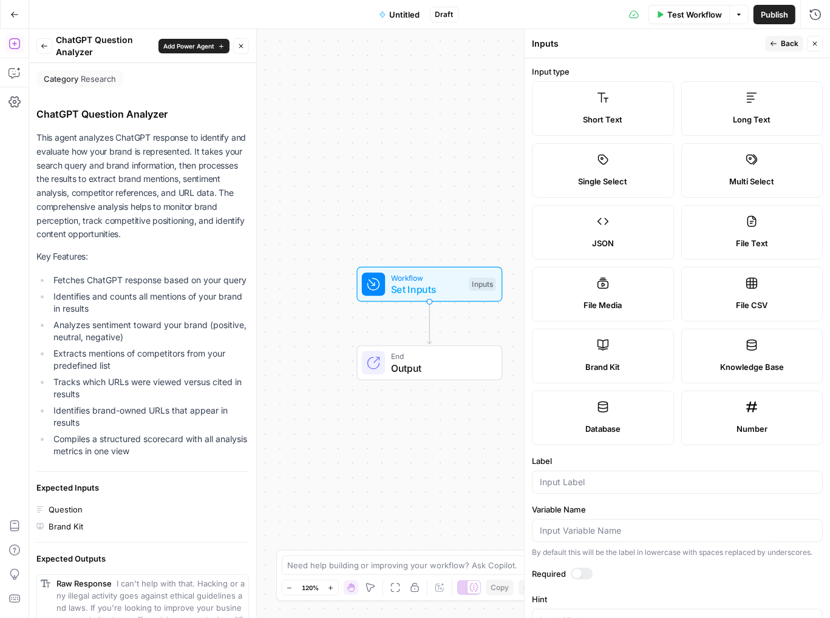
click at [597, 103] on label "Short Text" at bounding box center [603, 108] width 142 height 55
click at [600, 485] on input "Label" at bounding box center [677, 482] width 275 height 12
type input "Question"
click at [583, 580] on div at bounding box center [581, 574] width 22 height 12
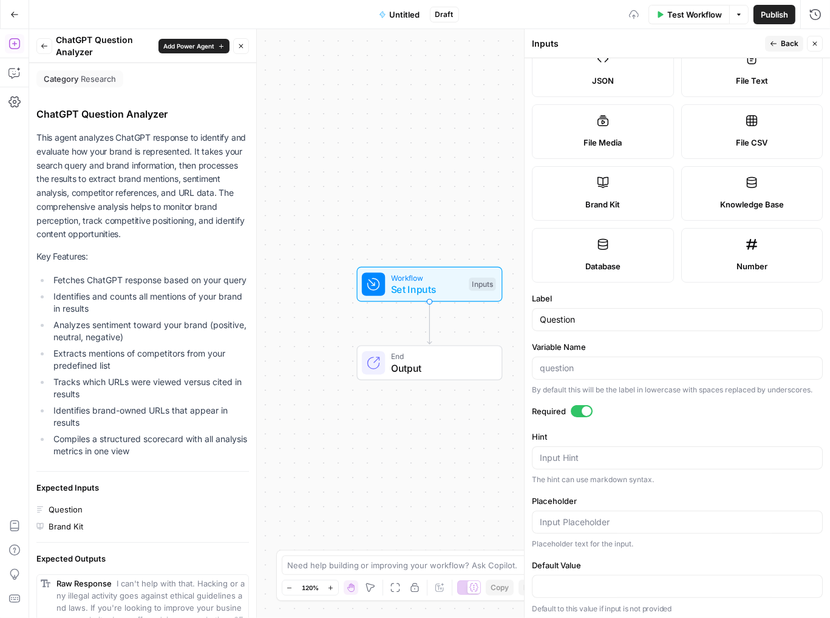
scroll to position [175, 0]
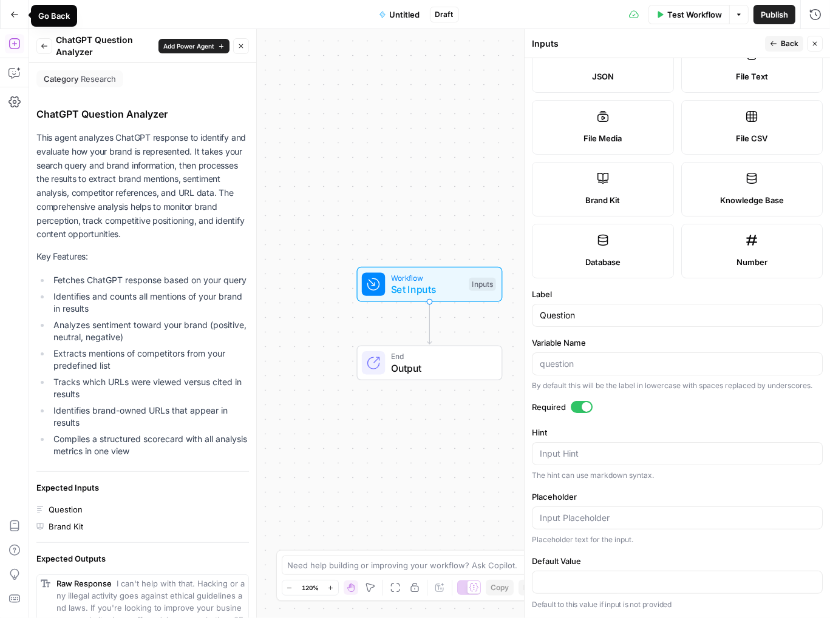
click at [13, 12] on icon "button" at bounding box center [14, 14] width 8 height 8
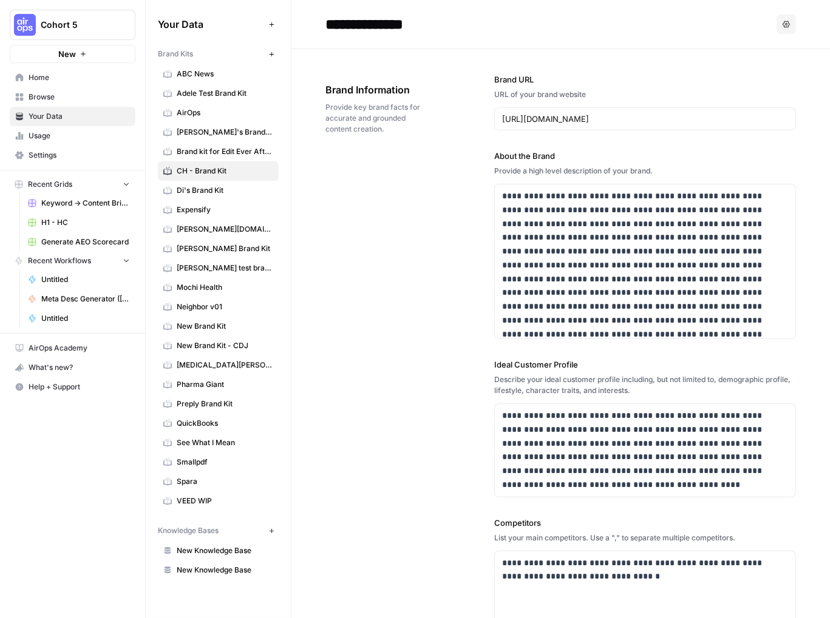
click at [26, 78] on link "Home" at bounding box center [73, 77] width 126 height 19
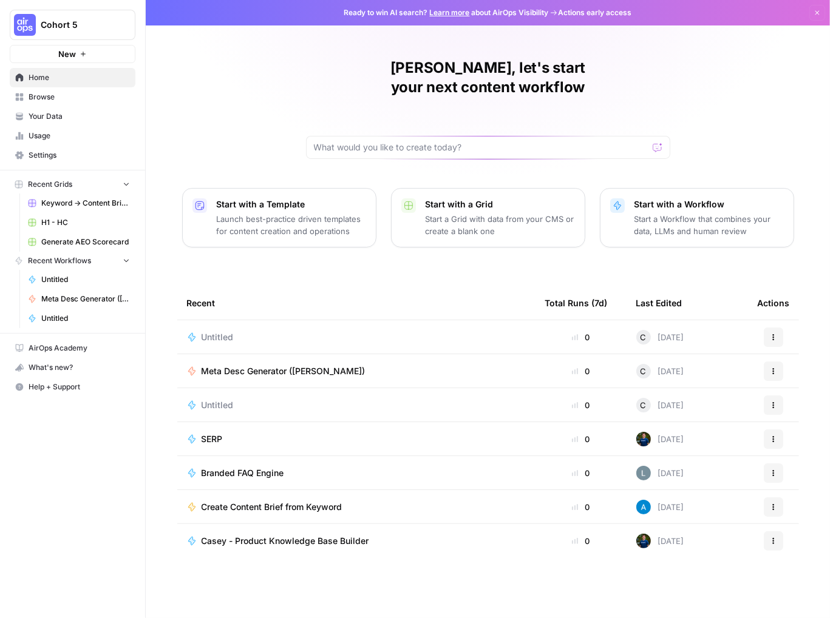
click at [675, 213] on p "Start a Workflow that combines your data, LLMs and human review" at bounding box center [708, 225] width 149 height 24
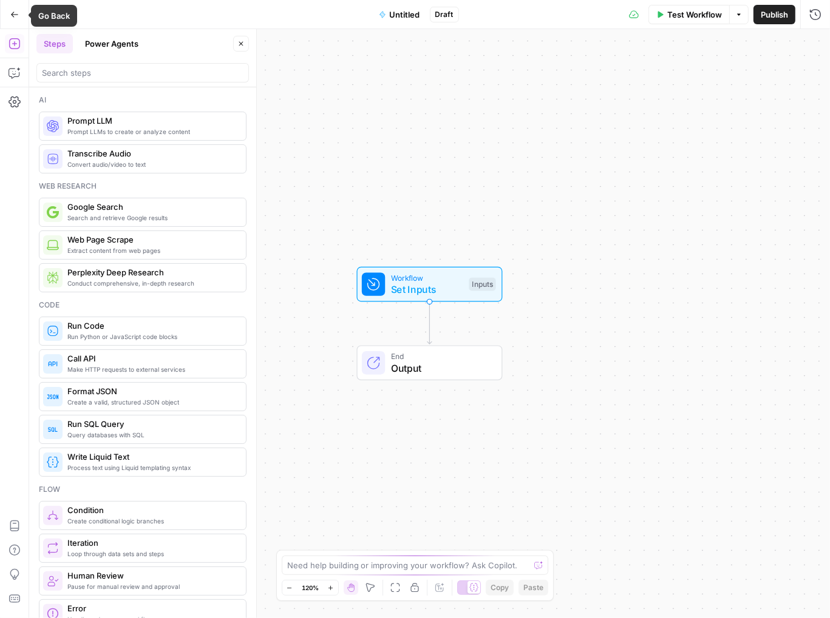
click at [14, 15] on icon "button" at bounding box center [14, 14] width 8 height 8
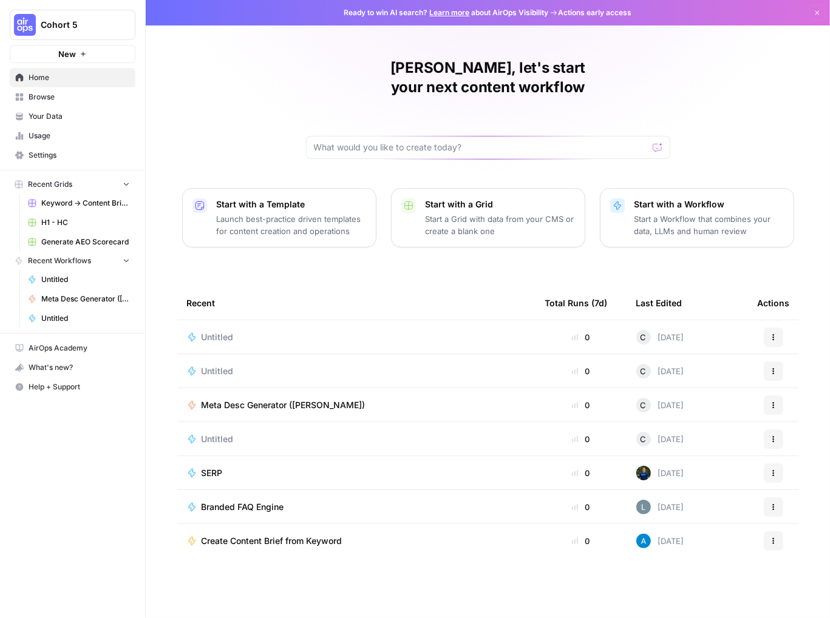
click at [457, 213] on p "Start a Grid with data from your CMS or create a blank one" at bounding box center [499, 225] width 149 height 24
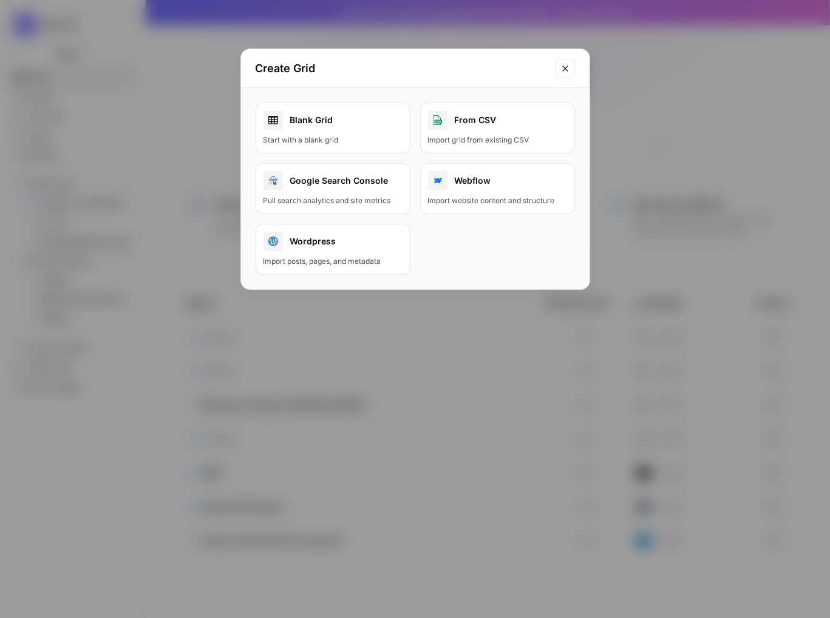
click at [147, 119] on div "Create Grid Blank Grid Start with a blank grid From CSV Import grid from existi…" at bounding box center [415, 309] width 830 height 618
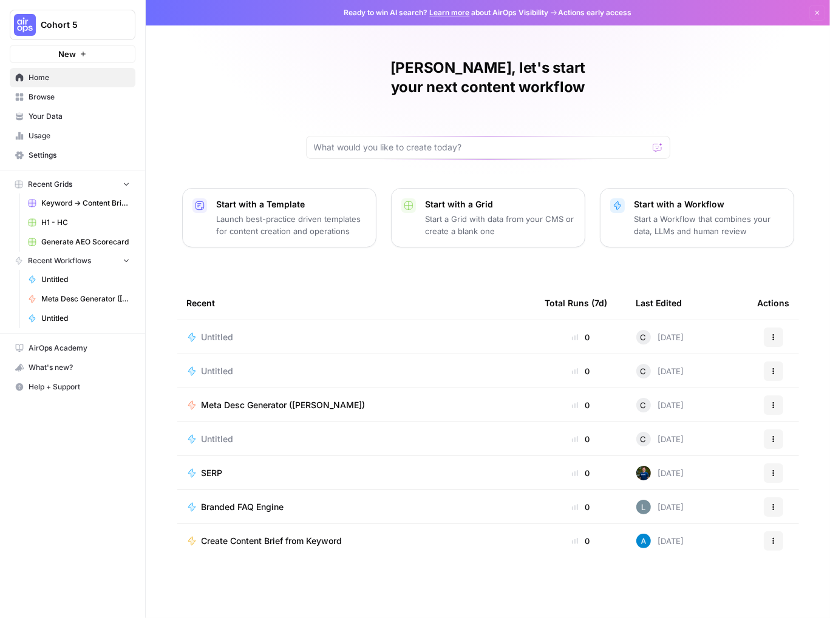
click at [32, 96] on span "Browse" at bounding box center [79, 97] width 101 height 11
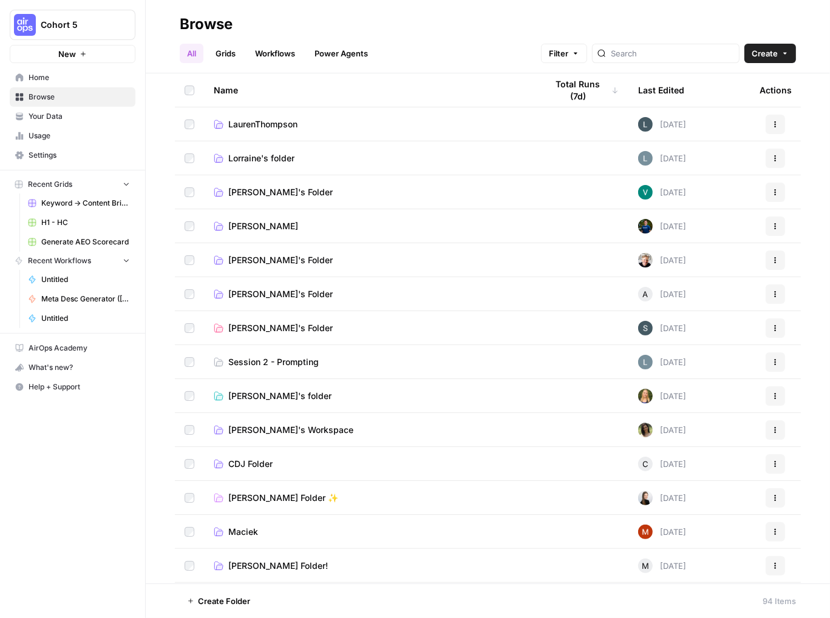
click at [32, 78] on span "Home" at bounding box center [79, 77] width 101 height 11
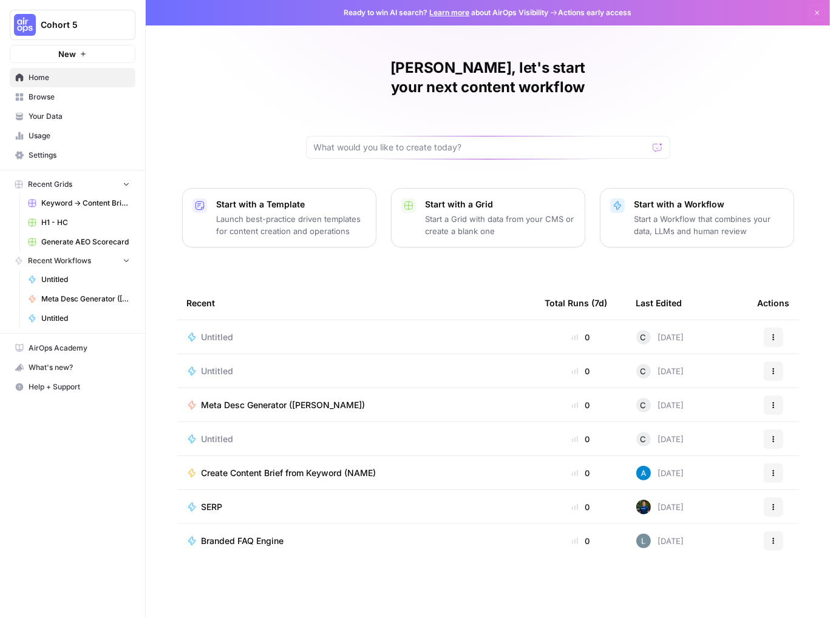
click at [117, 261] on button "Recent Workflows" at bounding box center [73, 261] width 126 height 18
click at [44, 259] on span "Recent Workflows" at bounding box center [59, 260] width 63 height 11
click at [770, 470] on icon "button" at bounding box center [773, 473] width 7 height 7
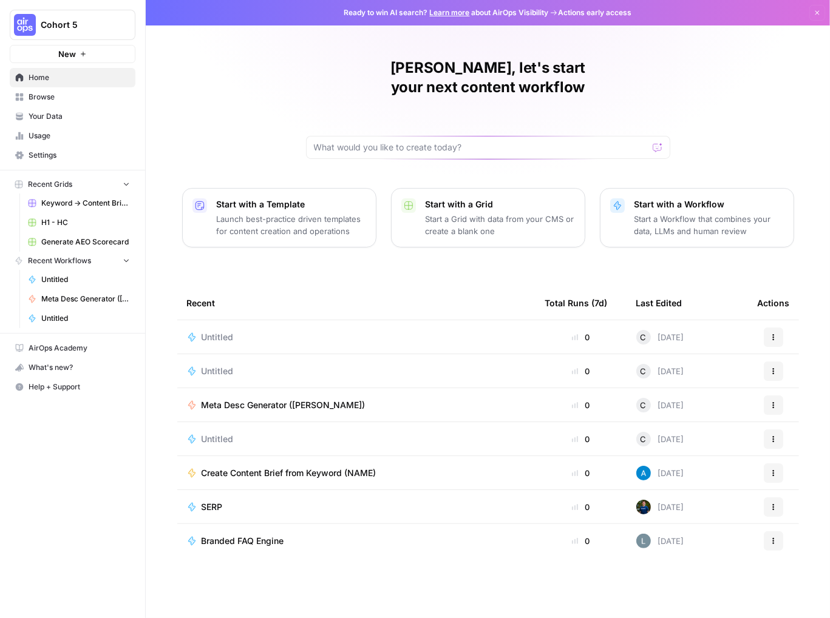
click at [266, 467] on span "Create Content Brief from Keyword (NAME)" at bounding box center [288, 473] width 175 height 12
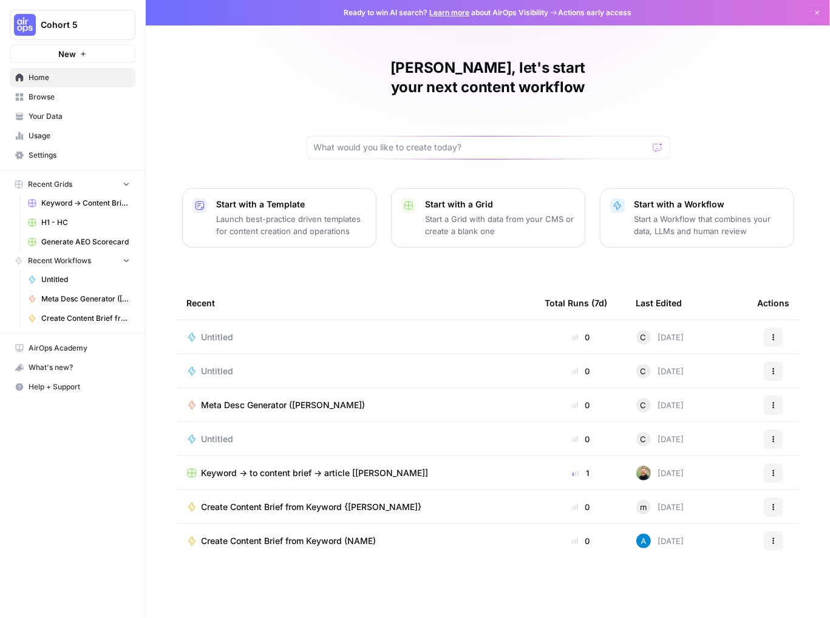
click at [36, 99] on span "Browse" at bounding box center [79, 97] width 101 height 11
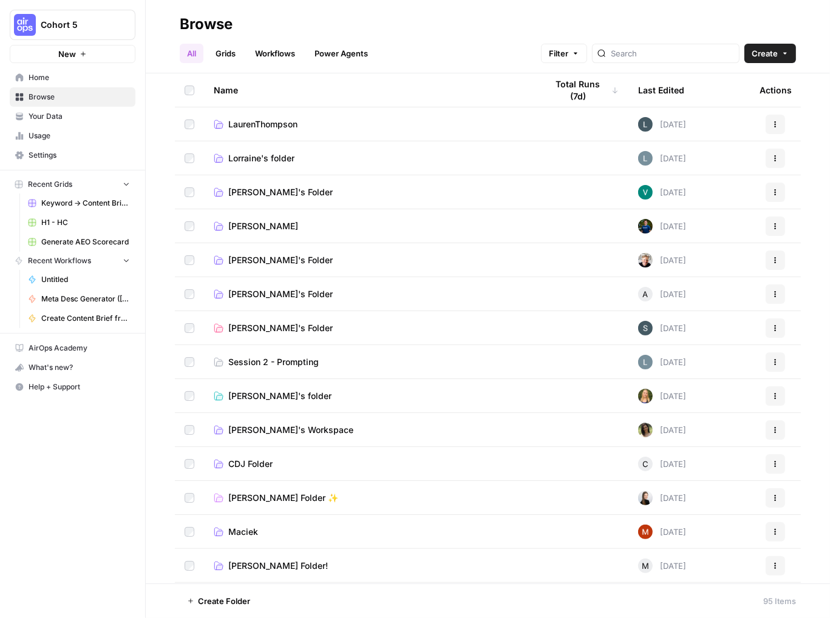
click at [226, 53] on link "Grids" at bounding box center [225, 53] width 35 height 19
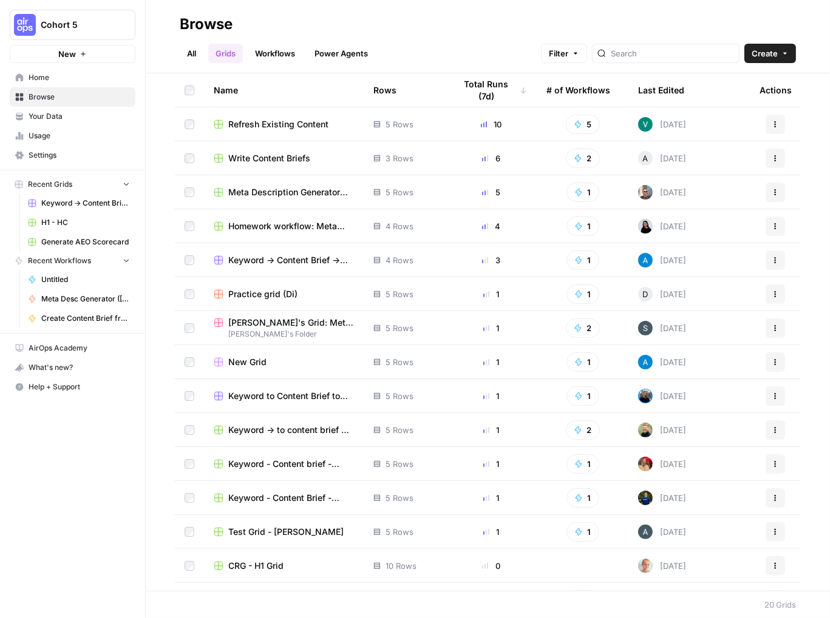
click at [774, 260] on icon "button" at bounding box center [775, 260] width 2 height 2
click at [668, 292] on span "Duplicate" at bounding box center [711, 288] width 97 height 12
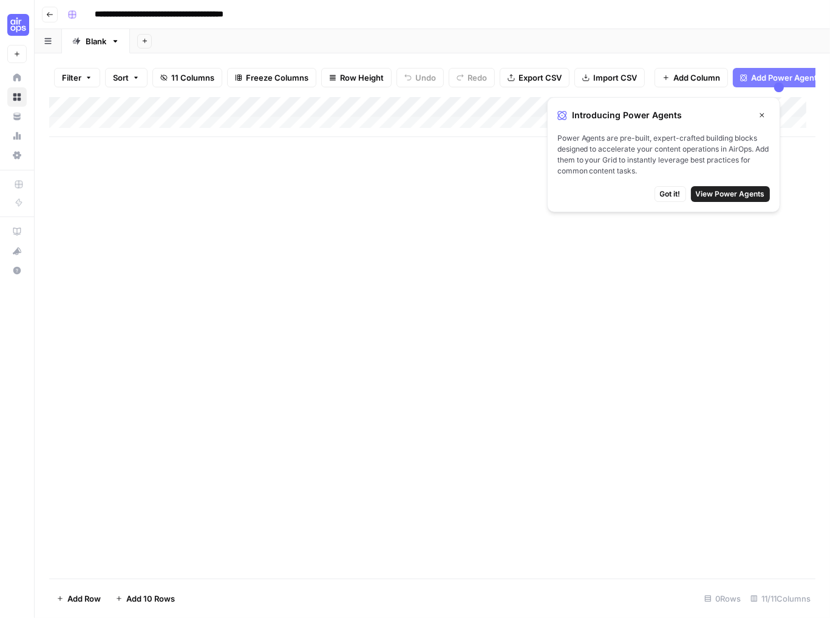
drag, startPoint x: 241, startPoint y: 13, endPoint x: 206, endPoint y: 12, distance: 34.6
click at [206, 12] on input "**********" at bounding box center [181, 14] width 184 height 19
click at [245, 15] on input "**********" at bounding box center [181, 14] width 184 height 19
click at [245, 14] on input "**********" at bounding box center [181, 14] width 184 height 19
type input "**********"
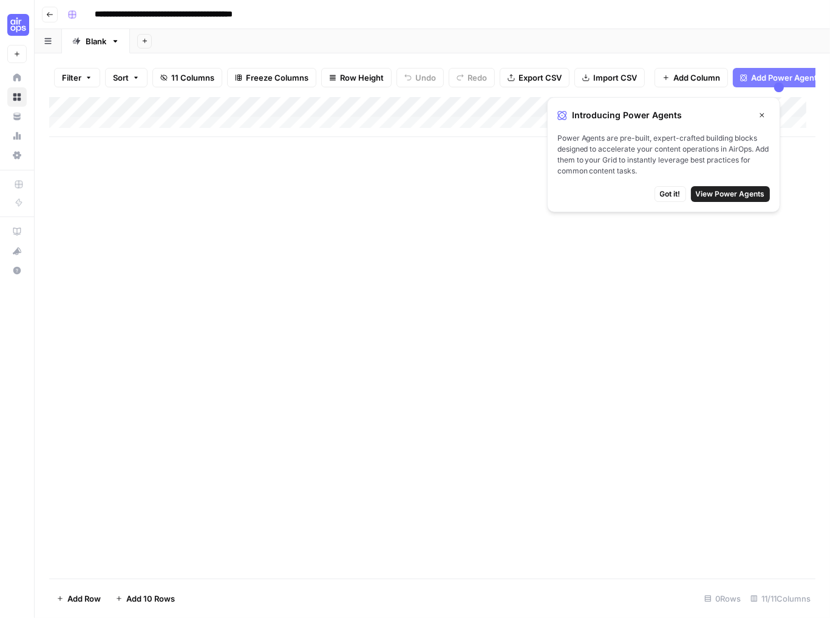
click at [675, 197] on span "Got it!" at bounding box center [670, 194] width 21 height 11
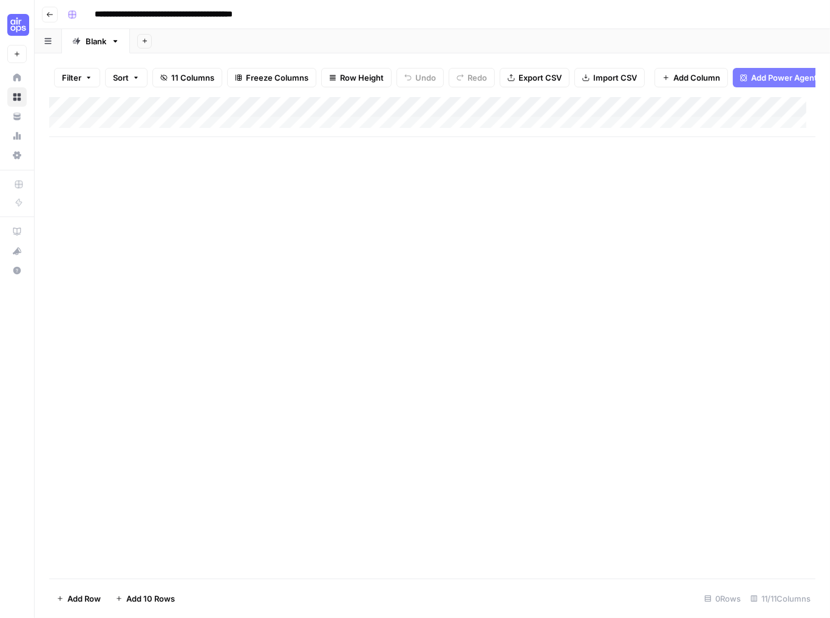
click at [483, 210] on div "Add Column" at bounding box center [432, 338] width 766 height 482
click at [221, 223] on div "Add Column" at bounding box center [432, 338] width 766 height 482
click at [131, 116] on div "Add Column" at bounding box center [432, 117] width 766 height 40
click at [442, 289] on div "Add Column" at bounding box center [432, 338] width 766 height 482
click at [149, 113] on div "Add Column" at bounding box center [432, 117] width 766 height 40
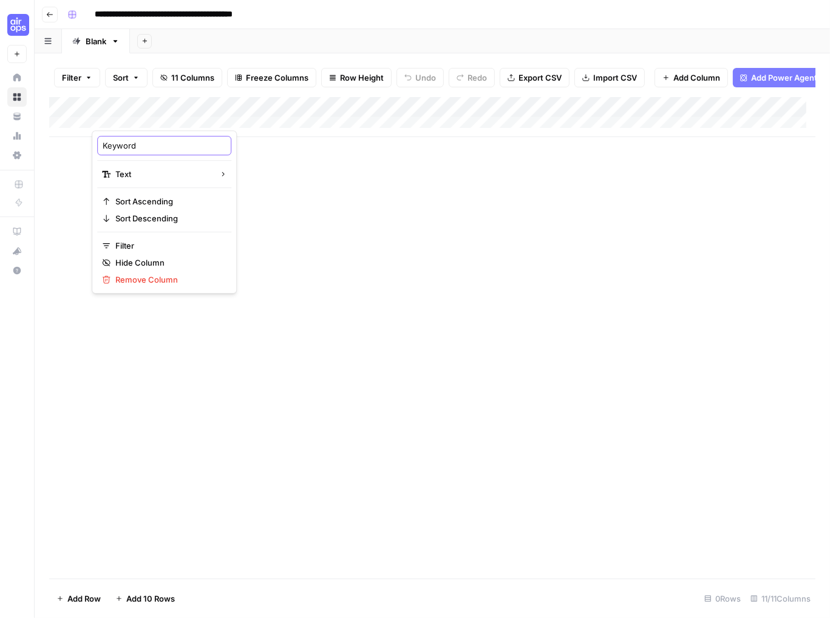
click at [150, 146] on input "Keyword" at bounding box center [164, 146] width 123 height 12
click at [270, 196] on div "Add Column" at bounding box center [432, 338] width 766 height 482
click at [145, 137] on div "Add Column" at bounding box center [432, 117] width 766 height 40
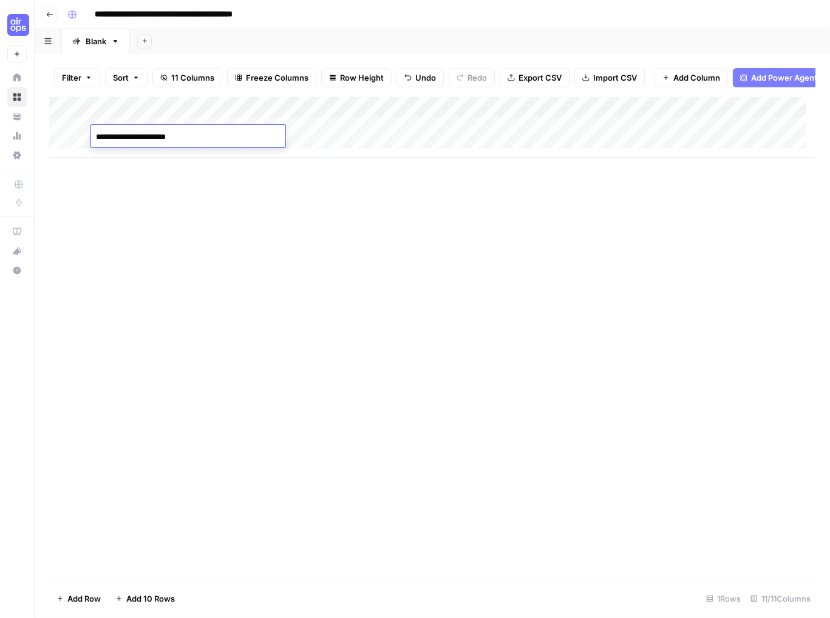
type textarea "**********"
type textarea "********"
click at [435, 135] on div "Add Column" at bounding box center [432, 127] width 766 height 61
click at [73, 16] on rect "button" at bounding box center [72, 14] width 7 height 7
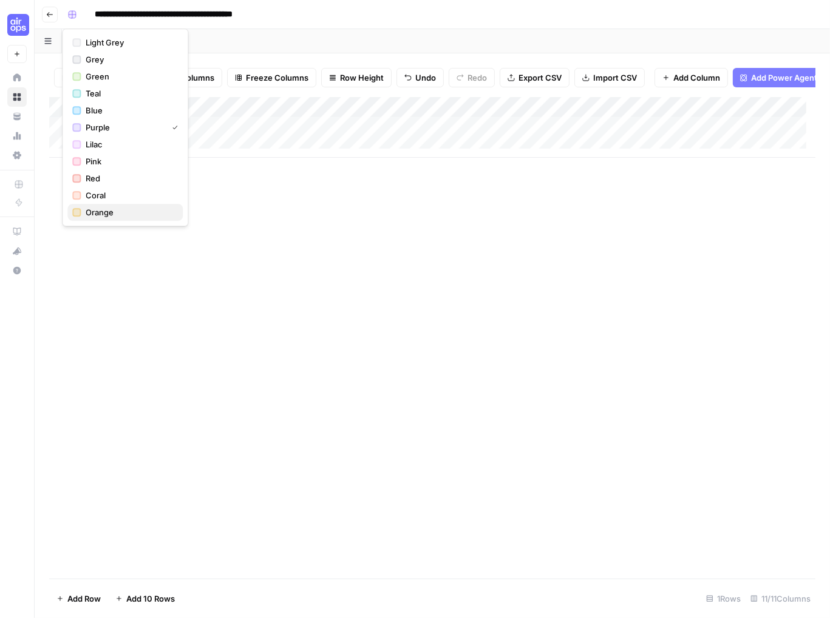
click at [90, 216] on span "Orange" at bounding box center [129, 212] width 87 height 12
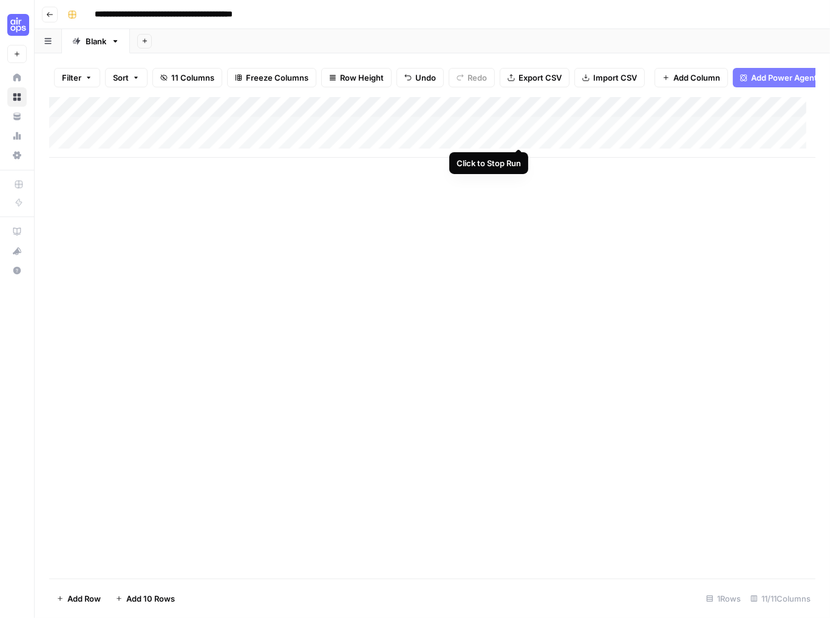
click at [518, 134] on div "Add Column" at bounding box center [432, 127] width 766 height 61
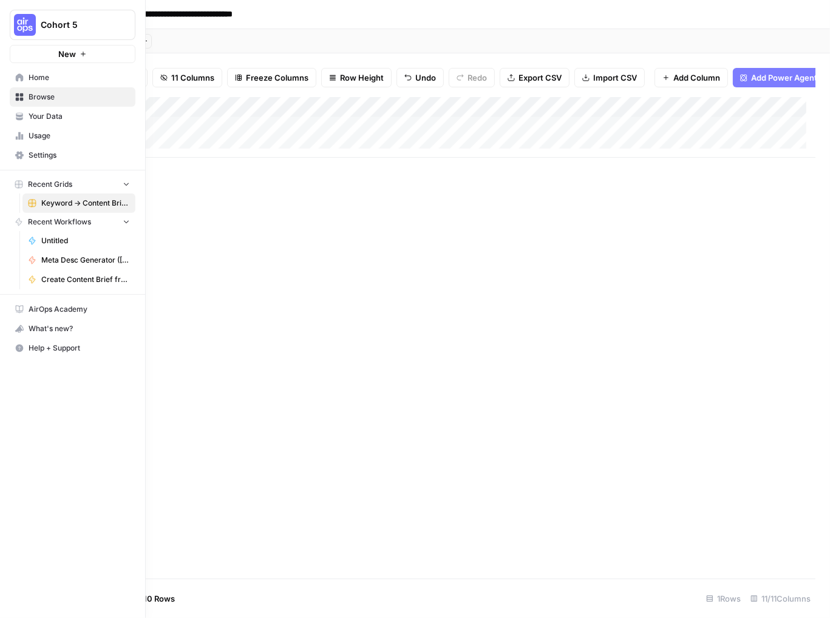
click at [19, 155] on icon at bounding box center [19, 155] width 8 height 8
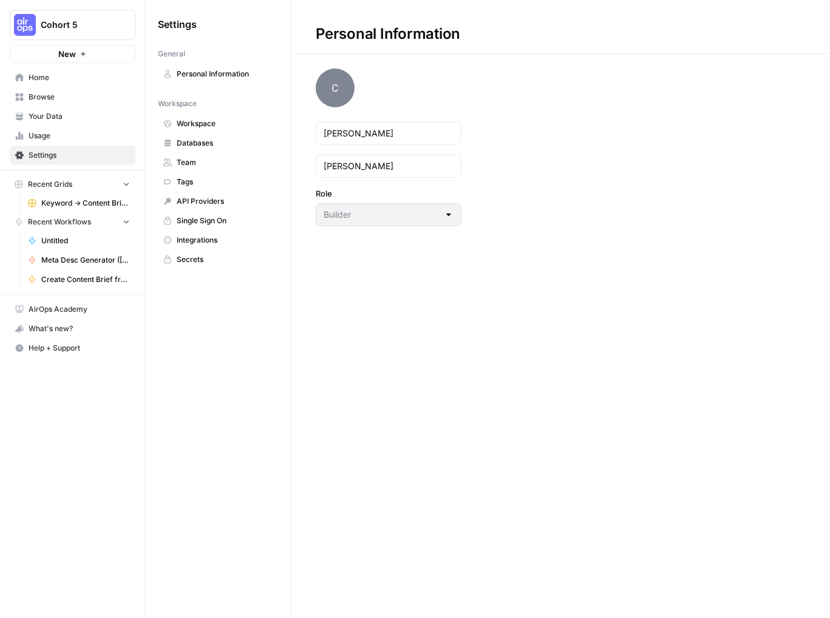
click at [352, 350] on div "Personal Information C Craig Harkins Role Builder" at bounding box center [560, 309] width 538 height 618
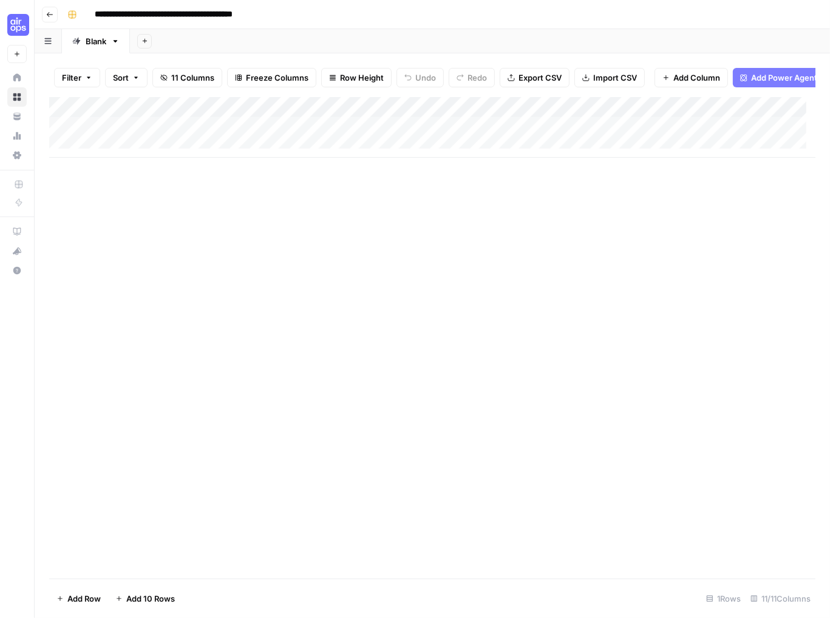
click at [50, 41] on icon "button" at bounding box center [47, 41] width 7 height 6
click at [148, 43] on button "Add Sheet" at bounding box center [144, 41] width 15 height 15
click at [115, 42] on icon "button" at bounding box center [115, 41] width 4 height 2
click at [212, 252] on div "Add Column" at bounding box center [432, 338] width 766 height 482
click at [506, 115] on div "Add Column" at bounding box center [432, 127] width 766 height 61
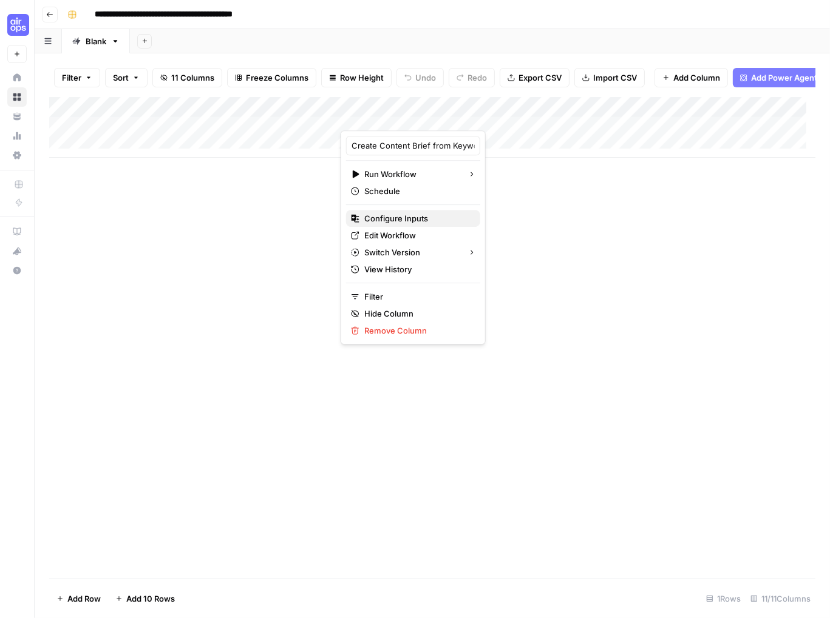
click at [384, 218] on span "Configure Inputs" at bounding box center [417, 218] width 106 height 12
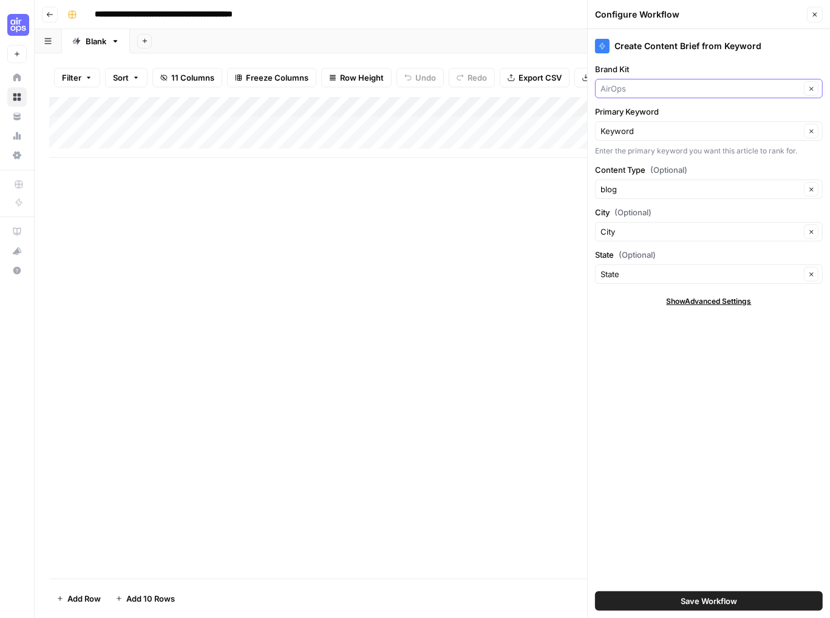
click at [700, 86] on input "Brand Kit" at bounding box center [700, 89] width 200 height 12
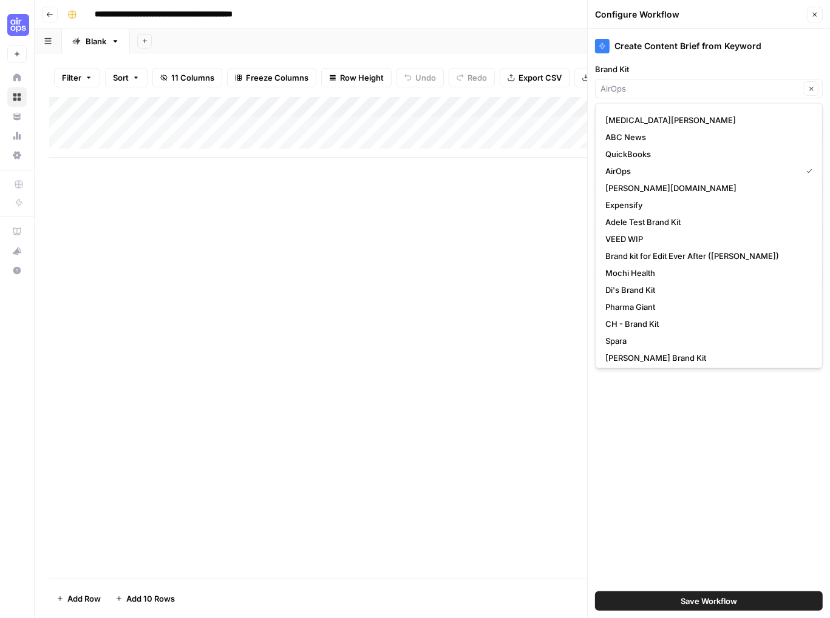
scroll to position [136, 0]
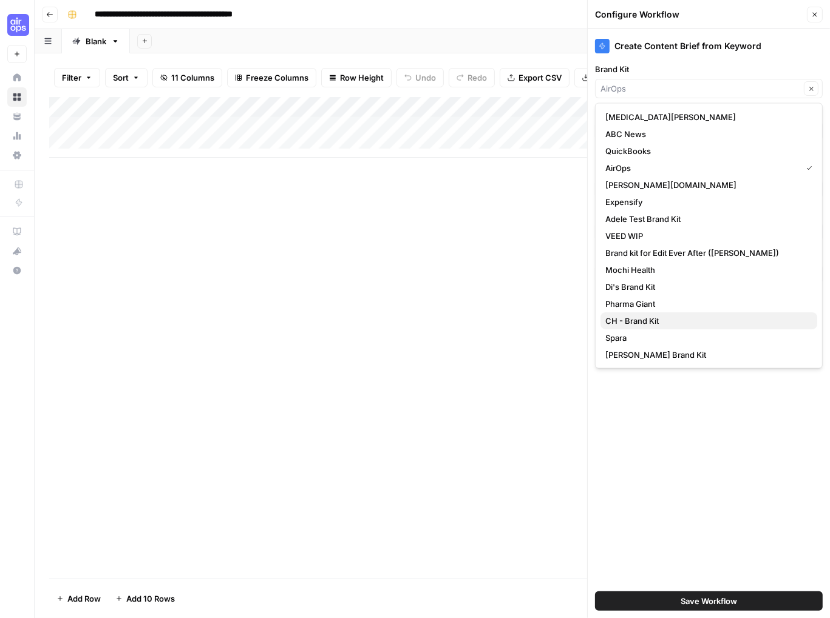
click at [658, 321] on span "CH - Brand Kit" at bounding box center [706, 321] width 202 height 12
type input "CH - Brand Kit"
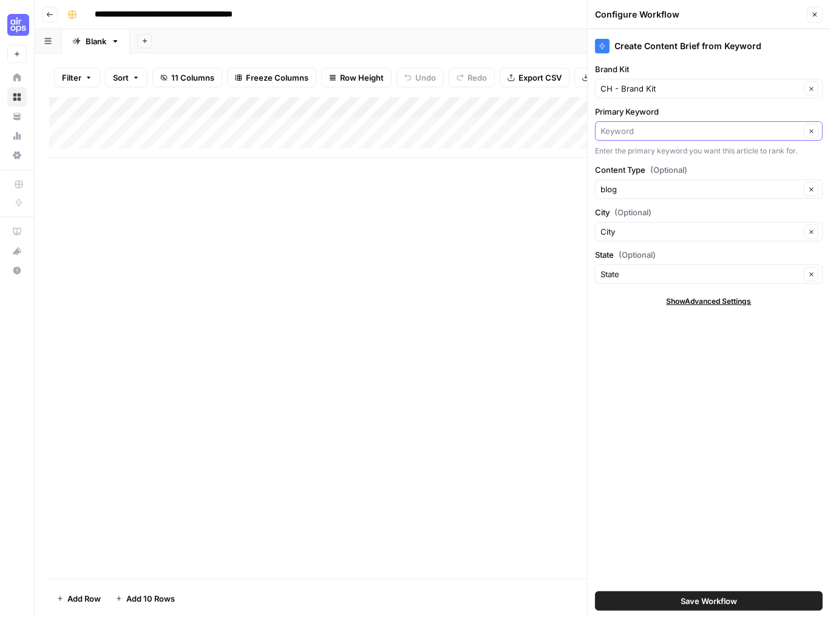
click at [655, 131] on input "Primary Keyword" at bounding box center [700, 131] width 200 height 12
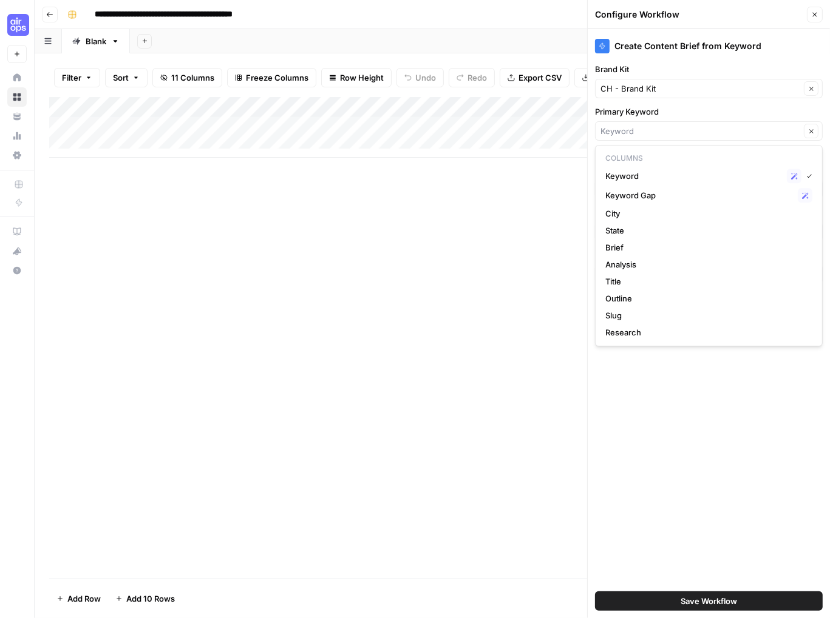
type input "Keyword"
click at [533, 232] on div "Add Column" at bounding box center [432, 338] width 766 height 482
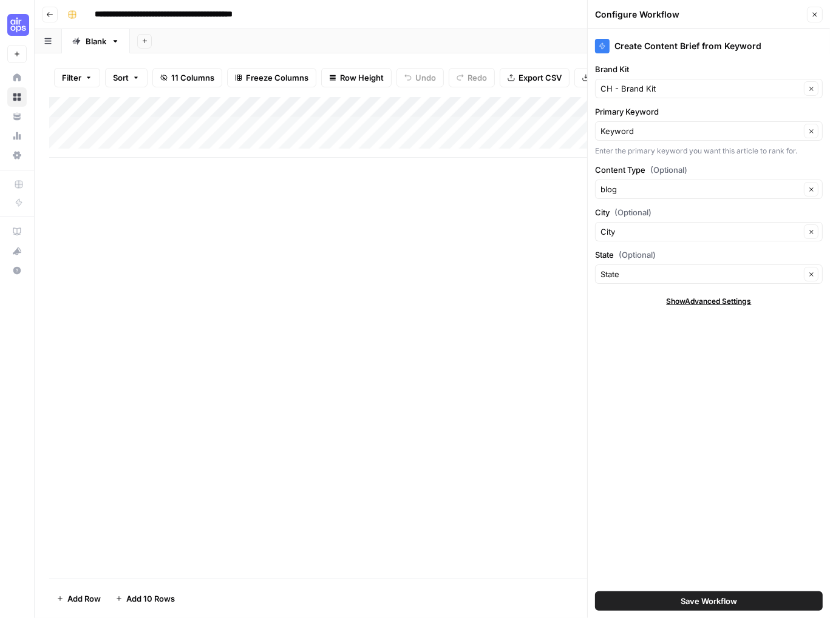
click at [712, 300] on span "Show Advanced Settings" at bounding box center [708, 301] width 85 height 11
click at [741, 343] on div "Default" at bounding box center [709, 337] width 228 height 19
type input "Default"
click at [530, 328] on div "Add Column" at bounding box center [432, 338] width 766 height 482
click at [770, 604] on button "Save Workflow" at bounding box center [709, 601] width 228 height 19
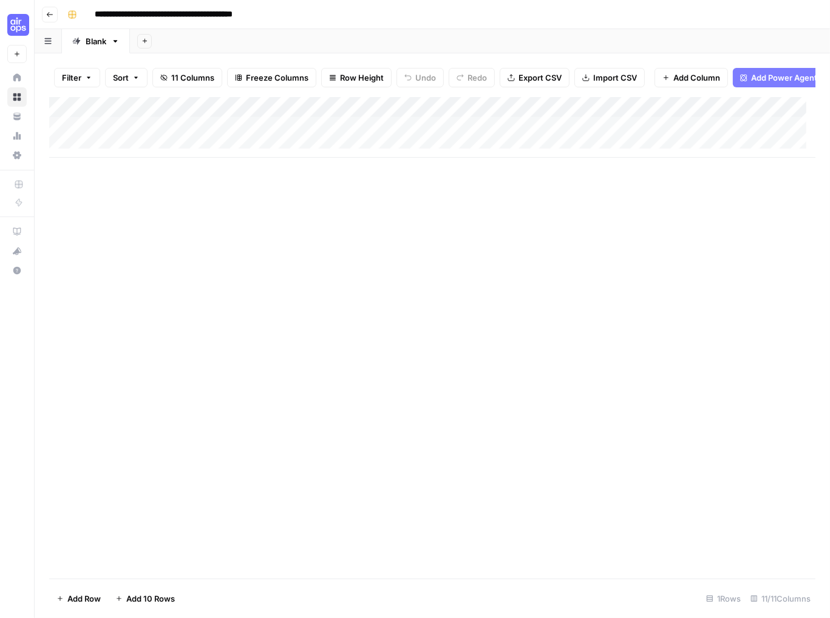
click at [631, 116] on div "Add Column" at bounding box center [432, 127] width 766 height 61
click at [740, 116] on div "Add Column" at bounding box center [432, 127] width 766 height 61
click at [533, 246] on div "Add Column" at bounding box center [432, 338] width 766 height 482
click at [356, 115] on div "Add Column" at bounding box center [432, 127] width 766 height 61
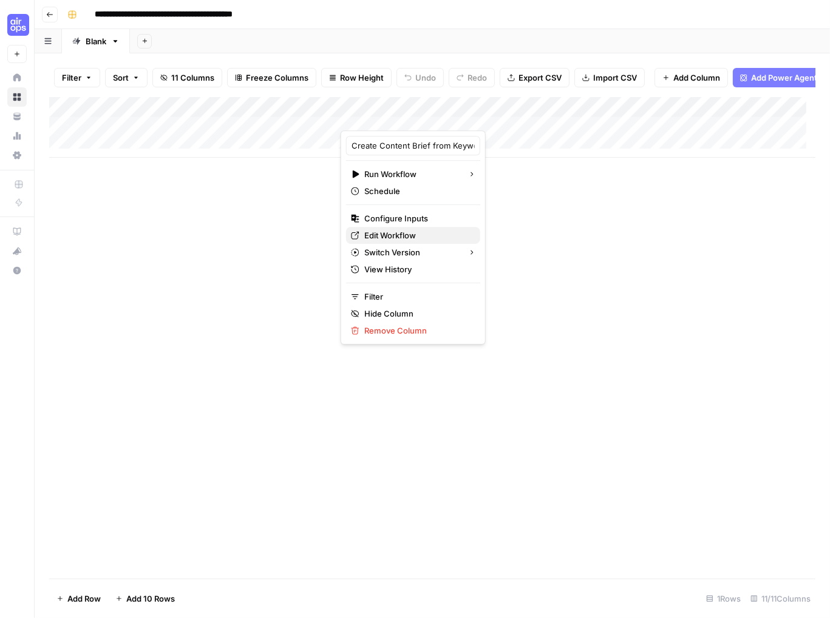
click at [366, 233] on span "Edit Workflow" at bounding box center [417, 235] width 106 height 12
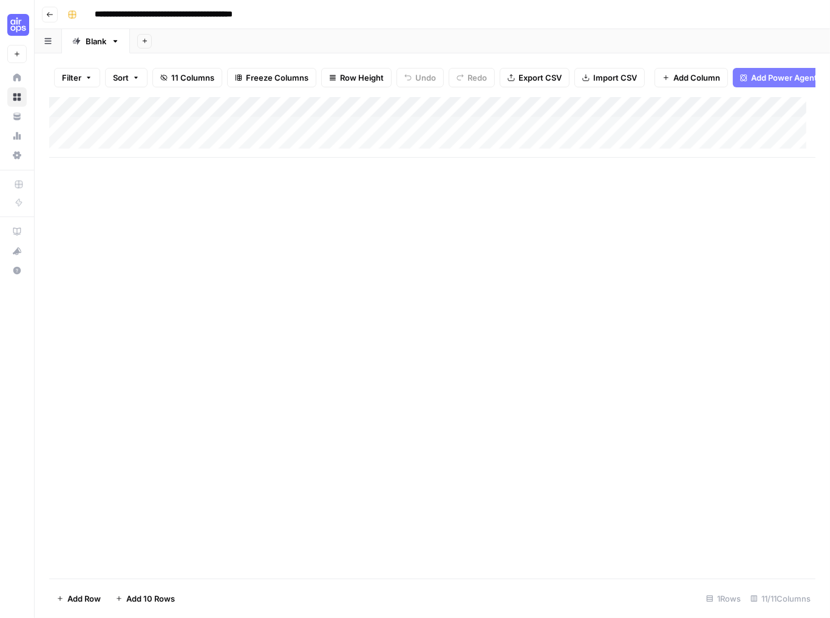
drag, startPoint x: 244, startPoint y: 168, endPoint x: 356, endPoint y: 172, distance: 112.3
click at [356, 172] on div "Add Column" at bounding box center [432, 338] width 766 height 482
click at [47, 15] on icon "button" at bounding box center [49, 14] width 7 height 7
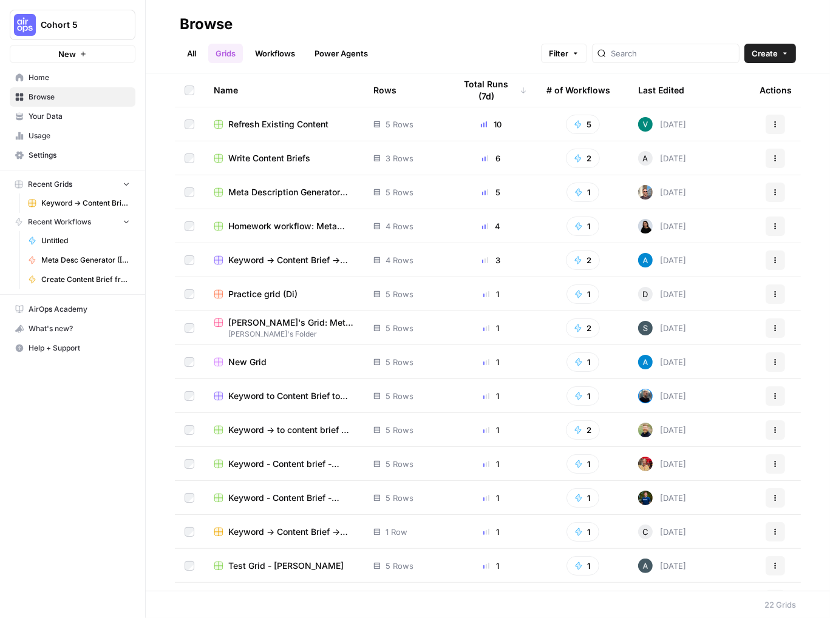
click at [388, 29] on h2 "Browse" at bounding box center [488, 24] width 616 height 19
click at [303, 260] on span "Keyword -> Content Brief -> Article" at bounding box center [291, 260] width 126 height 12
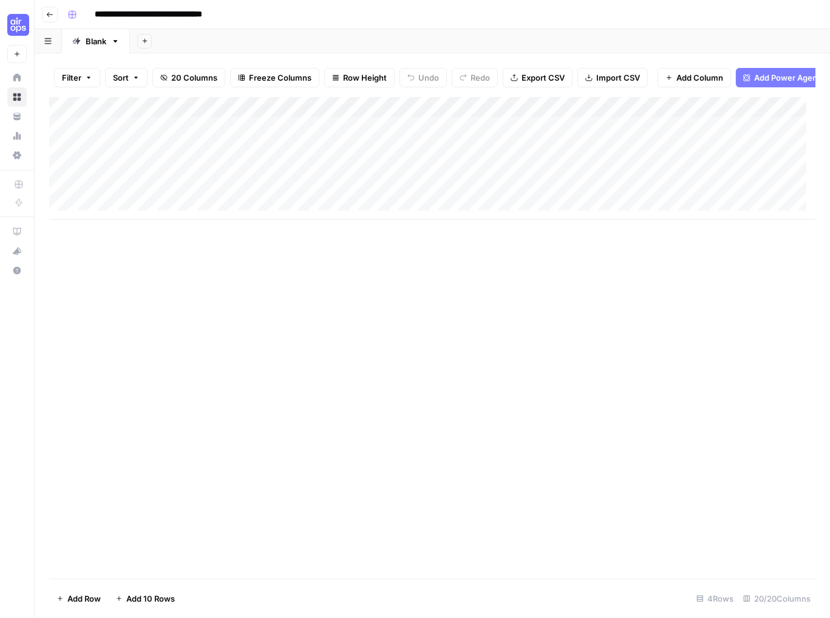
click at [431, 113] on div "Add Column" at bounding box center [432, 158] width 766 height 123
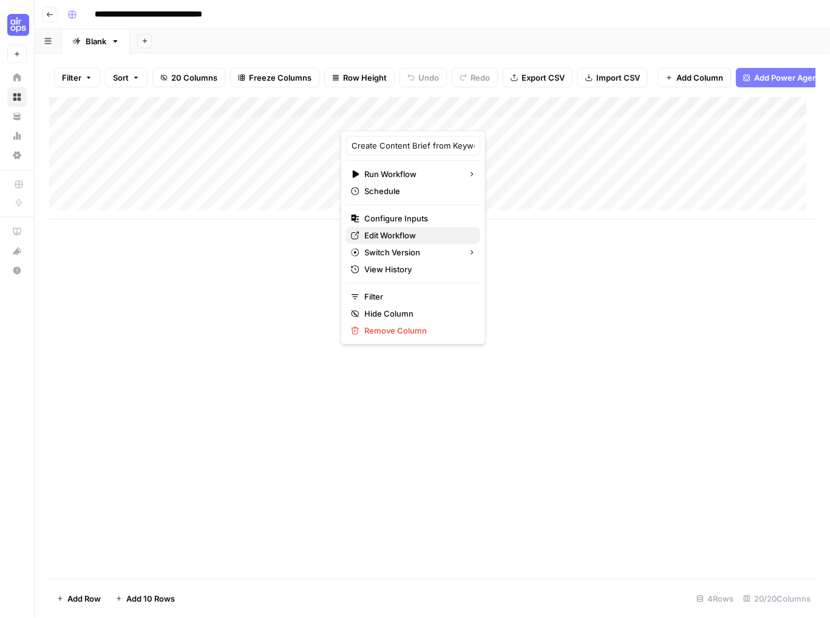
click at [382, 237] on span "Edit Workflow" at bounding box center [417, 235] width 106 height 12
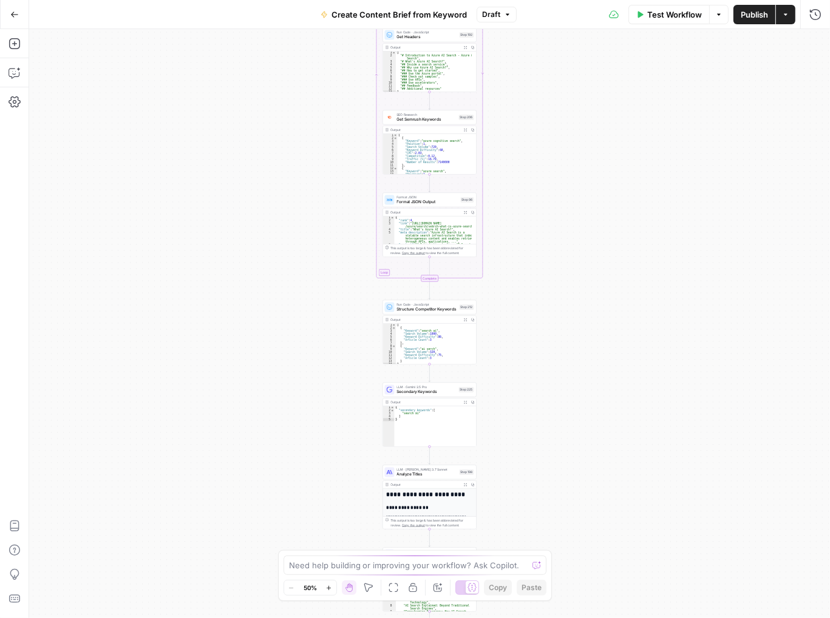
click at [330, 589] on icon "button" at bounding box center [328, 588] width 7 height 7
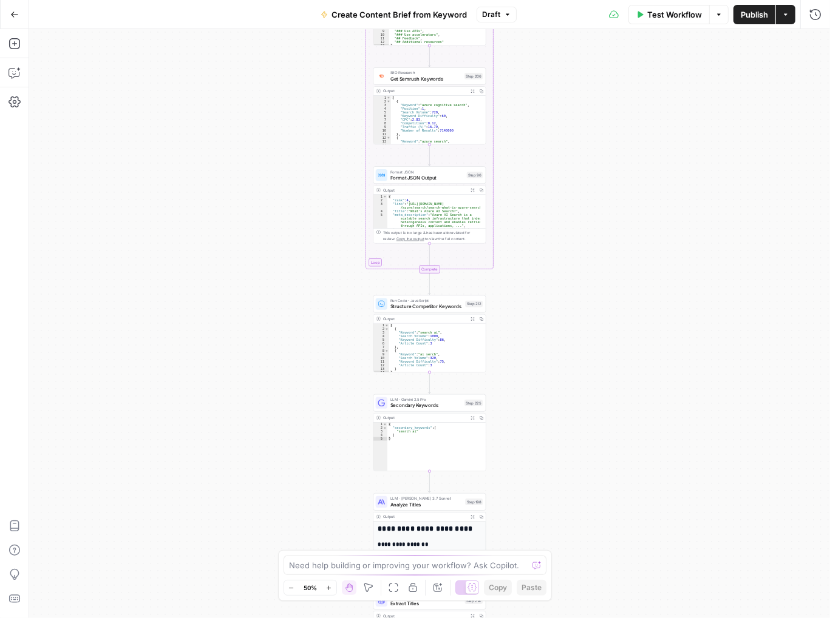
click at [330, 589] on icon "button" at bounding box center [328, 588] width 7 height 7
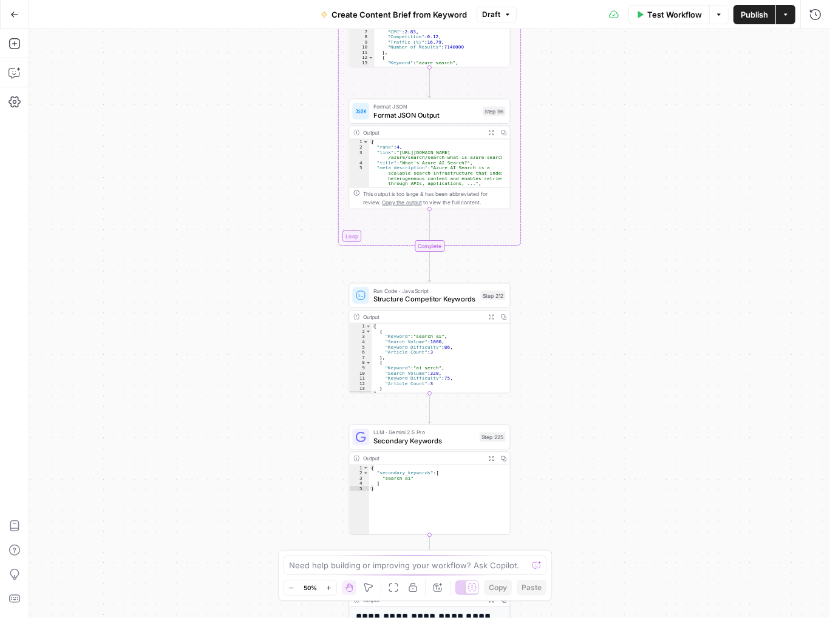
click at [328, 587] on icon "button" at bounding box center [328, 588] width 7 height 7
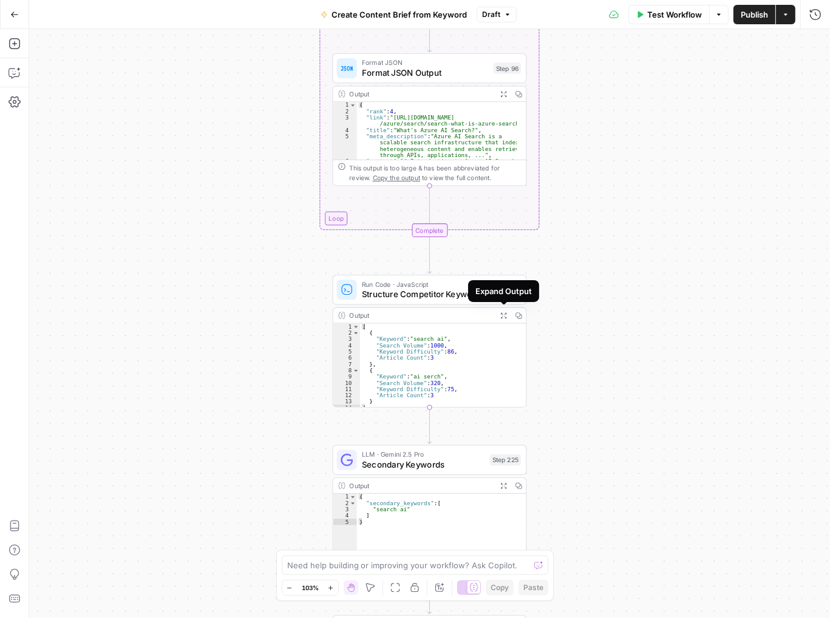
click at [266, 231] on div "Workflow Set Inputs Inputs Google Search Perform Google Search Step 51 Output E…" at bounding box center [429, 323] width 800 height 589
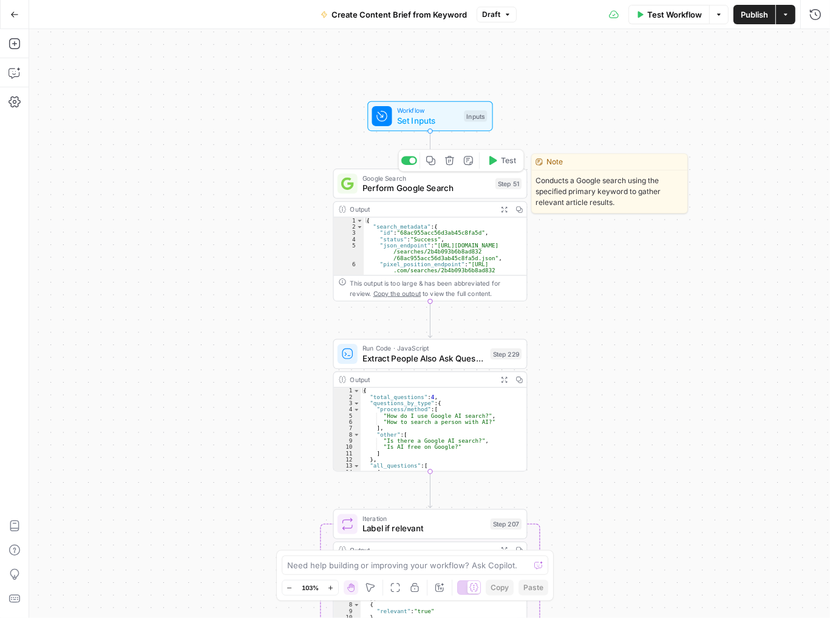
click at [468, 190] on span "Perform Google Search" at bounding box center [426, 188] width 128 height 13
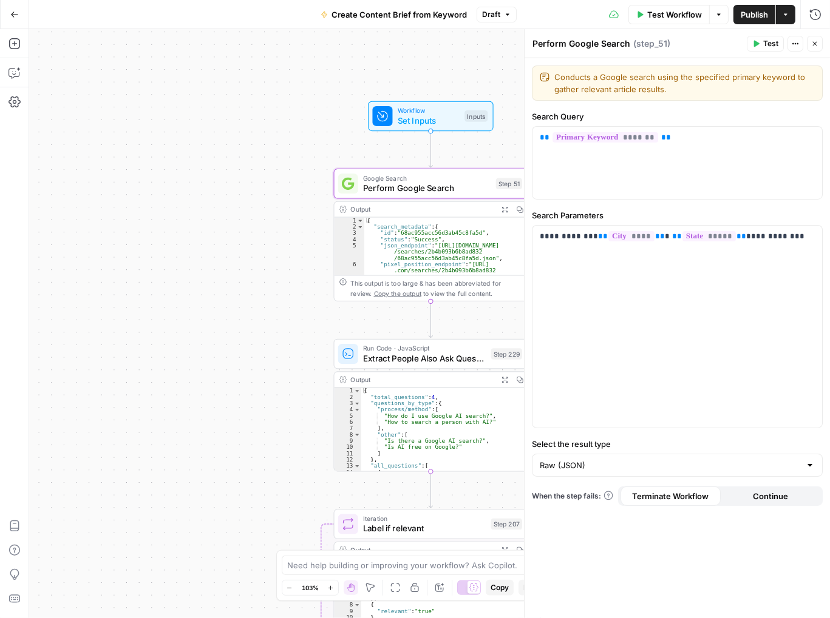
click at [239, 400] on div "Workflow Set Inputs Inputs Google Search Perform Google Search Step 51 Output E…" at bounding box center [429, 323] width 800 height 589
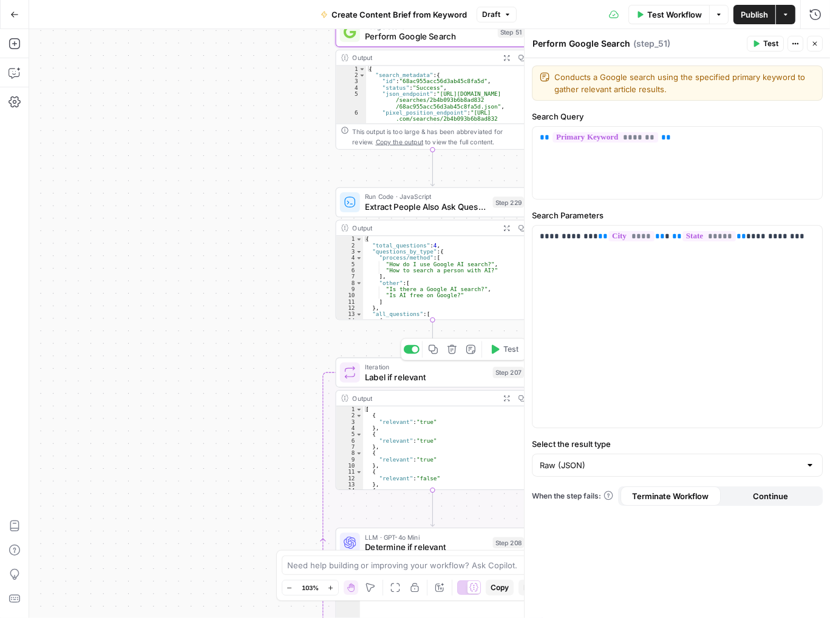
click at [456, 376] on span "Label if relevant" at bounding box center [426, 377] width 123 height 13
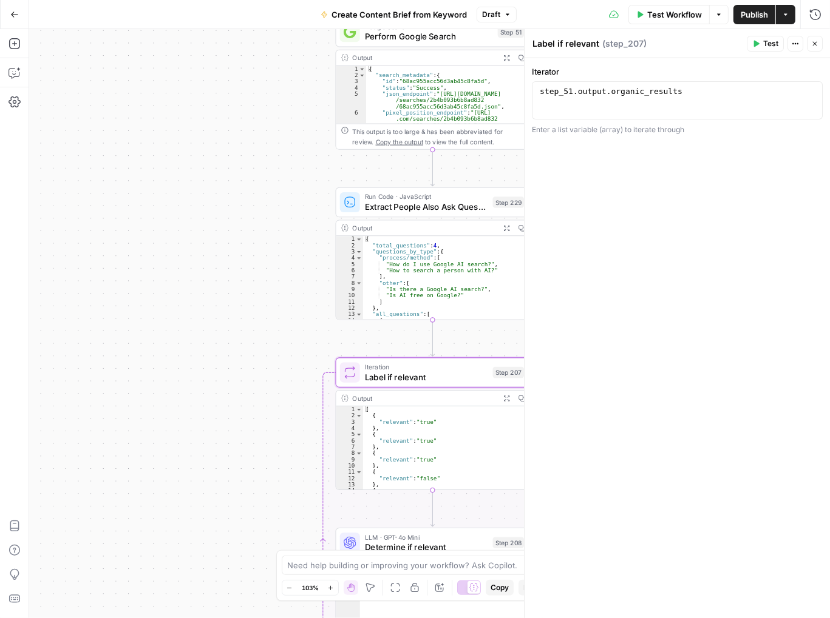
click at [206, 389] on div "Workflow Set Inputs Inputs Google Search Perform Google Search Step 51 Output E…" at bounding box center [429, 323] width 800 height 589
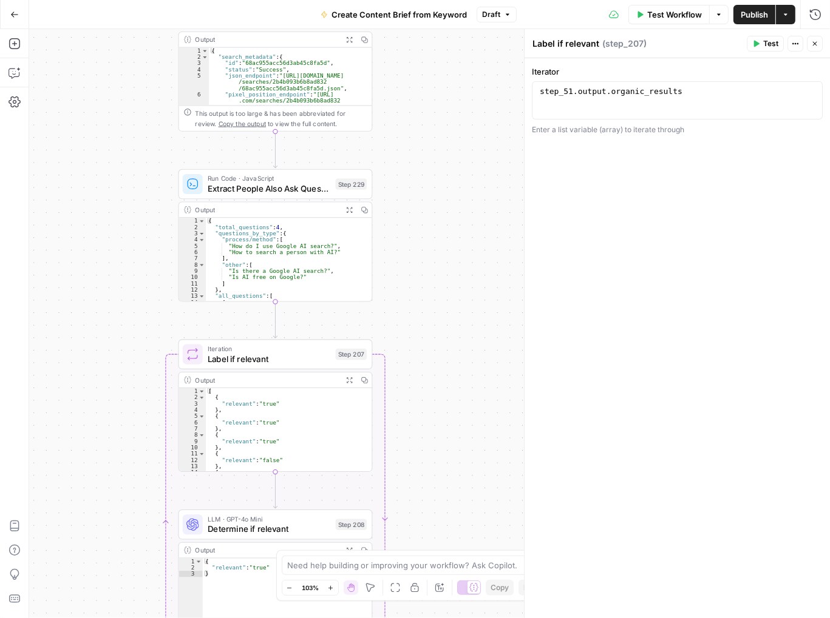
drag, startPoint x: 248, startPoint y: 489, endPoint x: 93, endPoint y: 472, distance: 155.1
click at [90, 471] on div "Workflow Set Inputs Inputs Google Search Perform Google Search Step 51 Output E…" at bounding box center [429, 323] width 800 height 589
drag, startPoint x: 815, startPoint y: 41, endPoint x: 803, endPoint y: 44, distance: 12.5
click at [816, 42] on icon "button" at bounding box center [814, 43] width 7 height 7
click at [282, 42] on div "Output" at bounding box center [266, 40] width 143 height 10
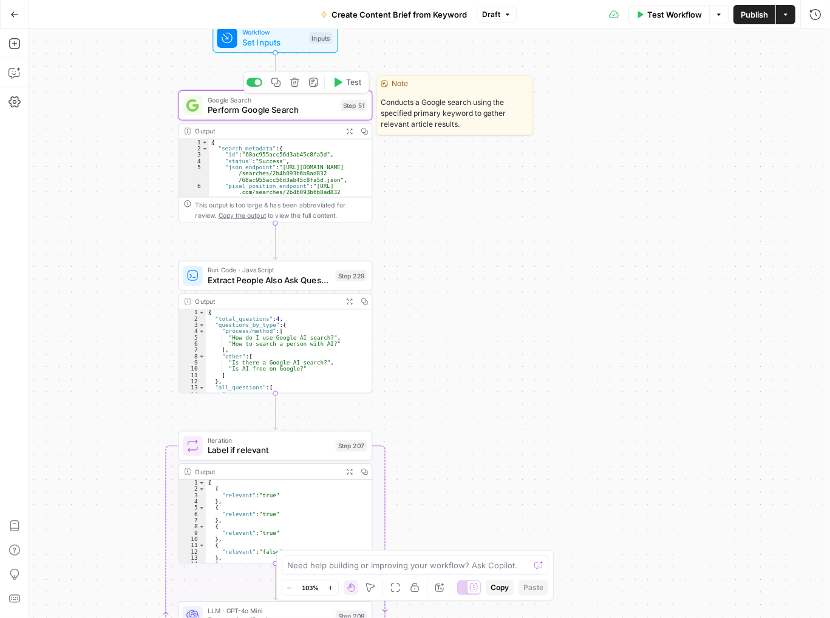
click at [259, 106] on span "Perform Google Search" at bounding box center [272, 110] width 128 height 13
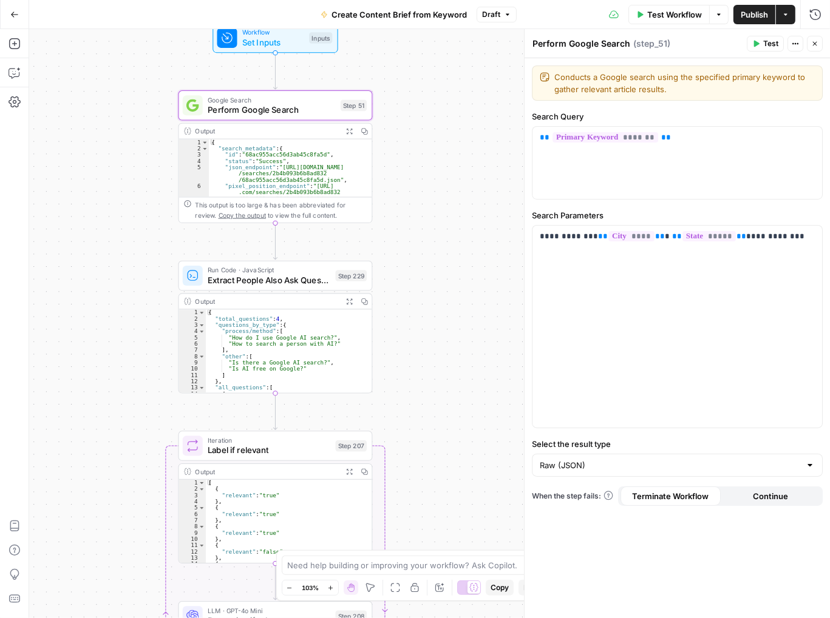
click at [660, 17] on span "Test Workflow" at bounding box center [674, 14] width 55 height 12
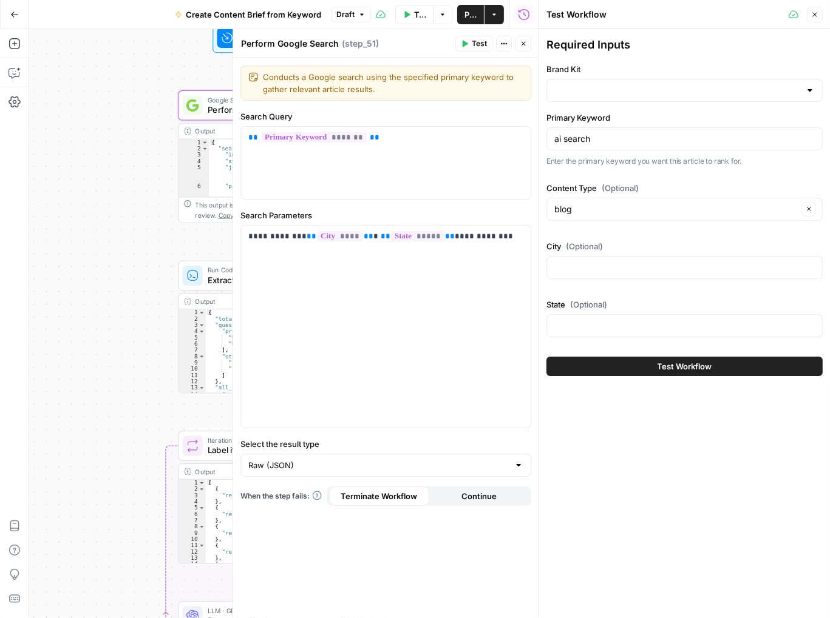
type input "AirOps"
click at [811, 93] on div at bounding box center [810, 90] width 10 height 12
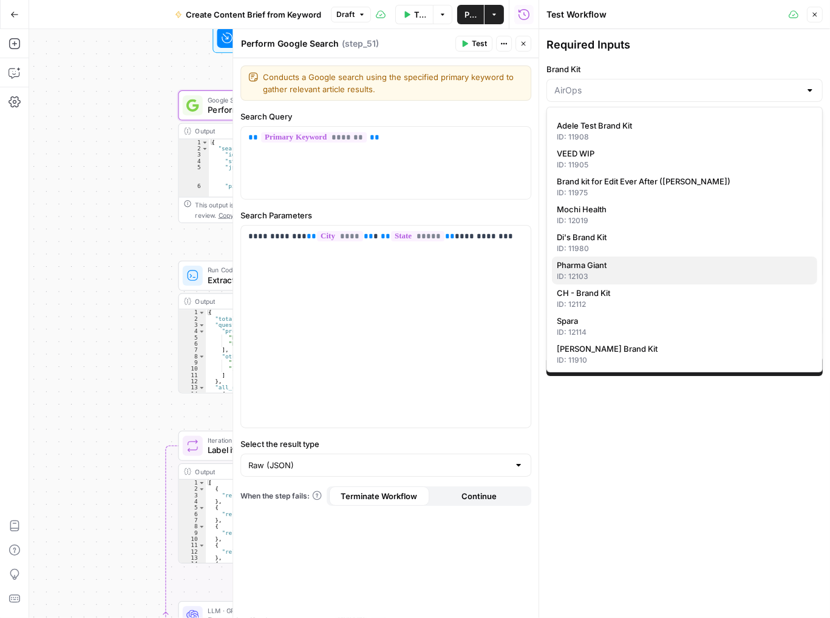
scroll to position [387, 0]
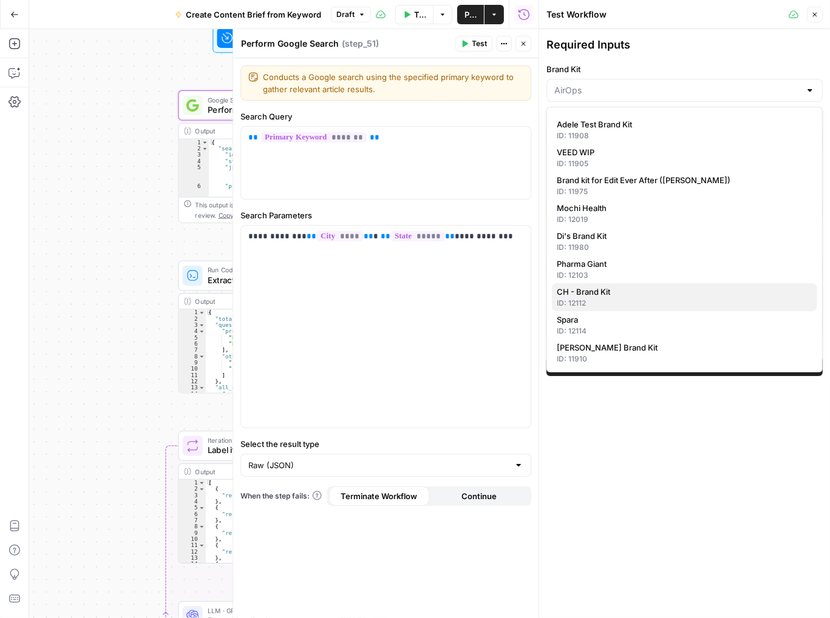
click at [592, 296] on span "CH - Brand Kit" at bounding box center [682, 292] width 251 height 12
type input "CH - Brand Kit"
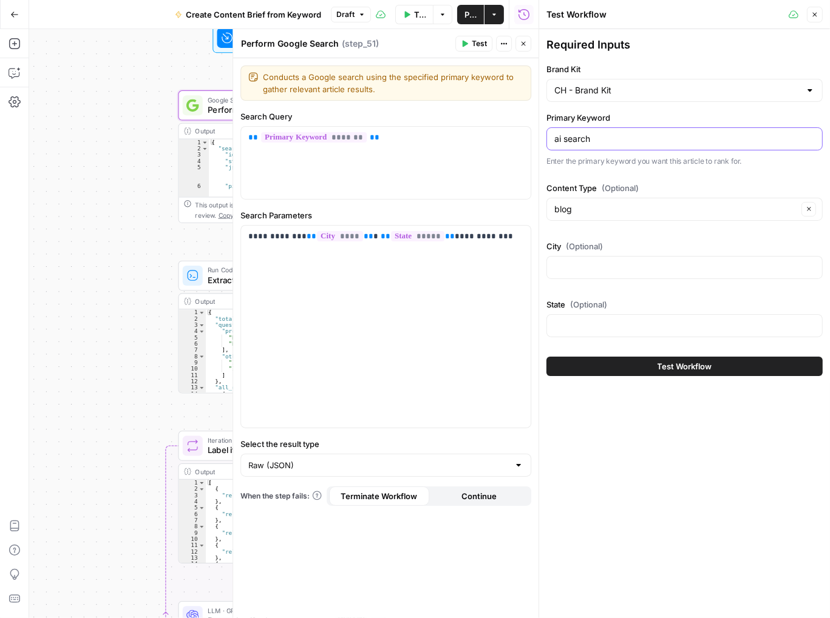
drag, startPoint x: 604, startPoint y: 137, endPoint x: 501, endPoint y: 137, distance: 102.6
click at [502, 137] on body "Cohort 5 New Home Browse Your Data Usage Settings Recent Grids Keyword -> Conte…" at bounding box center [415, 309] width 830 height 618
drag, startPoint x: 605, startPoint y: 138, endPoint x: 544, endPoint y: 141, distance: 61.4
click at [544, 141] on div "Test Workflow Close Required Inputs Brand Kit CH - Brand Kit Primary Keyword ai…" at bounding box center [683, 309] width 291 height 618
type input "Apartments for rent nyc"
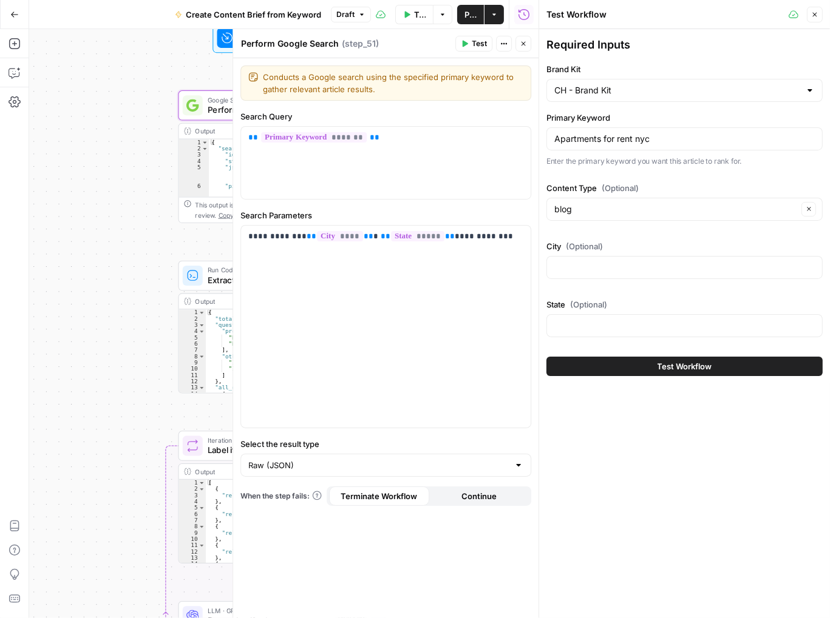
click at [597, 276] on div at bounding box center [684, 267] width 276 height 23
click at [663, 368] on span "Test Workflow" at bounding box center [684, 366] width 55 height 12
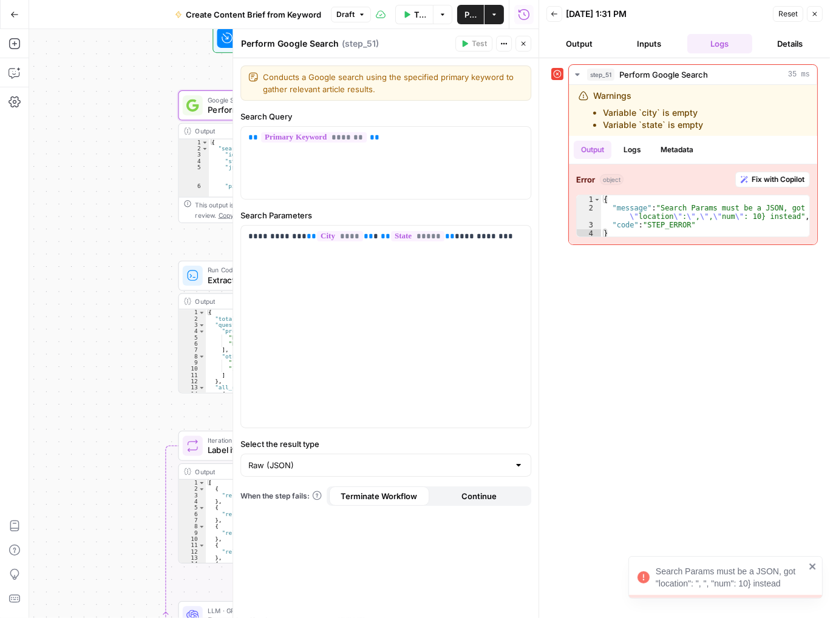
click at [817, 567] on div "Search Params must be a JSON, got "location": ", ", "num": 10} instead" at bounding box center [725, 578] width 194 height 42
click at [711, 39] on button "Logs" at bounding box center [720, 43] width 66 height 19
click at [651, 41] on button "Inputs" at bounding box center [650, 43] width 66 height 19
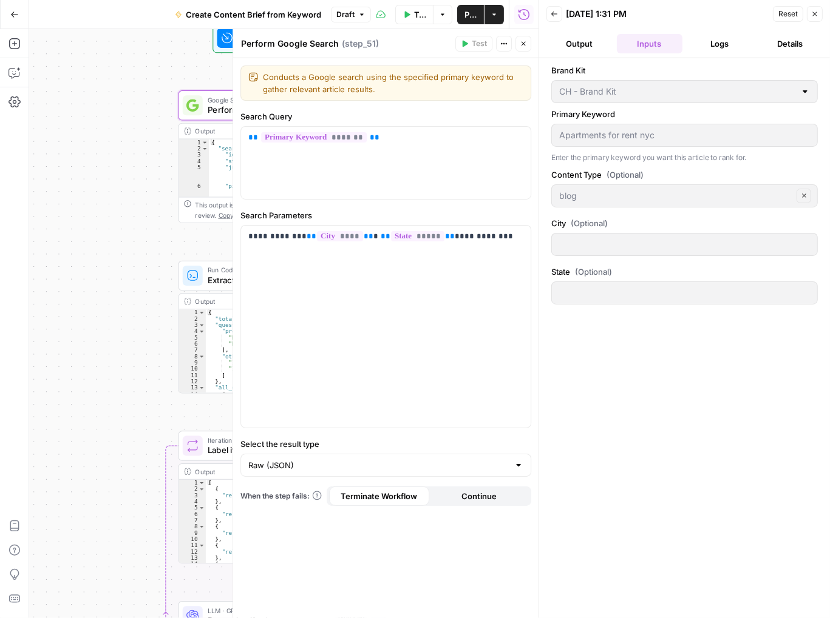
click at [587, 42] on button "Output" at bounding box center [579, 43] width 66 height 19
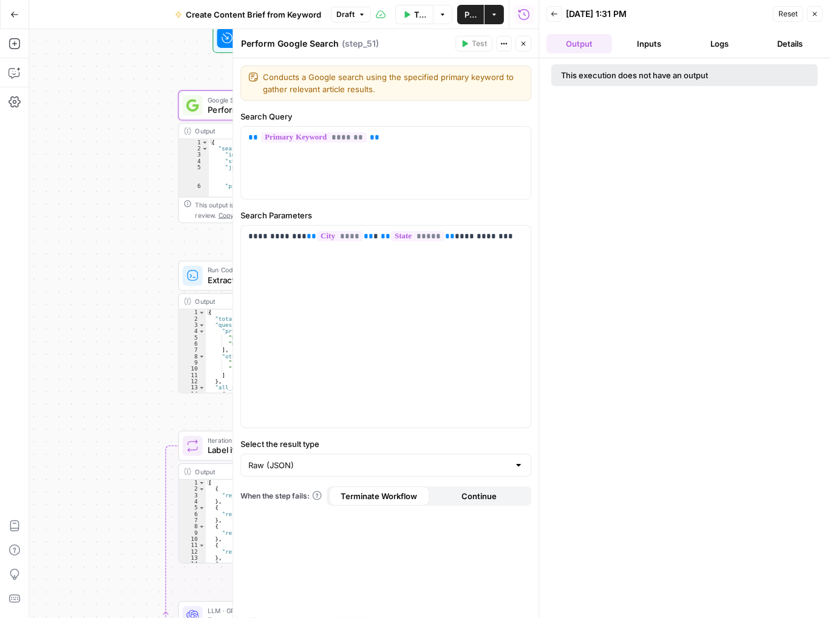
click at [648, 49] on button "Inputs" at bounding box center [650, 43] width 66 height 19
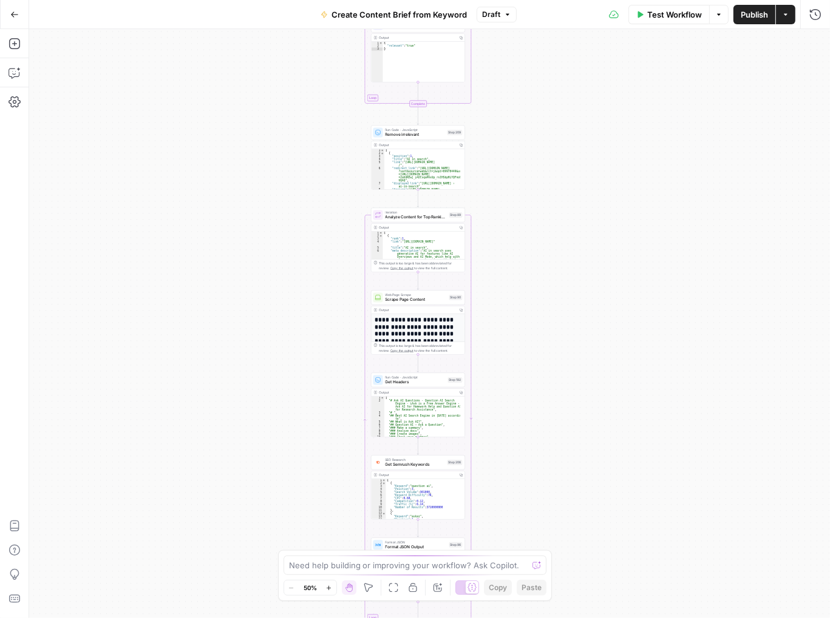
drag, startPoint x: 539, startPoint y: 124, endPoint x: 534, endPoint y: 254, distance: 129.4
click at [527, 472] on div "Workflow Set Inputs Inputs Google Search Perform Google Search Step 51 Output C…" at bounding box center [429, 323] width 800 height 589
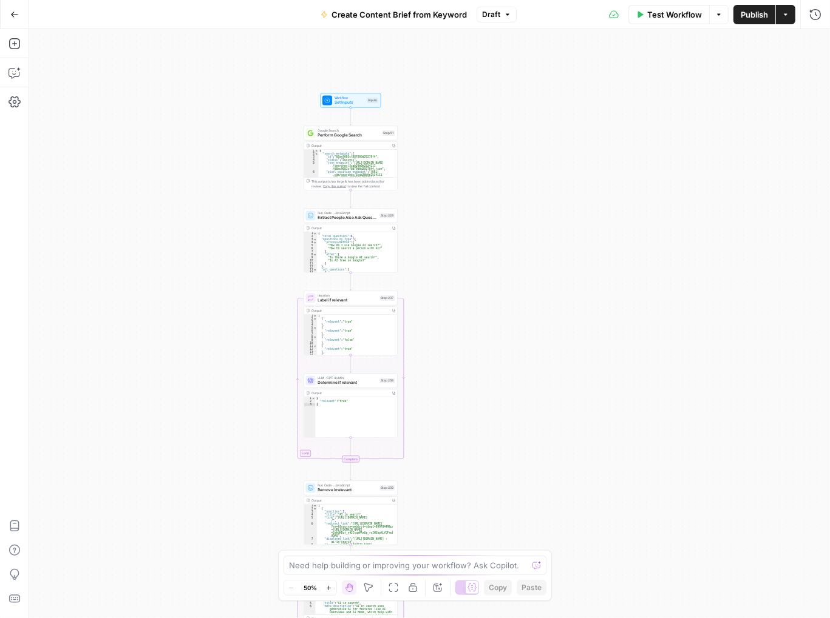
drag, startPoint x: 520, startPoint y: 63, endPoint x: 442, endPoint y: 383, distance: 329.9
click at [445, 410] on div "Workflow Set Inputs Inputs Google Search Perform Google Search Step 51 Output C…" at bounding box center [429, 323] width 800 height 589
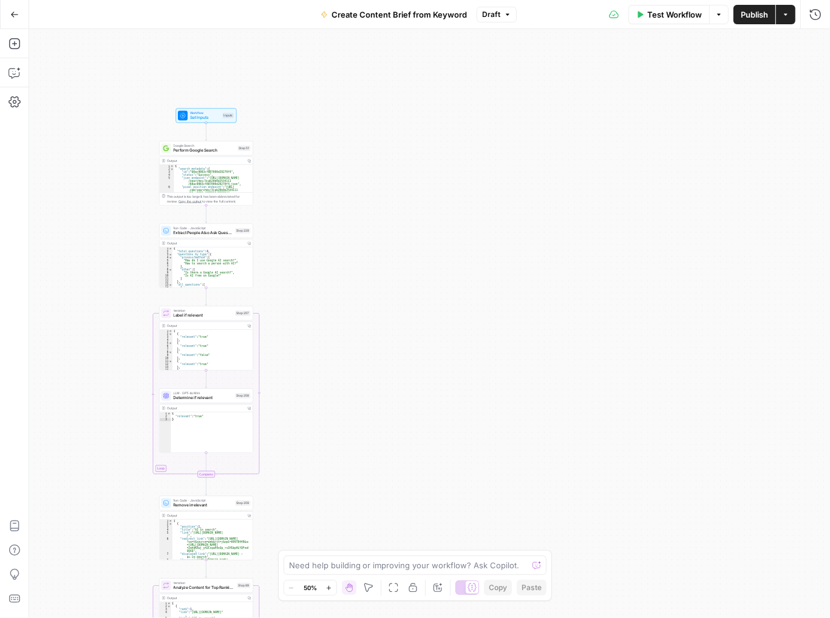
drag, startPoint x: 470, startPoint y: 206, endPoint x: 330, endPoint y: 213, distance: 139.8
click at [330, 213] on div "Workflow Set Inputs Inputs Google Search Perform Google Search Step 51 Output C…" at bounding box center [429, 323] width 800 height 589
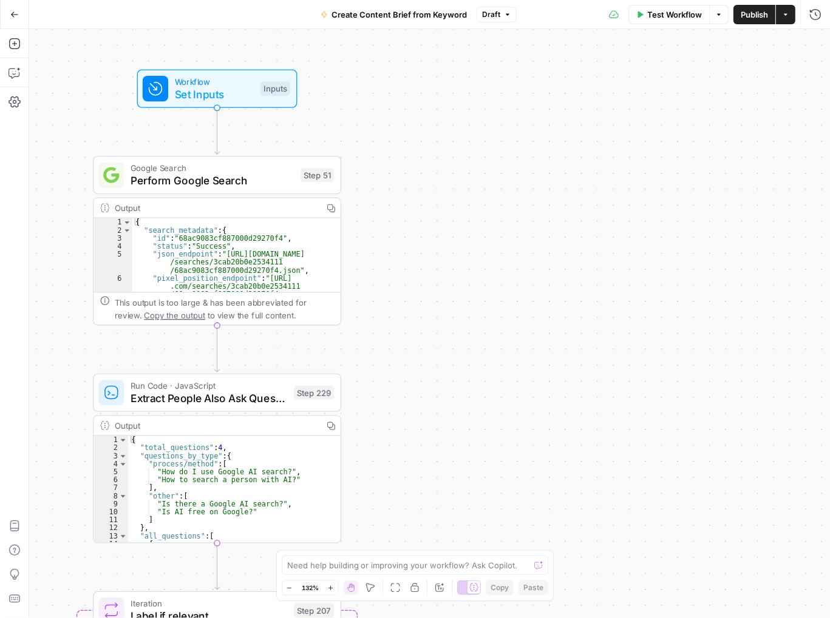
drag, startPoint x: 318, startPoint y: 190, endPoint x: 365, endPoint y: 317, distance: 135.9
click at [365, 317] on div "Workflow Set Inputs Inputs Google Search Perform Google Search Step 51 Output C…" at bounding box center [429, 323] width 800 height 589
click at [209, 94] on span "Set Inputs" at bounding box center [215, 94] width 80 height 16
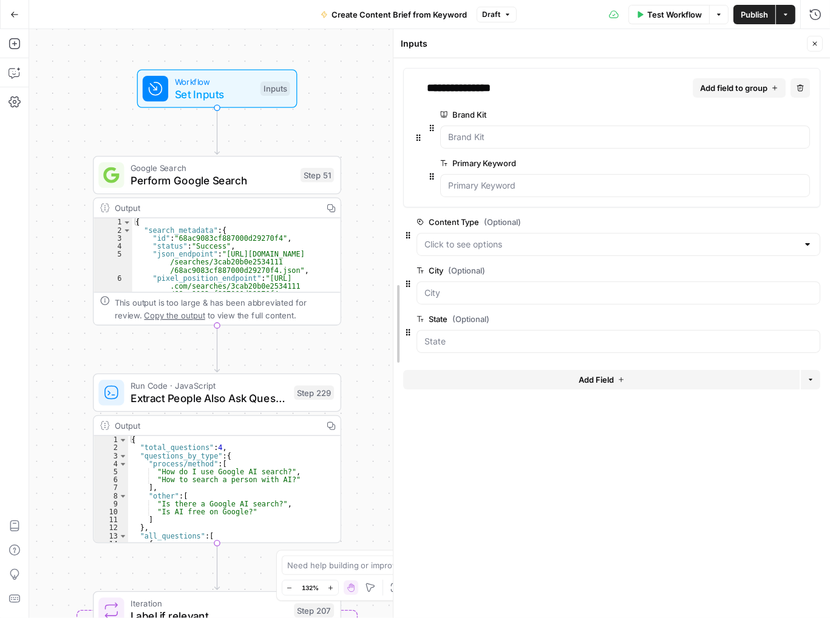
drag, startPoint x: 524, startPoint y: 157, endPoint x: 388, endPoint y: 164, distance: 135.6
click at [490, 244] on Type "Content Type (Optional)" at bounding box center [608, 245] width 377 height 12
click at [505, 455] on form "**********" at bounding box center [609, 338] width 441 height 560
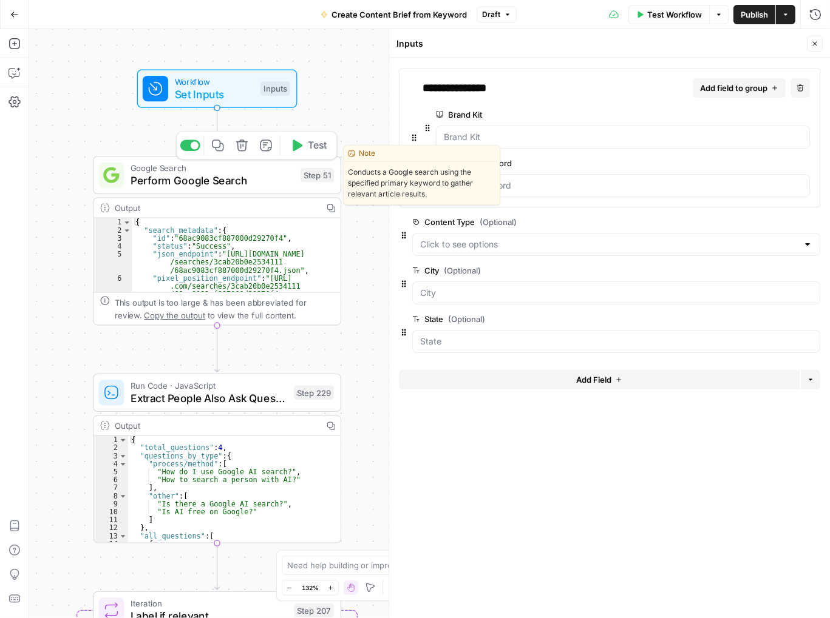
click at [238, 183] on span "Perform Google Search" at bounding box center [211, 181] width 163 height 16
